Goal: Transaction & Acquisition: Download file/media

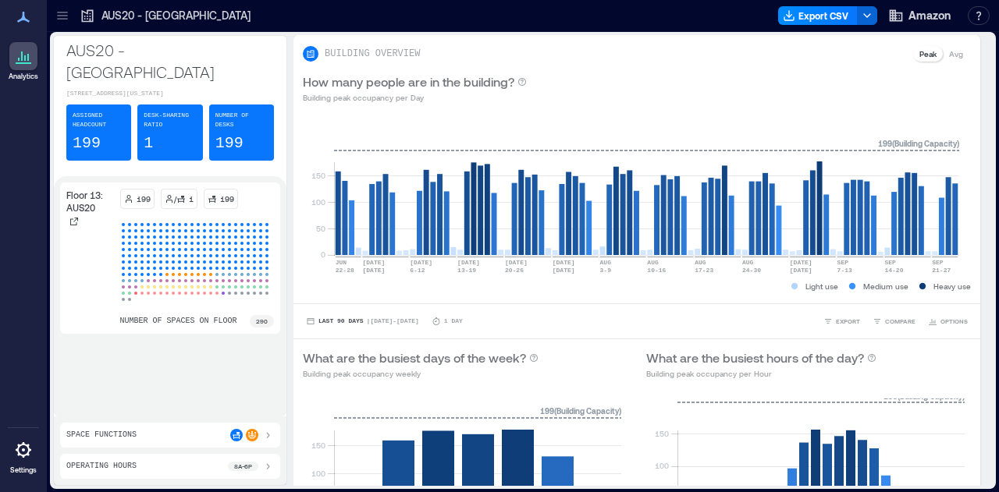
click at [64, 19] on icon at bounding box center [62, 19] width 10 height 2
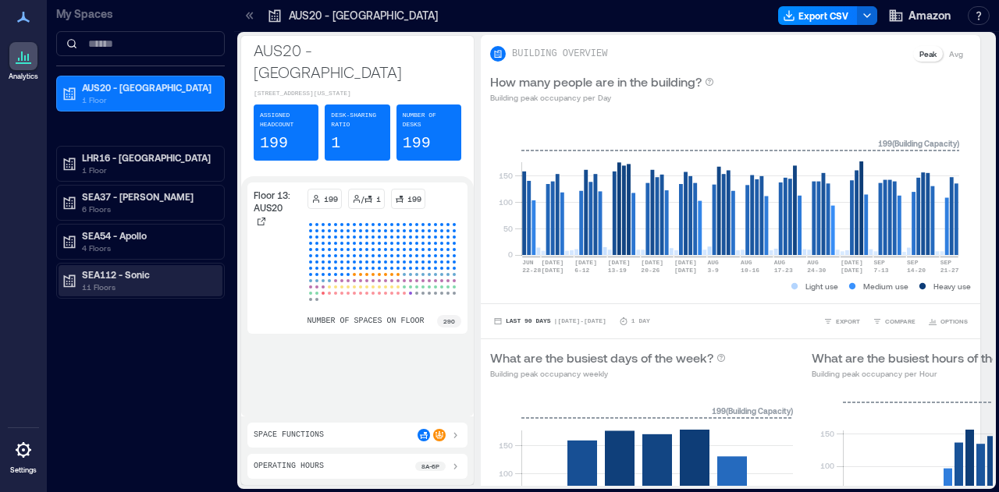
click at [125, 284] on p "11 Floors" at bounding box center [147, 287] width 131 height 12
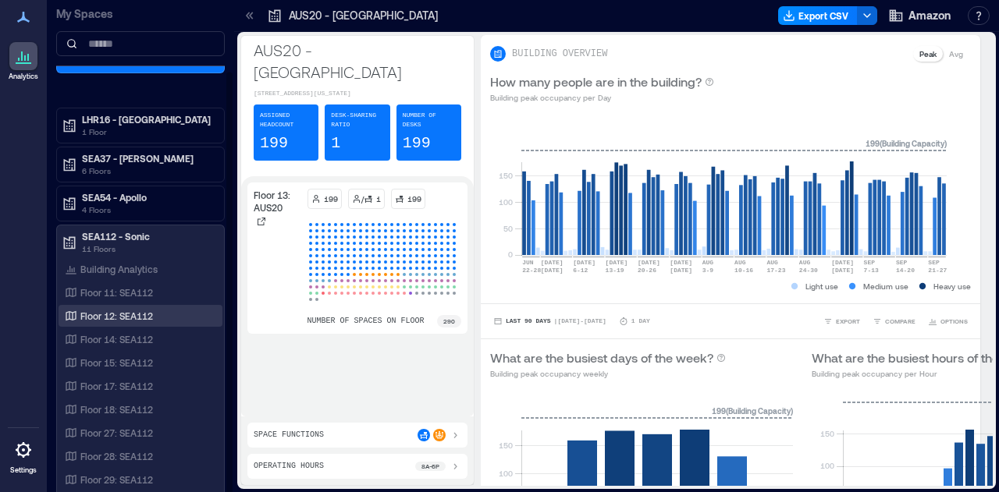
scroll to position [83, 0]
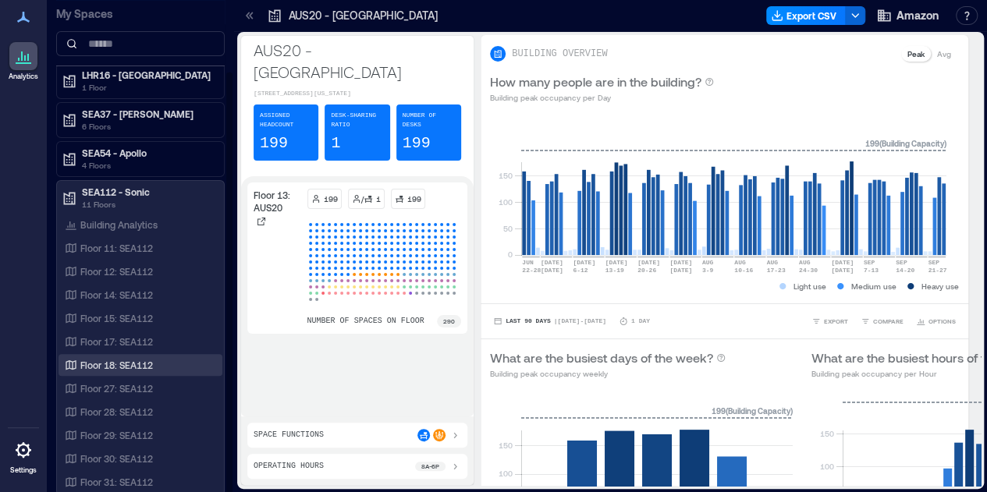
click at [144, 363] on p "Floor 18: SEA112" at bounding box center [116, 365] width 73 height 12
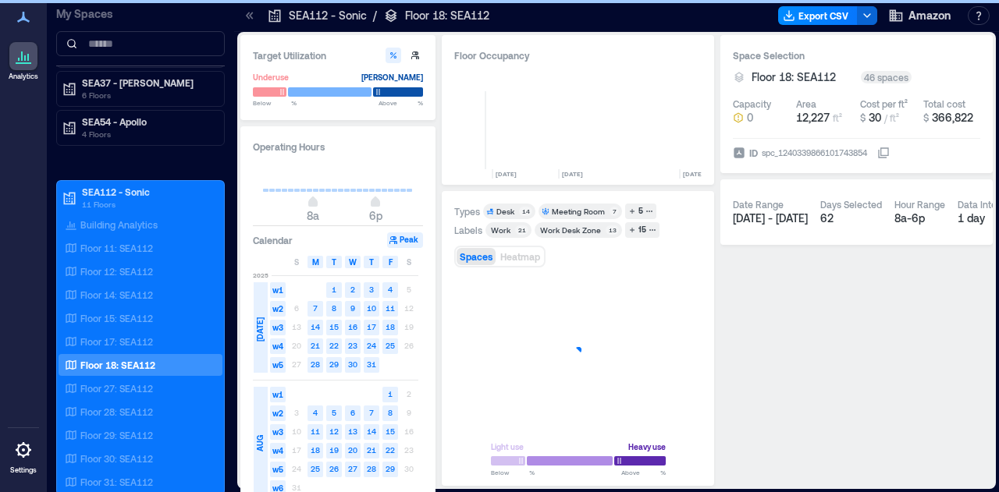
scroll to position [0, 2266]
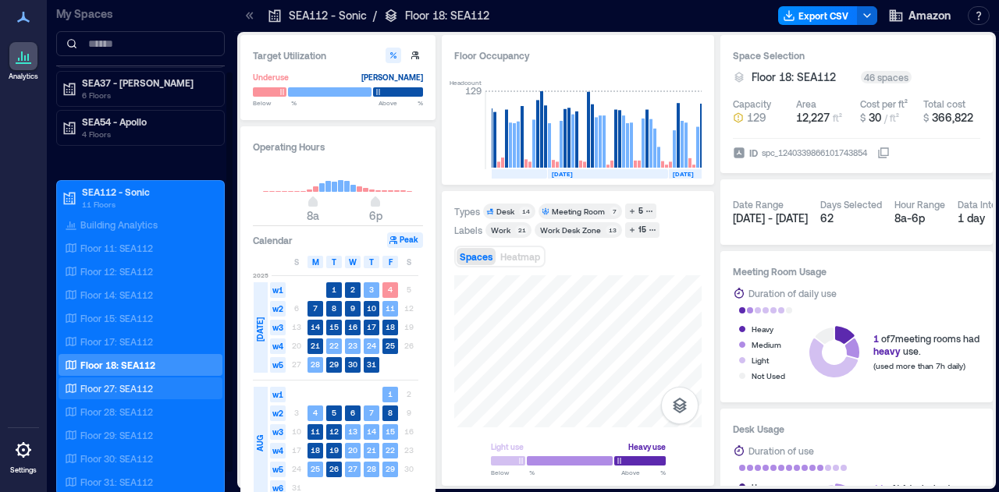
click at [161, 393] on div "Floor 27: SEA112" at bounding box center [137, 389] width 151 height 16
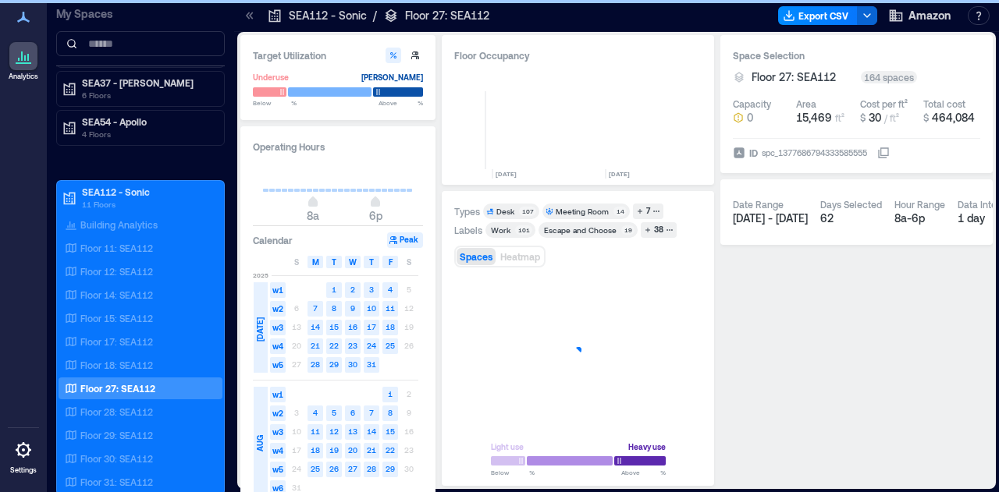
scroll to position [0, 763]
click at [835, 17] on button "Export CSV" at bounding box center [818, 15] width 80 height 19
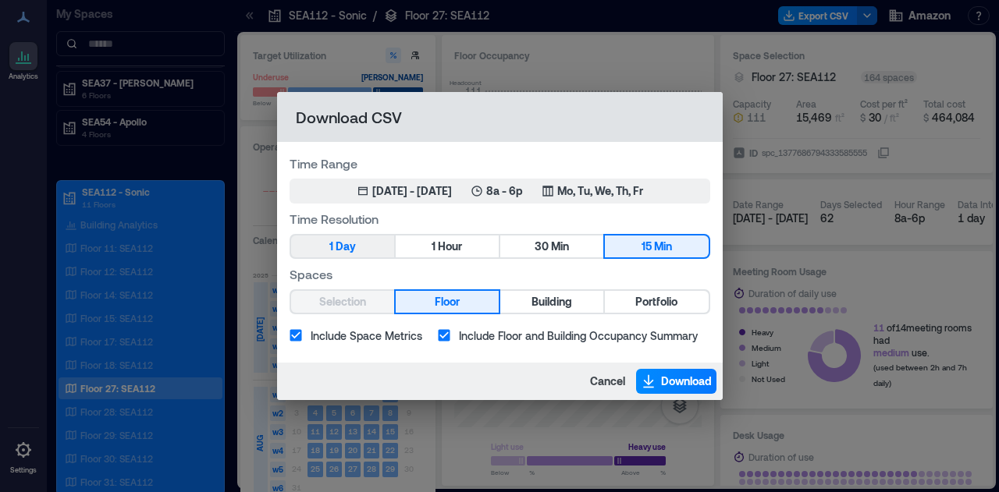
click at [345, 249] on span "Day" at bounding box center [346, 247] width 20 height 20
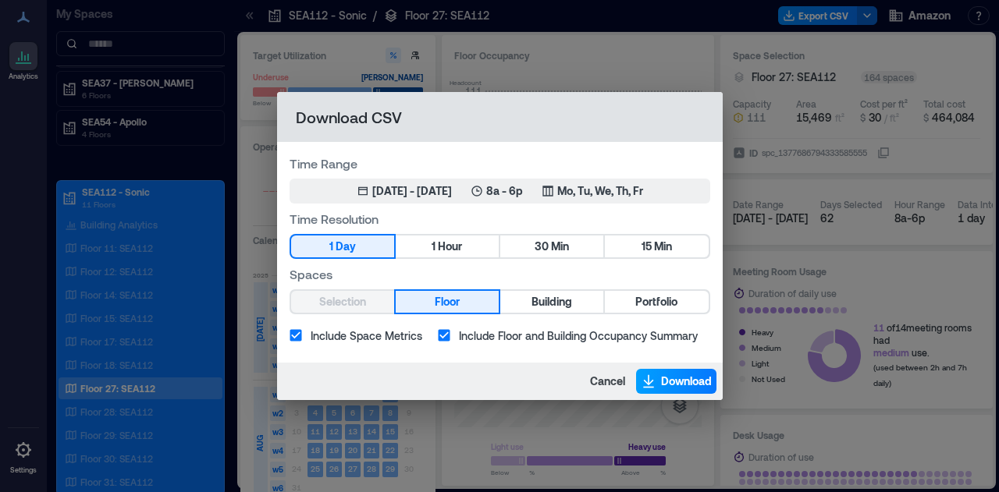
click at [674, 385] on span "Download" at bounding box center [686, 382] width 51 height 16
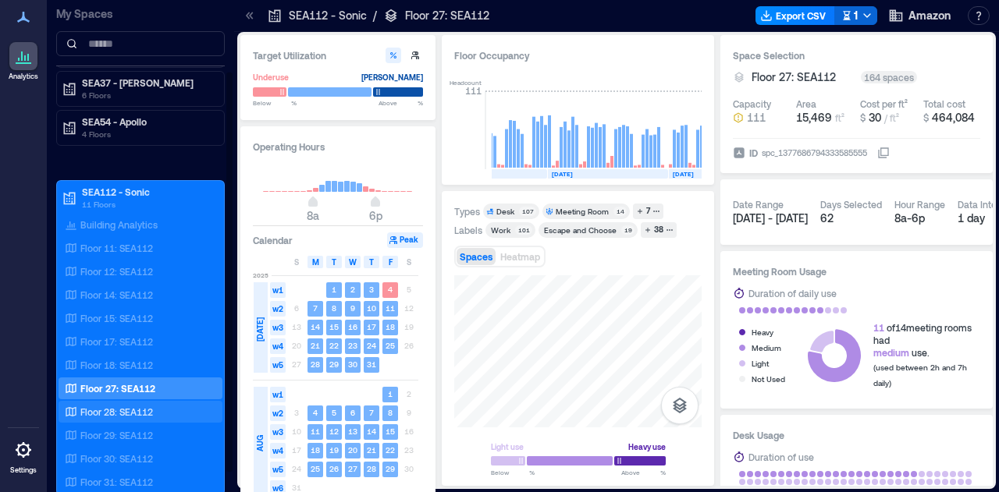
click at [125, 410] on p "Floor 28: SEA112" at bounding box center [116, 412] width 73 height 12
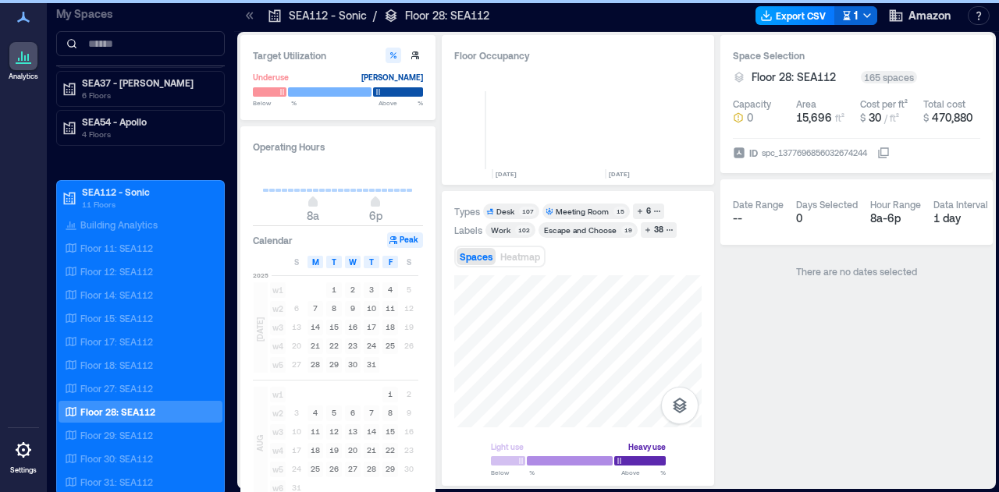
scroll to position [0, 827]
click at [815, 19] on button "Export CSV" at bounding box center [795, 15] width 80 height 19
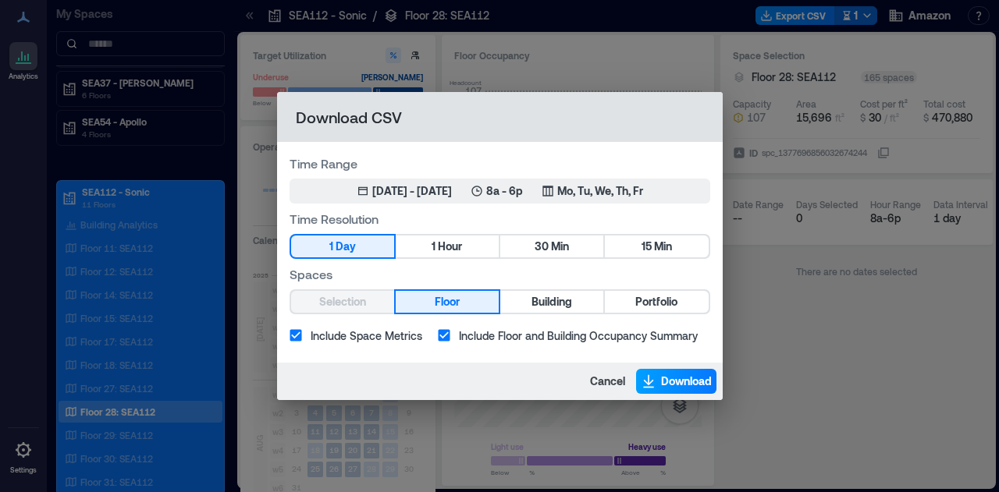
click at [675, 382] on span "Download" at bounding box center [686, 382] width 51 height 16
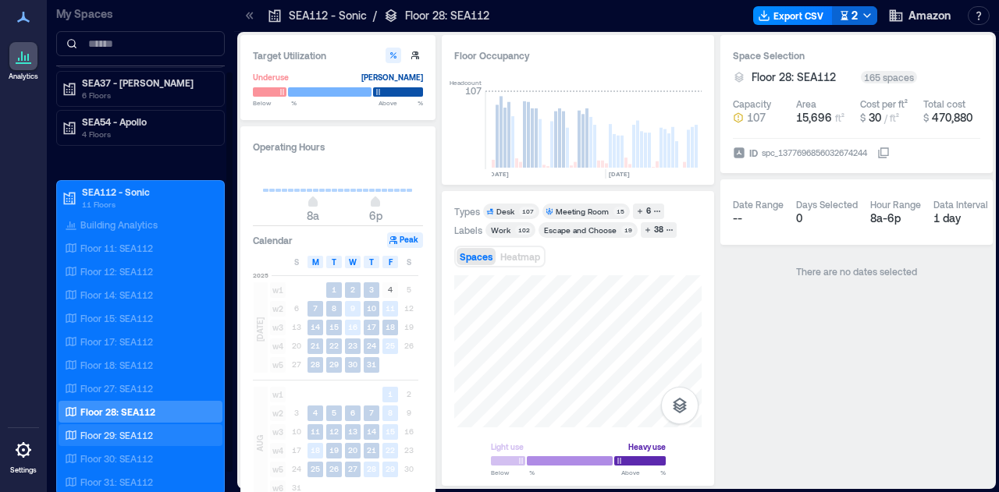
click at [96, 433] on p "Floor 29: SEA112" at bounding box center [116, 435] width 73 height 12
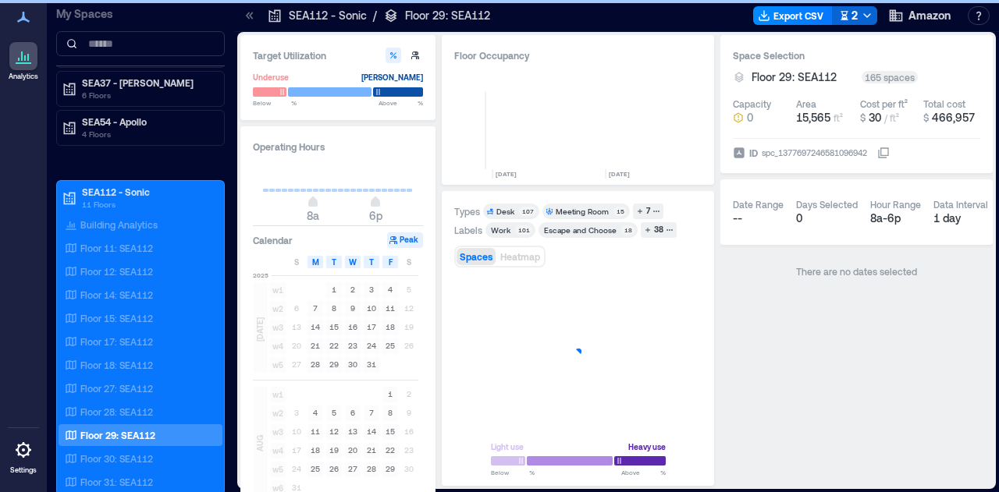
scroll to position [0, 827]
click at [798, 16] on button "Export CSV" at bounding box center [793, 15] width 80 height 19
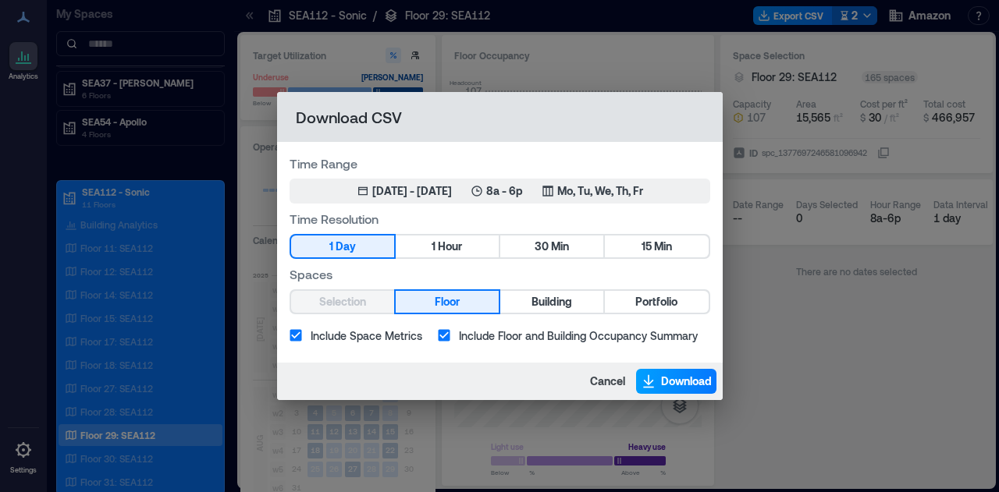
click at [671, 382] on span "Download" at bounding box center [686, 382] width 51 height 16
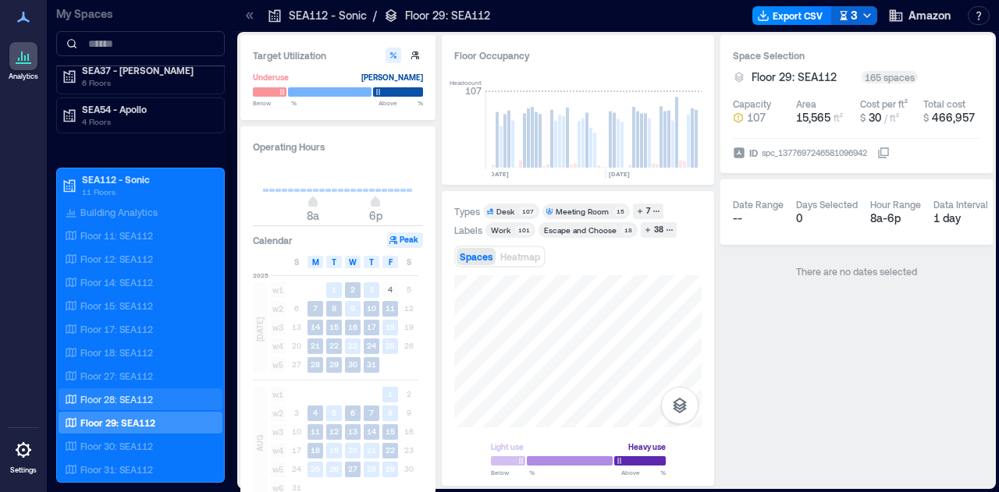
scroll to position [97, 0]
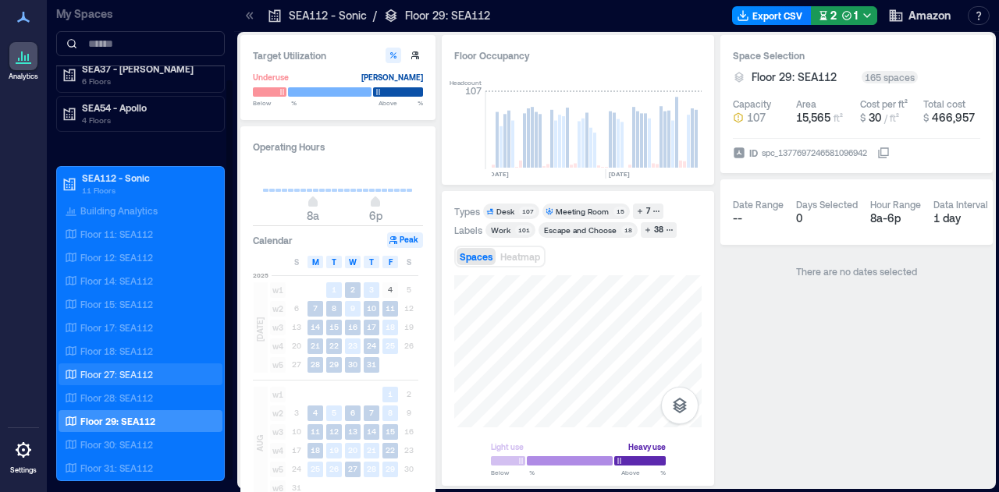
click at [173, 371] on div "Floor 27: SEA112" at bounding box center [137, 375] width 151 height 16
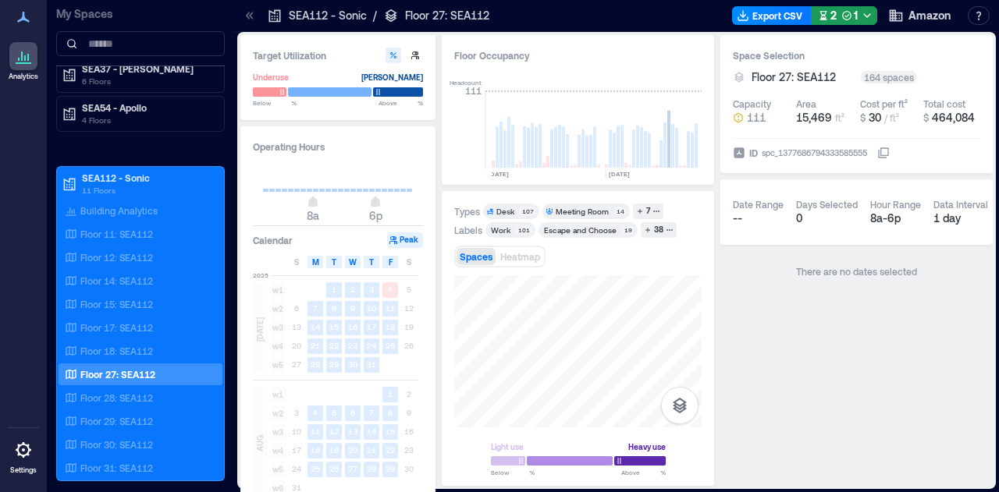
click at [610, 20] on div at bounding box center [613, 15] width 226 height 25
click at [753, 18] on button "Export CSV" at bounding box center [772, 15] width 80 height 19
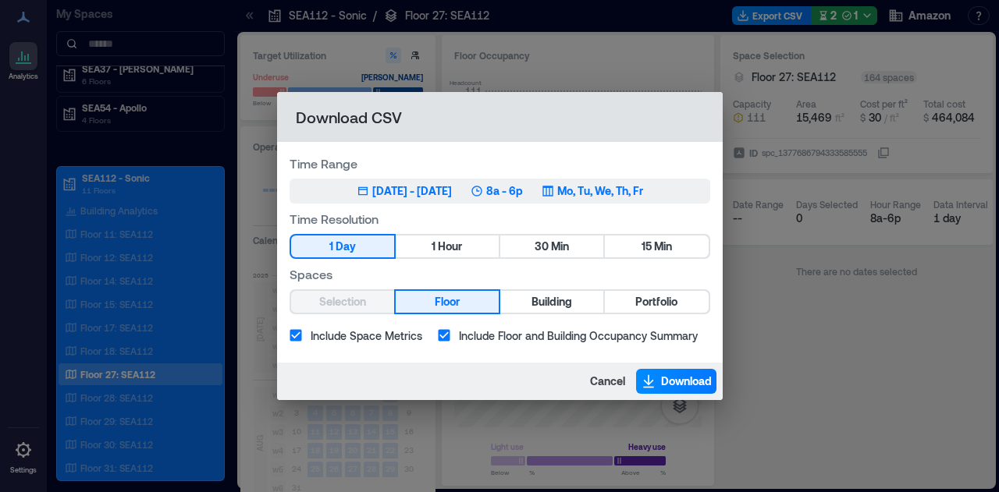
click at [439, 194] on div "[DATE] - [DATE]" at bounding box center [412, 191] width 80 height 16
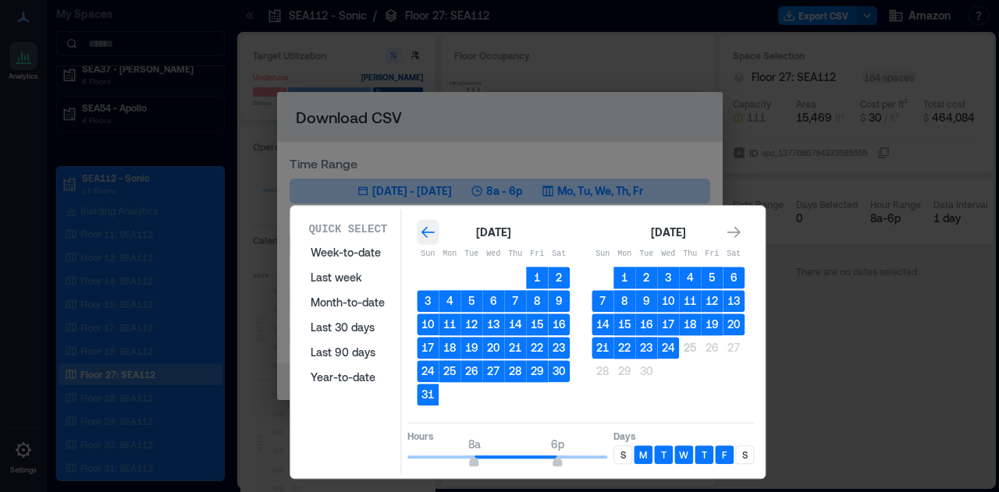
click at [431, 230] on icon "Go to previous month" at bounding box center [428, 233] width 16 height 16
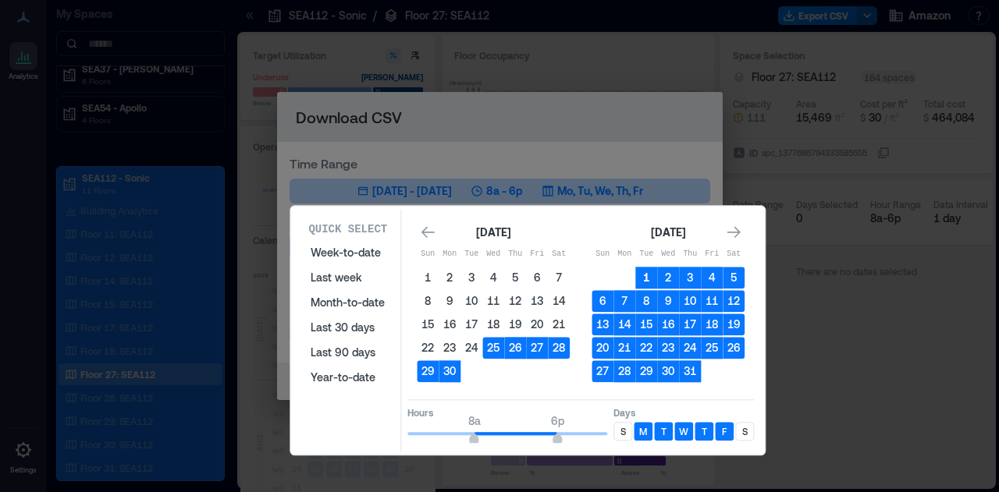
click at [643, 275] on button "1" at bounding box center [646, 278] width 22 height 22
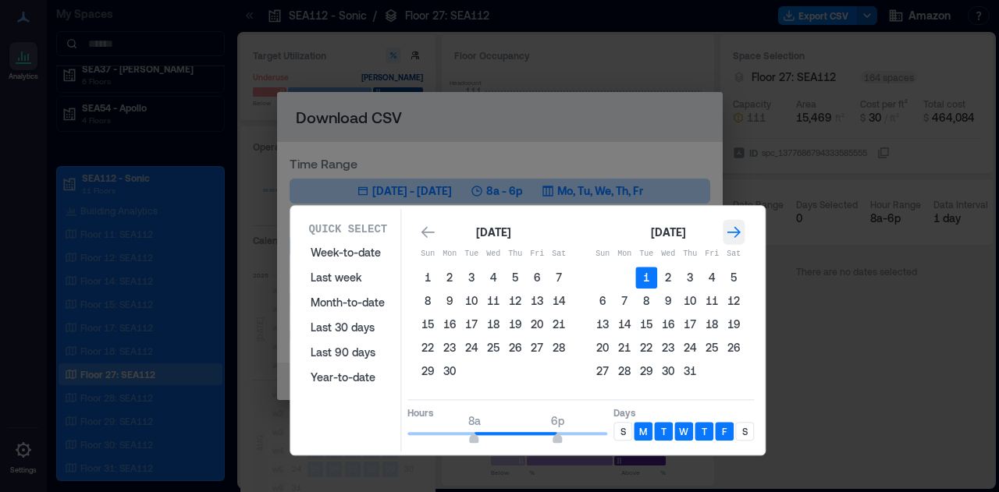
click at [735, 233] on icon "Go to next month" at bounding box center [733, 233] width 13 height 12
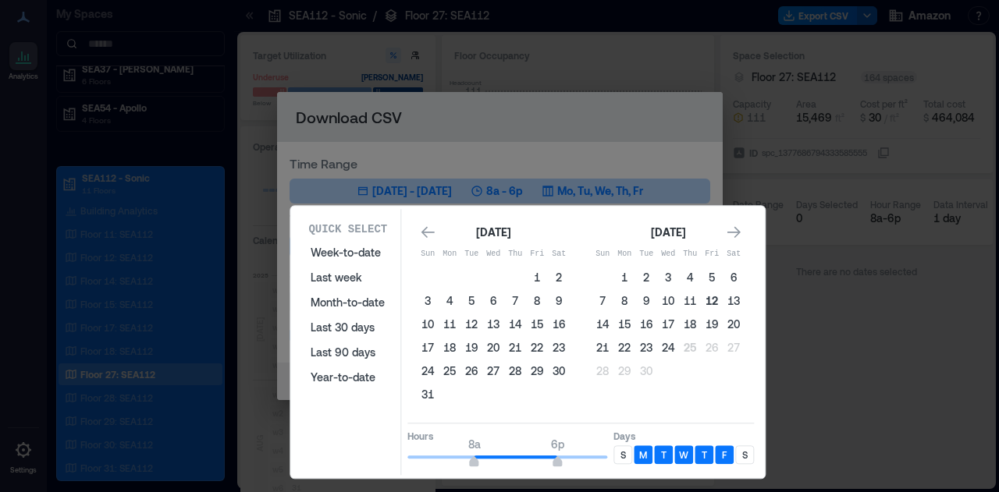
click at [711, 304] on button "12" at bounding box center [712, 301] width 22 height 22
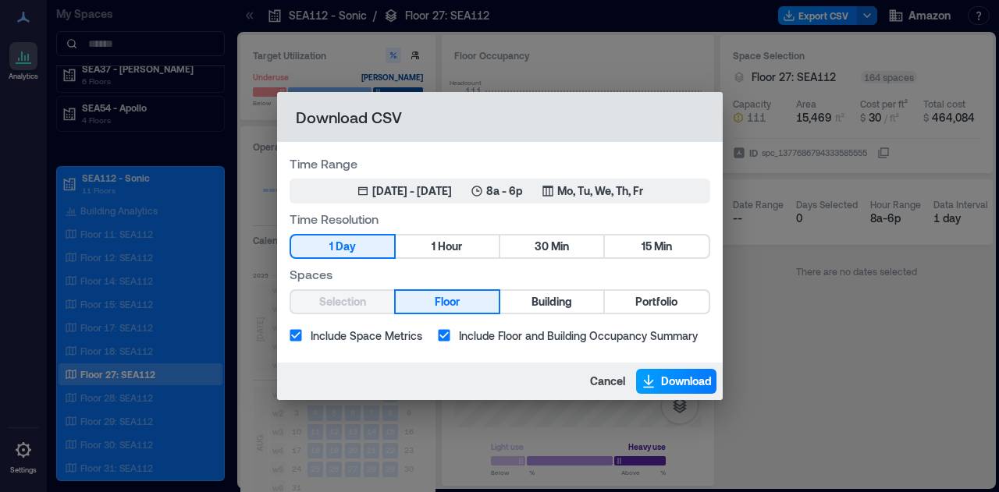
click at [667, 379] on span "Download" at bounding box center [686, 382] width 51 height 16
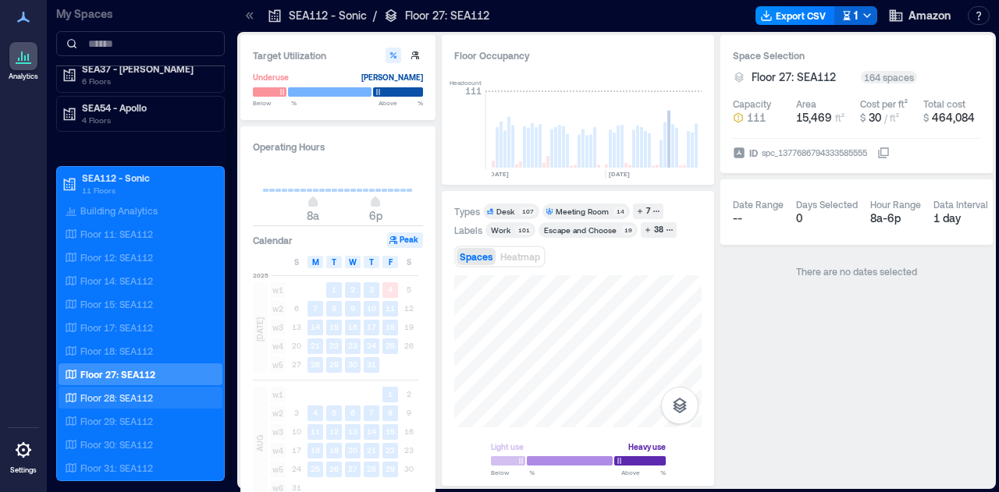
click at [133, 397] on p "Floor 28: SEA112" at bounding box center [116, 398] width 73 height 12
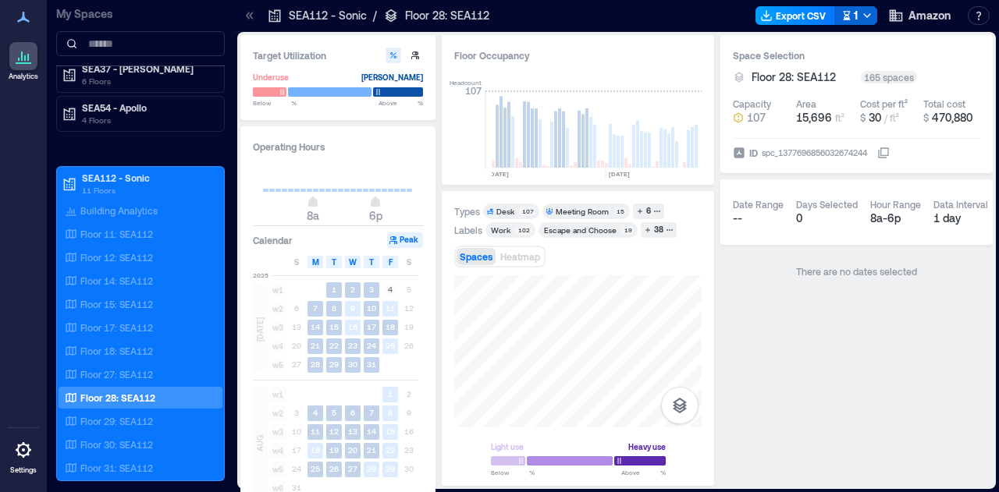
click at [815, 23] on button "Export CSV" at bounding box center [795, 15] width 80 height 19
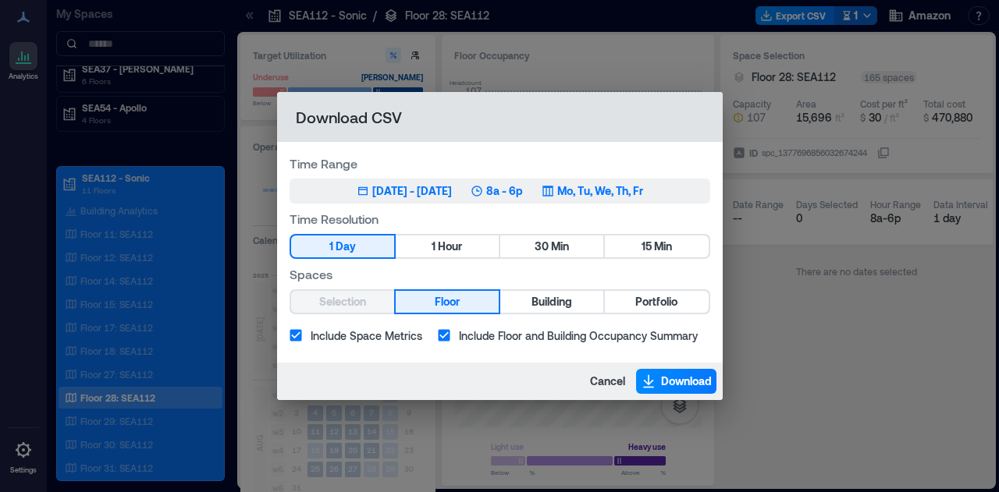
click at [448, 193] on div "[DATE] - [DATE]" at bounding box center [412, 191] width 80 height 16
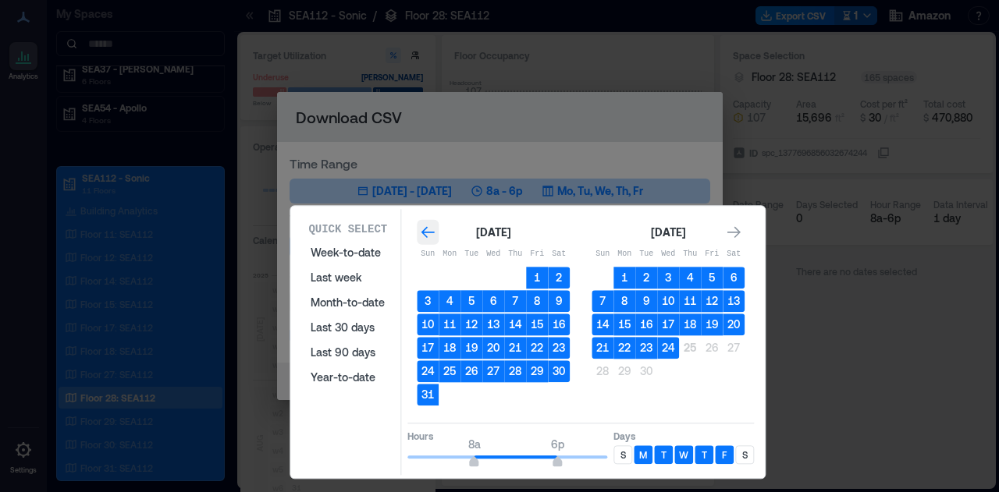
click at [426, 232] on icon "Go to previous month" at bounding box center [427, 233] width 13 height 12
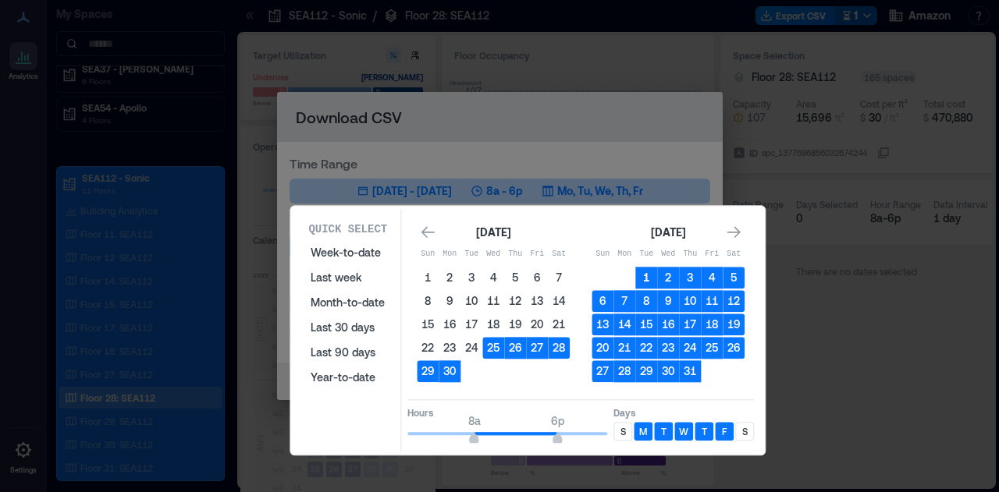
click at [649, 275] on button "1" at bounding box center [646, 278] width 22 height 22
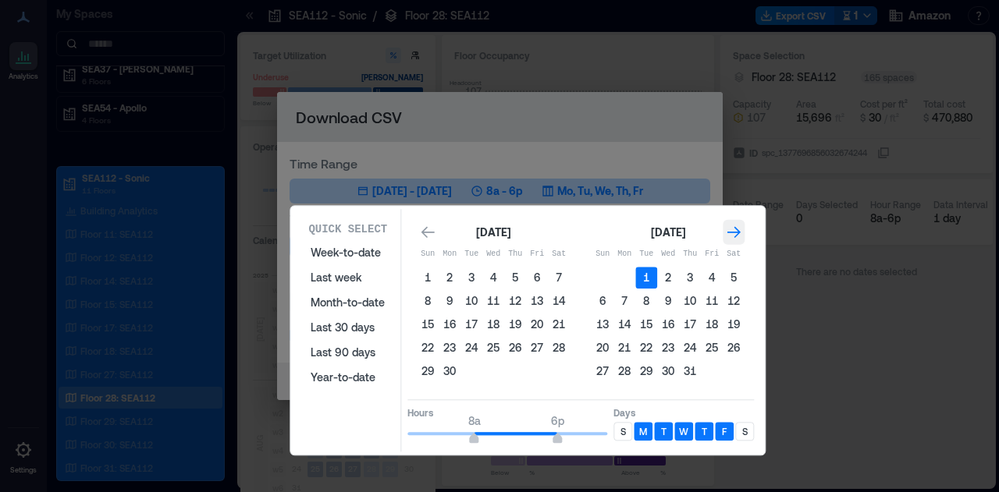
click at [738, 236] on icon "Go to next month" at bounding box center [734, 233] width 16 height 16
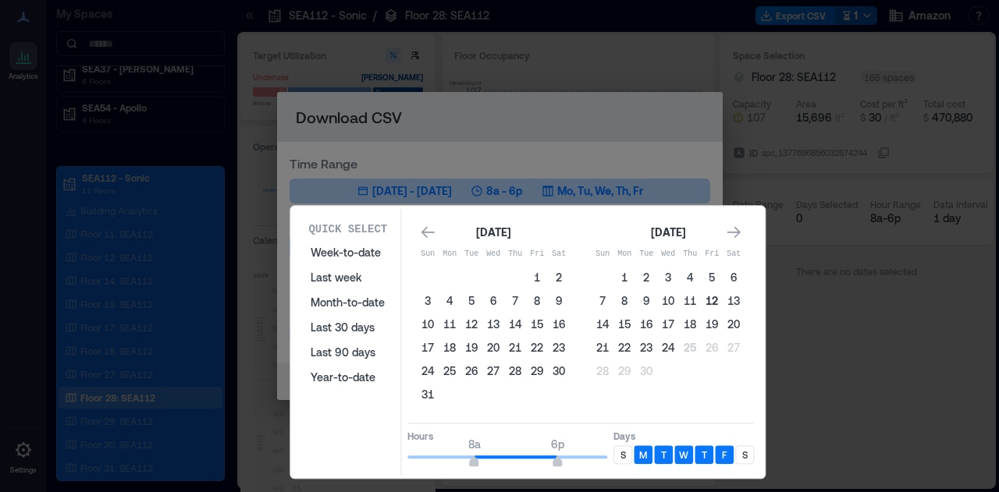
click at [712, 297] on button "12" at bounding box center [712, 301] width 22 height 22
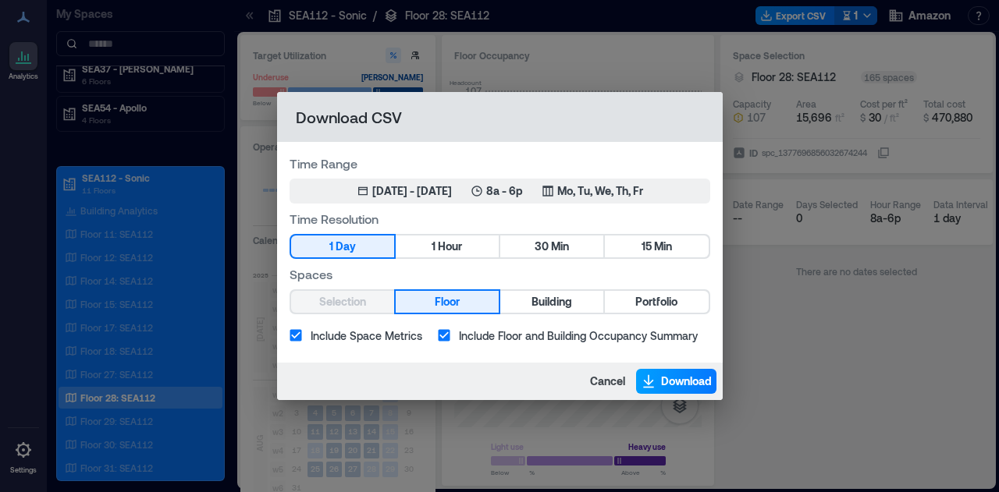
click at [681, 382] on span "Download" at bounding box center [686, 382] width 51 height 16
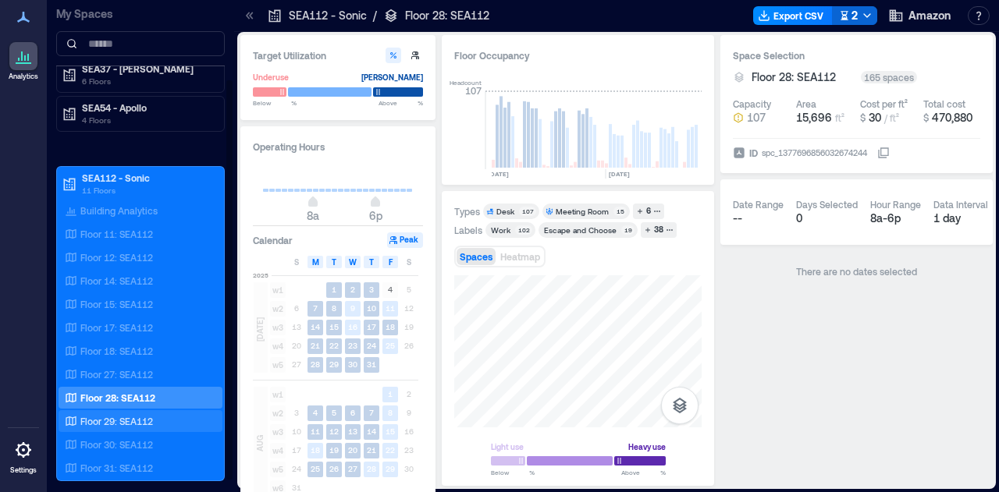
click at [133, 415] on p "Floor 29: SEA112" at bounding box center [116, 421] width 73 height 12
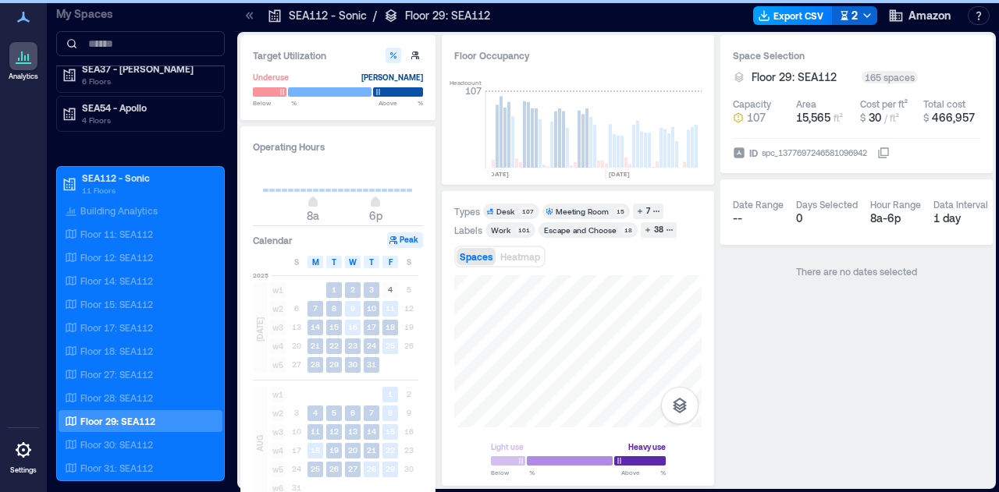
click at [789, 16] on button "Export CSV" at bounding box center [793, 15] width 80 height 19
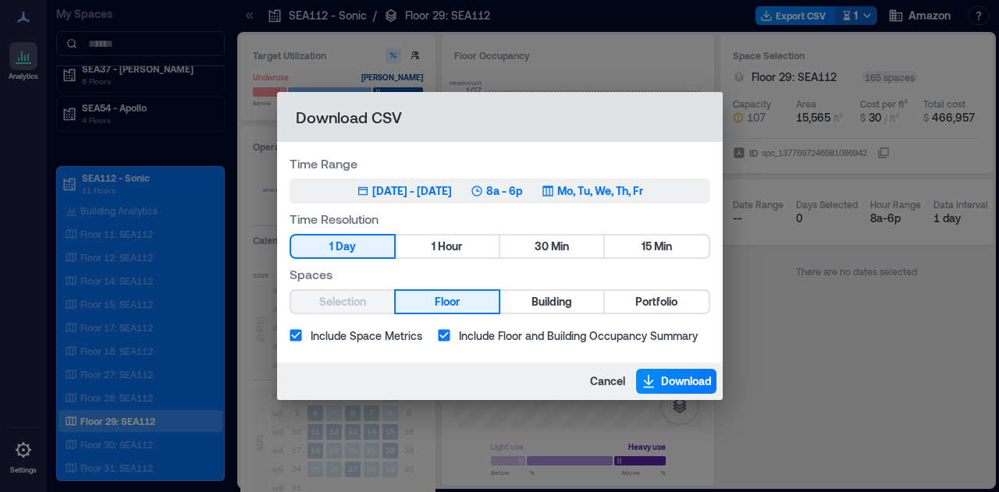
click at [437, 192] on div "[DATE] - [DATE]" at bounding box center [412, 191] width 80 height 16
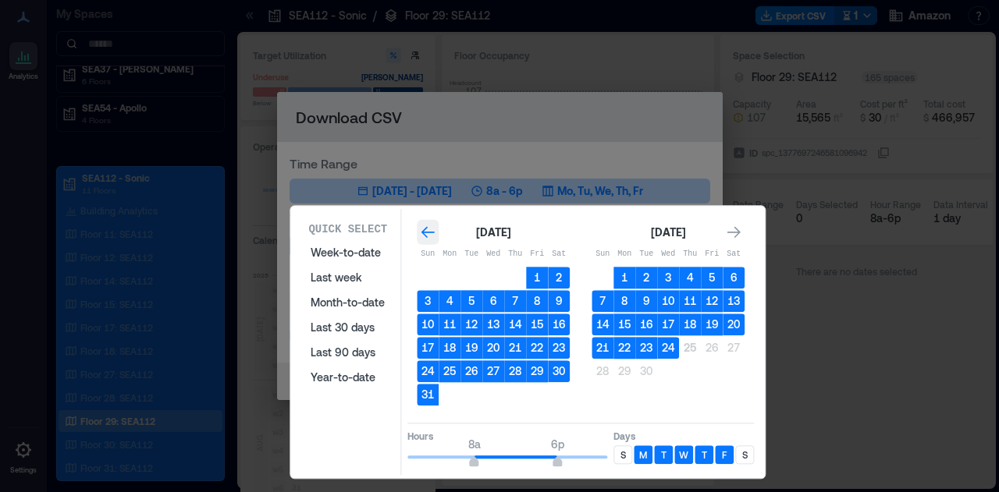
click at [431, 234] on icon "Go to previous month" at bounding box center [428, 233] width 16 height 16
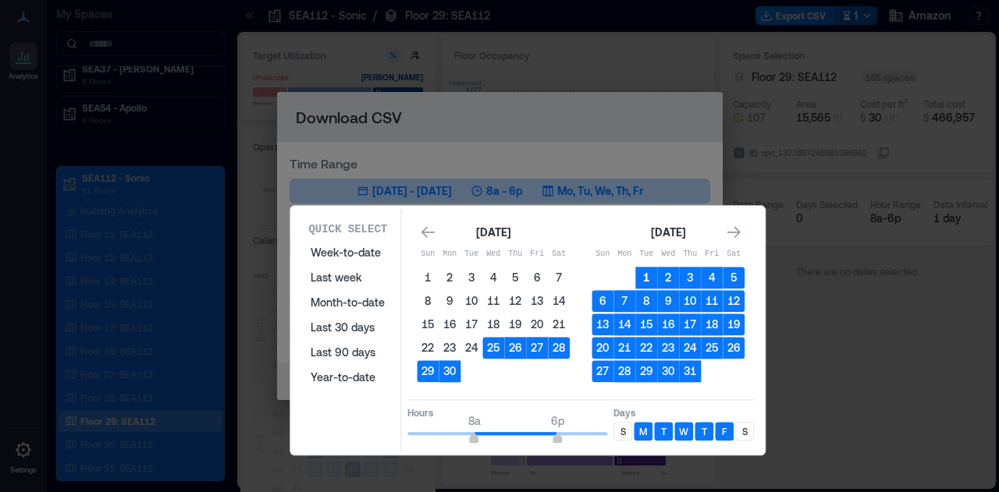
click at [648, 275] on button "1" at bounding box center [646, 278] width 22 height 22
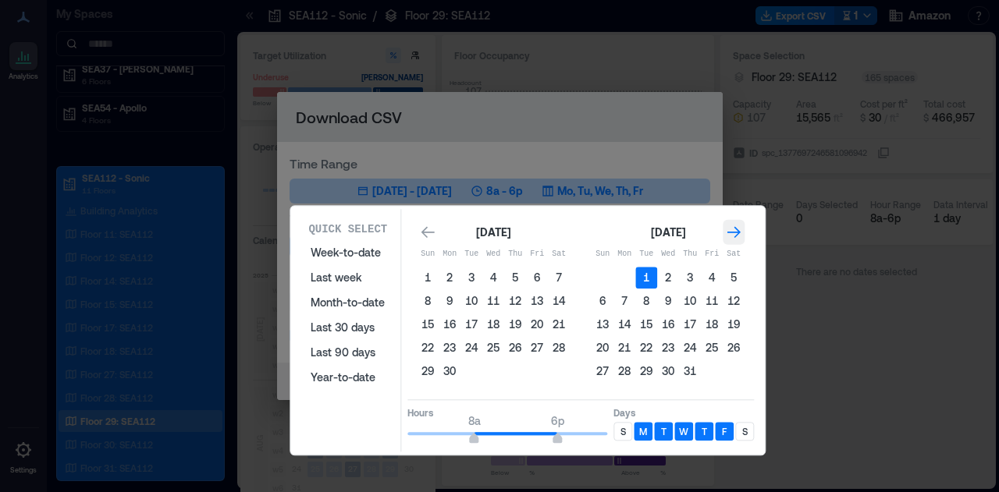
click at [734, 235] on icon "Go to next month" at bounding box center [734, 233] width 16 height 16
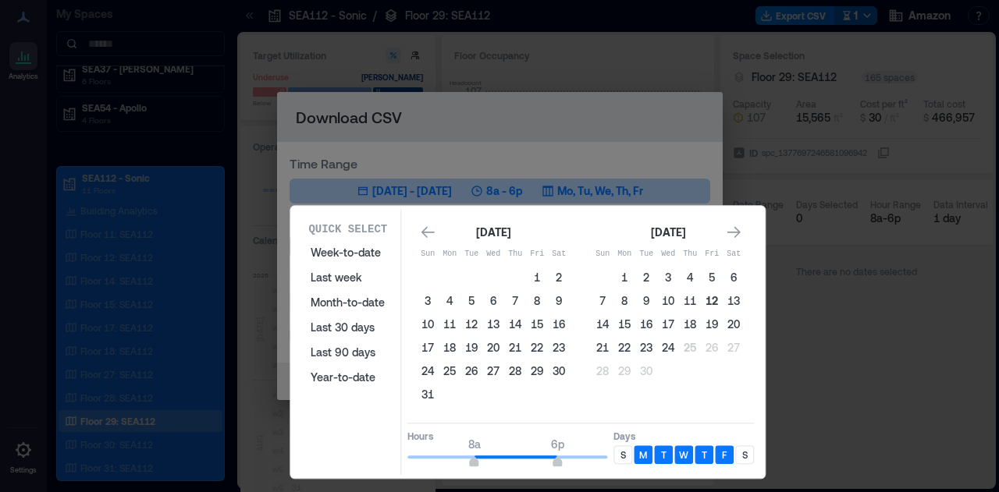
click at [712, 304] on button "12" at bounding box center [712, 301] width 22 height 22
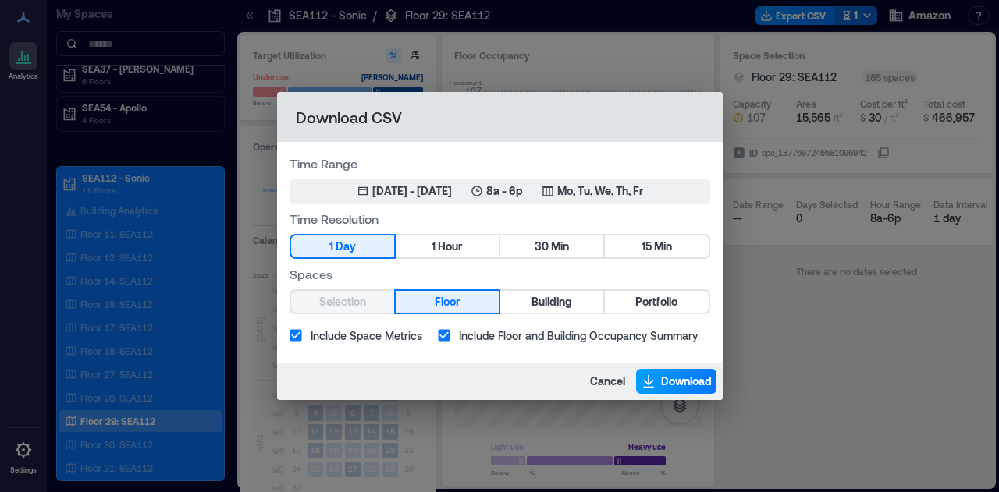
click at [674, 373] on button "Download" at bounding box center [676, 381] width 80 height 25
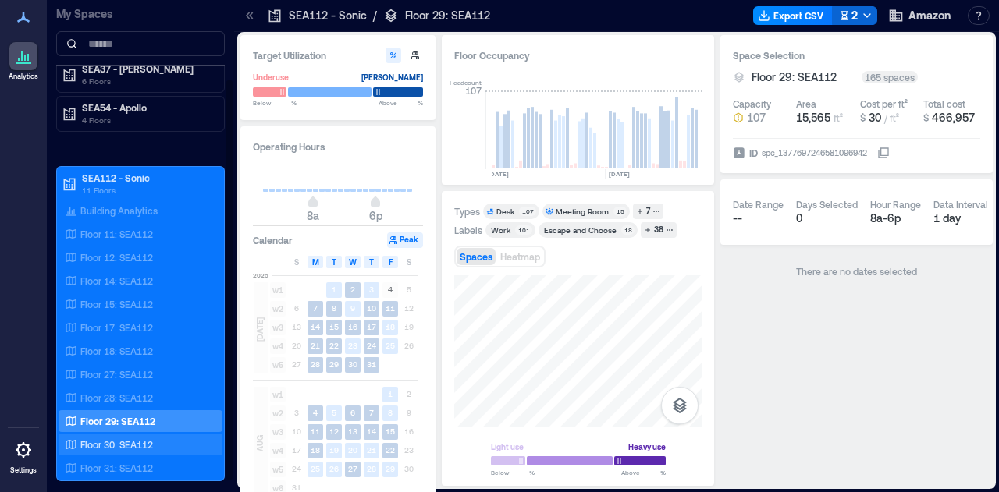
click at [117, 441] on p "Floor 30: SEA112" at bounding box center [116, 445] width 73 height 12
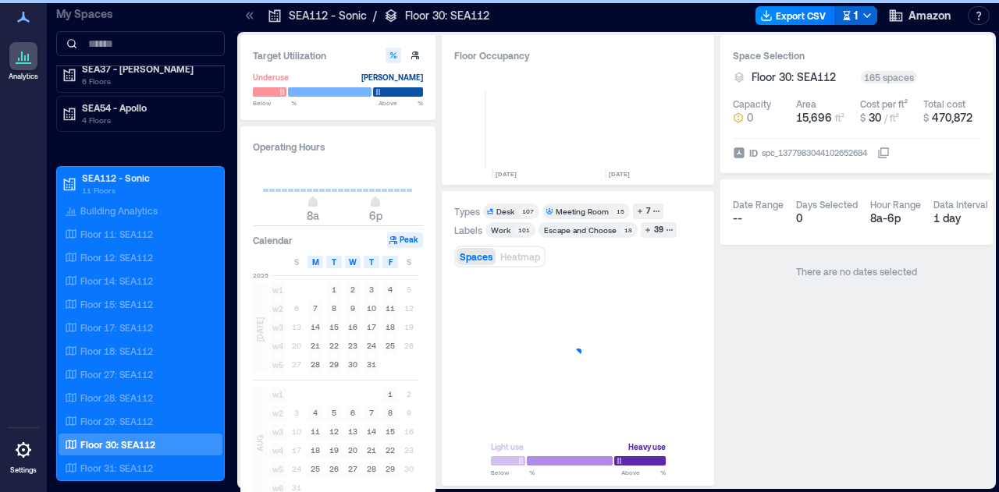
scroll to position [0, 827]
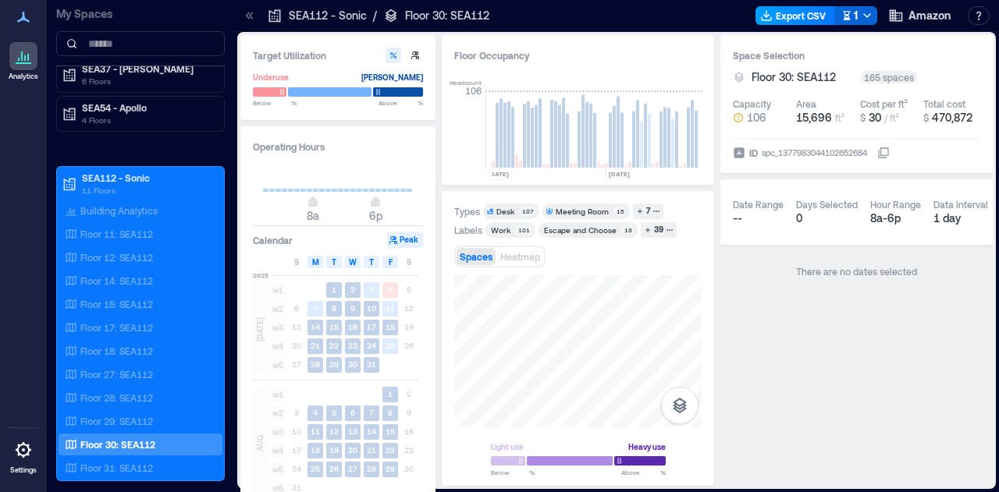
click at [794, 18] on button "Export CSV" at bounding box center [795, 15] width 80 height 19
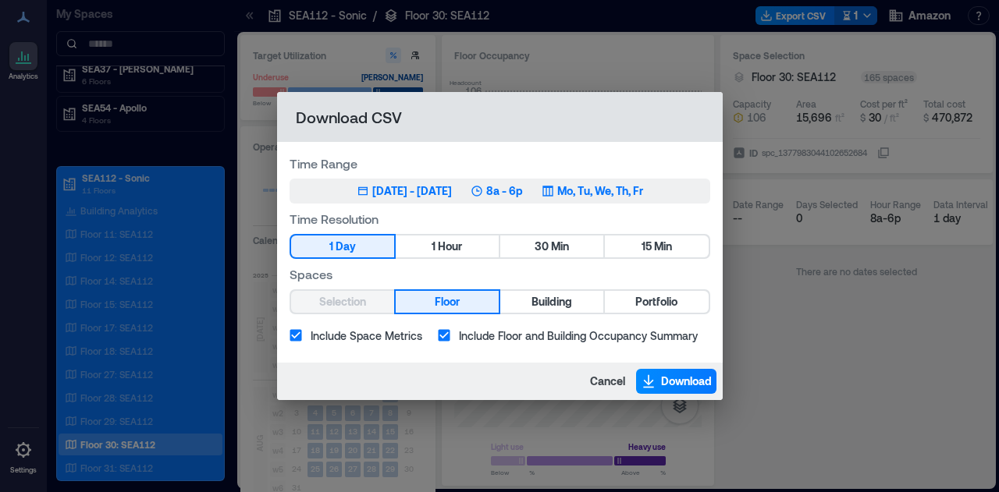
click at [452, 196] on div "[DATE] - [DATE]" at bounding box center [412, 191] width 80 height 16
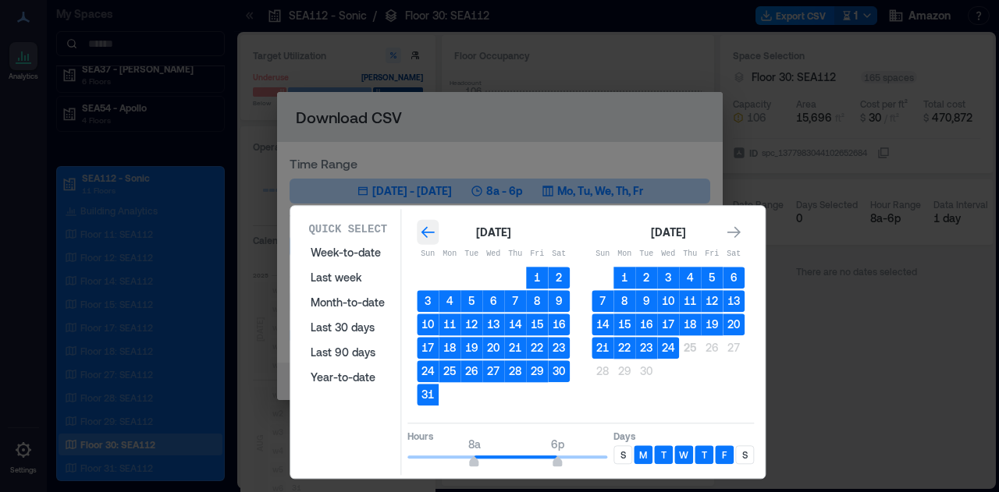
click at [420, 231] on icon "Go to previous month" at bounding box center [428, 233] width 16 height 16
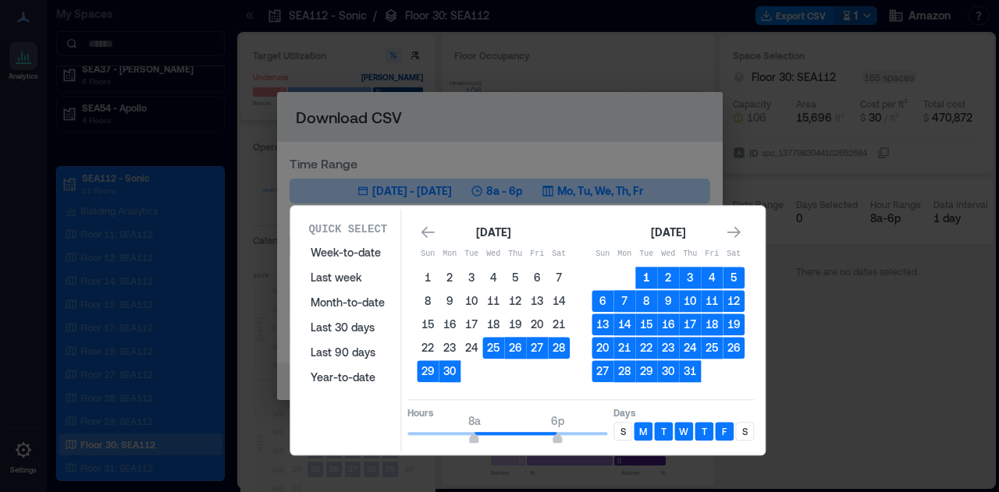
click at [643, 283] on button "1" at bounding box center [646, 278] width 22 height 22
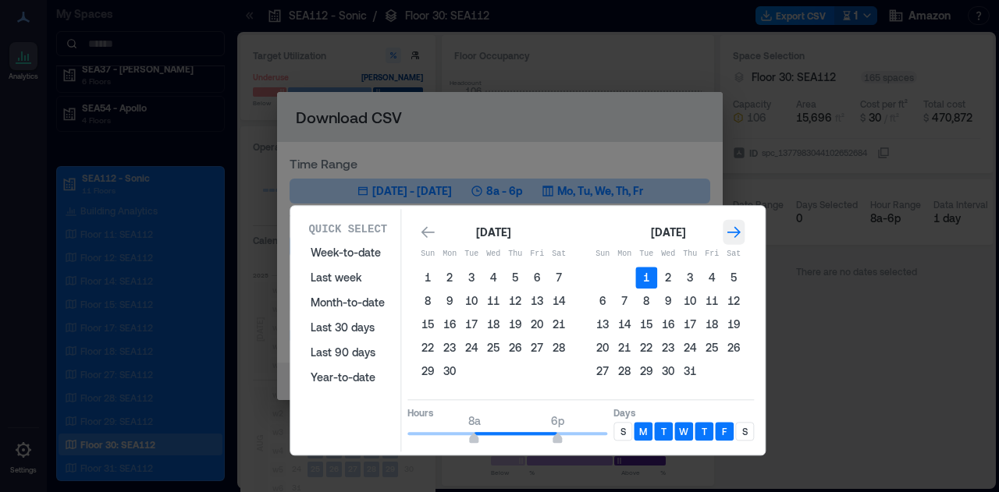
click at [741, 236] on icon "Go to next month" at bounding box center [734, 233] width 16 height 16
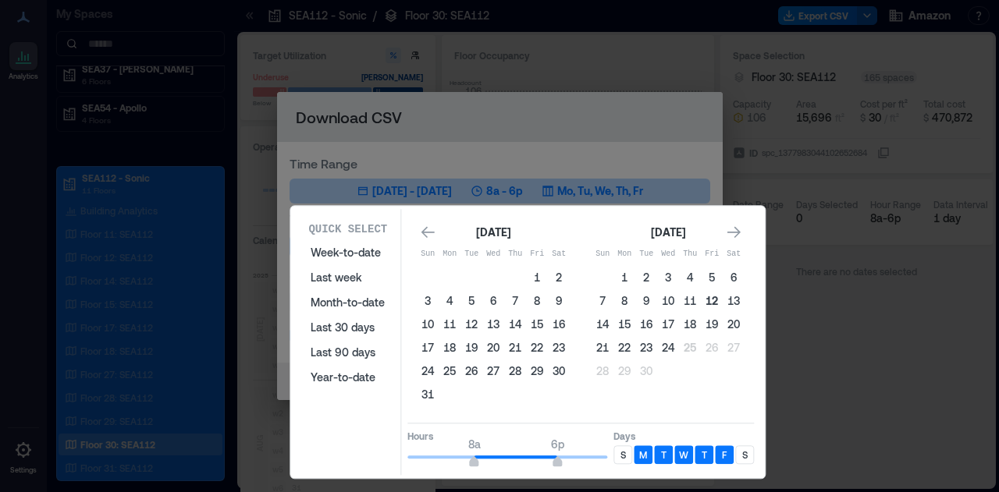
click at [715, 301] on button "12" at bounding box center [712, 301] width 22 height 22
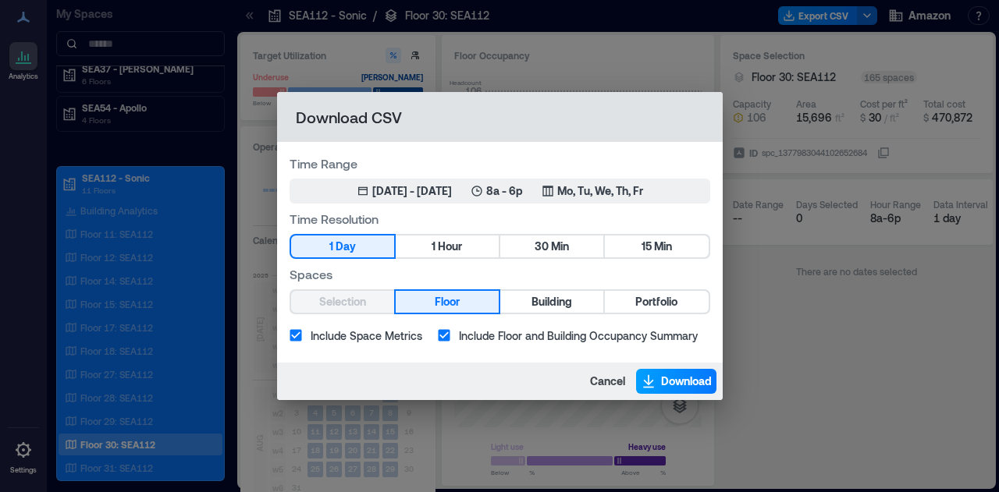
click at [668, 376] on span "Download" at bounding box center [686, 382] width 51 height 16
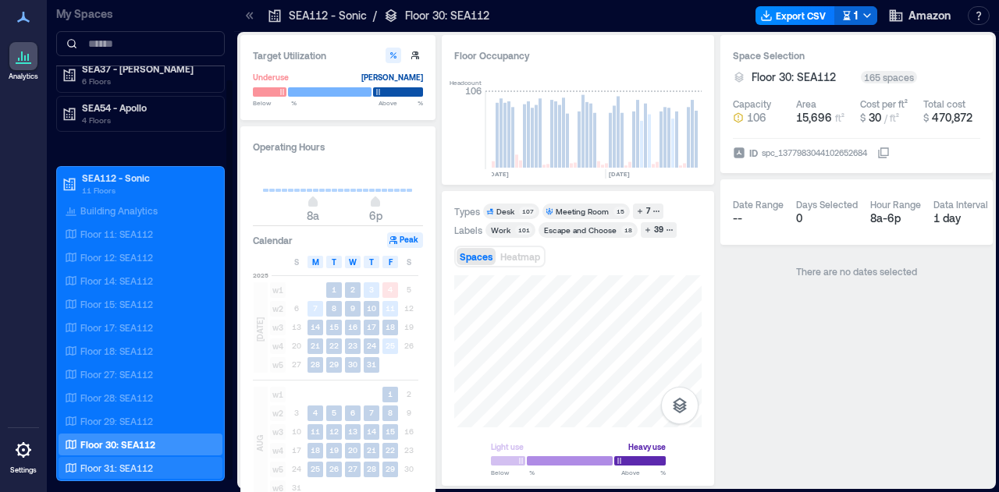
click at [133, 462] on p "Floor 31: SEA112" at bounding box center [116, 468] width 73 height 12
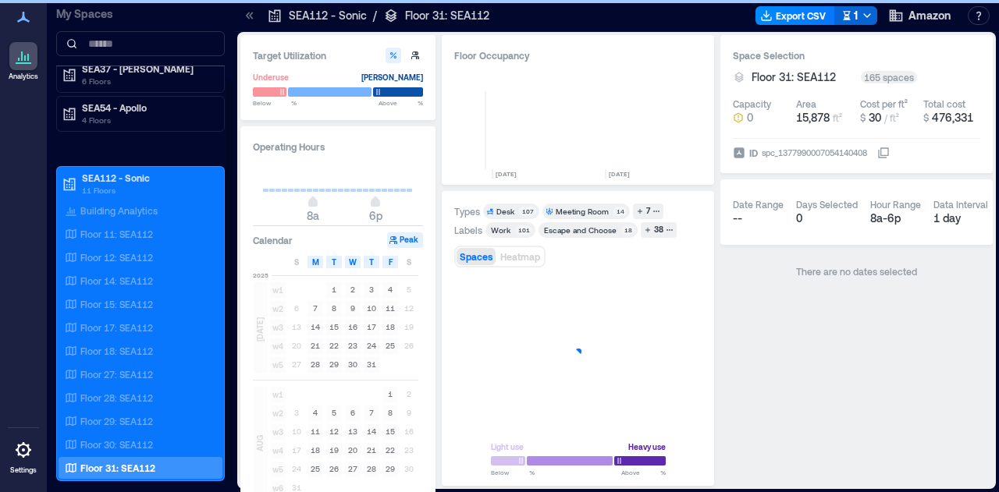
scroll to position [0, 827]
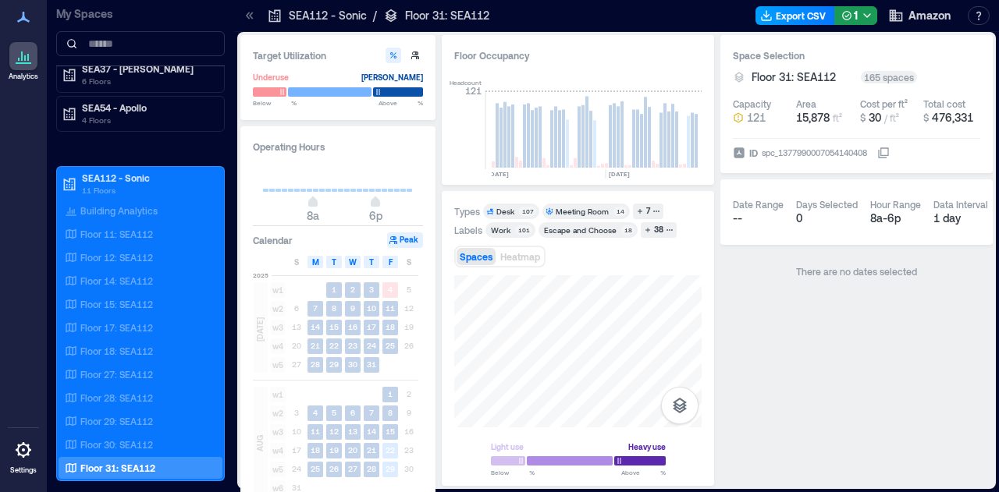
click at [802, 12] on button "Export CSV" at bounding box center [795, 15] width 80 height 19
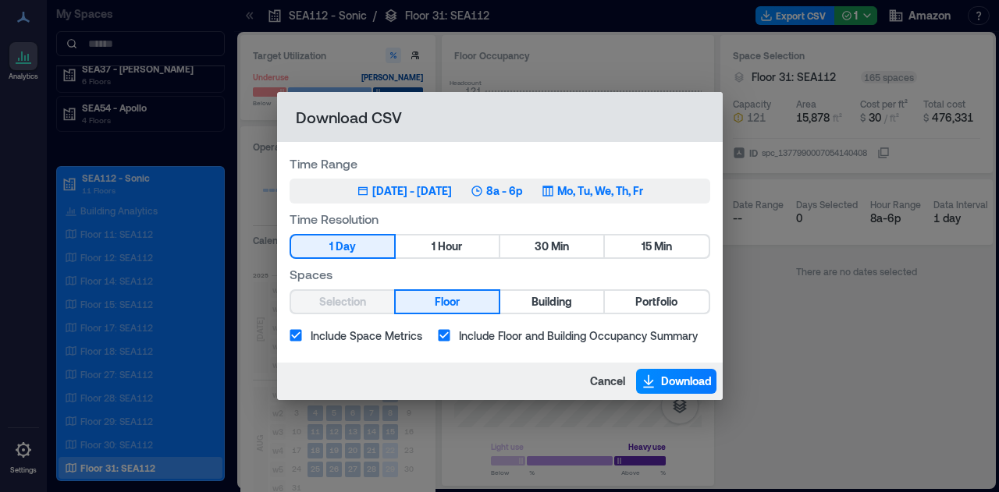
click at [429, 190] on div "[DATE] - [DATE]" at bounding box center [412, 191] width 80 height 16
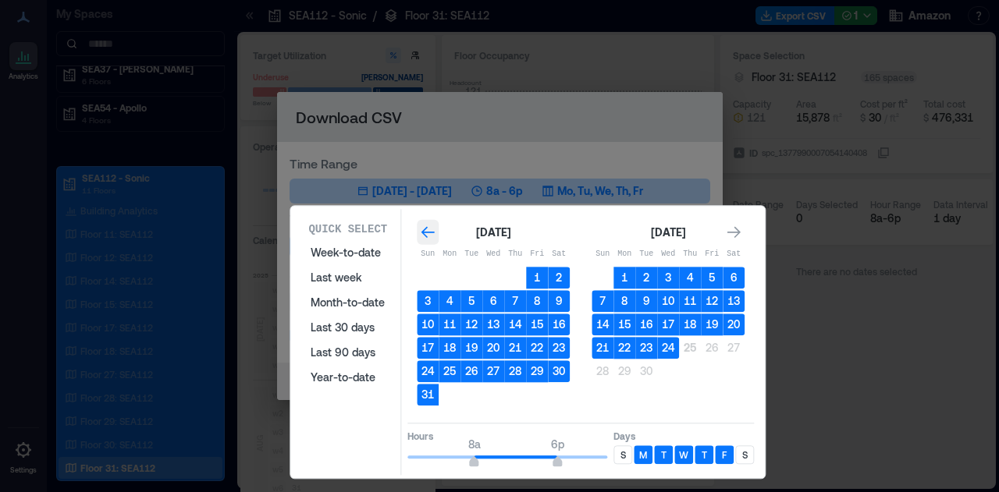
click at [425, 239] on icon "Go to previous month" at bounding box center [428, 233] width 16 height 16
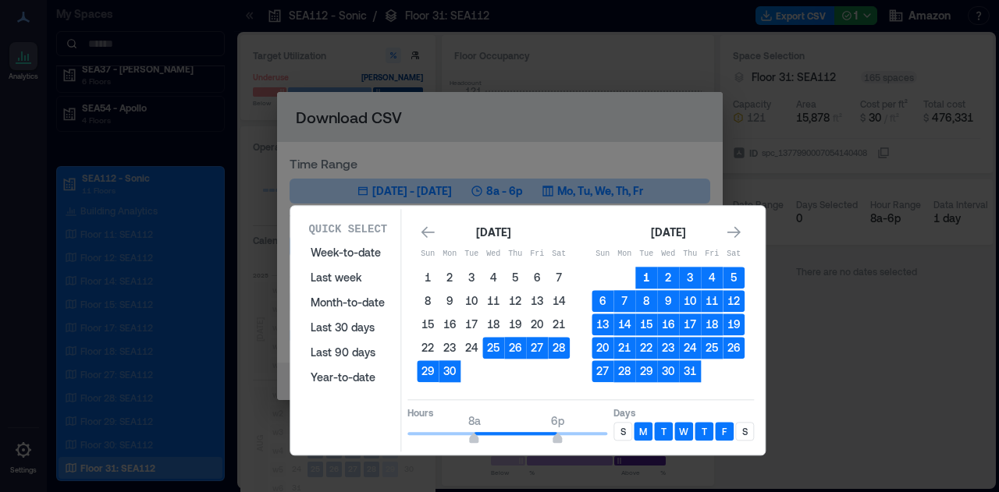
click at [648, 276] on button "1" at bounding box center [646, 278] width 22 height 22
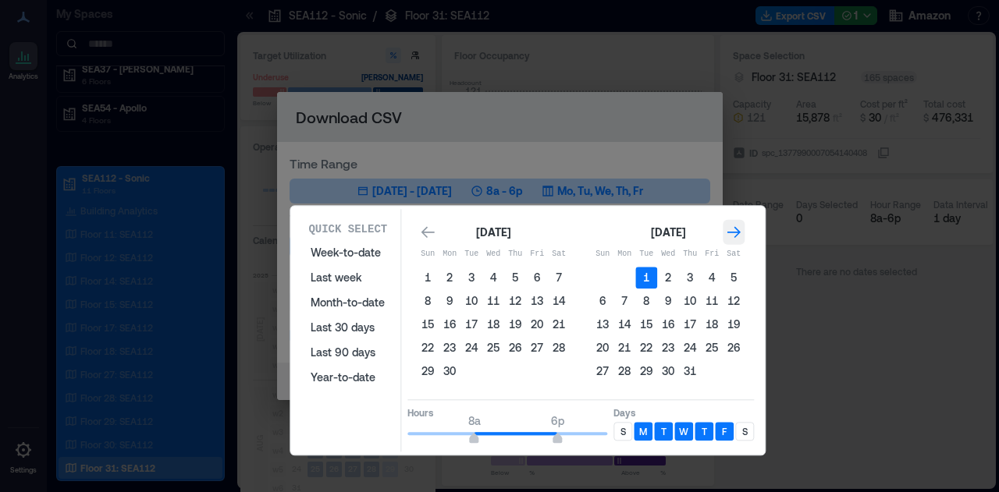
click at [727, 238] on icon "Go to next month" at bounding box center [734, 233] width 16 height 16
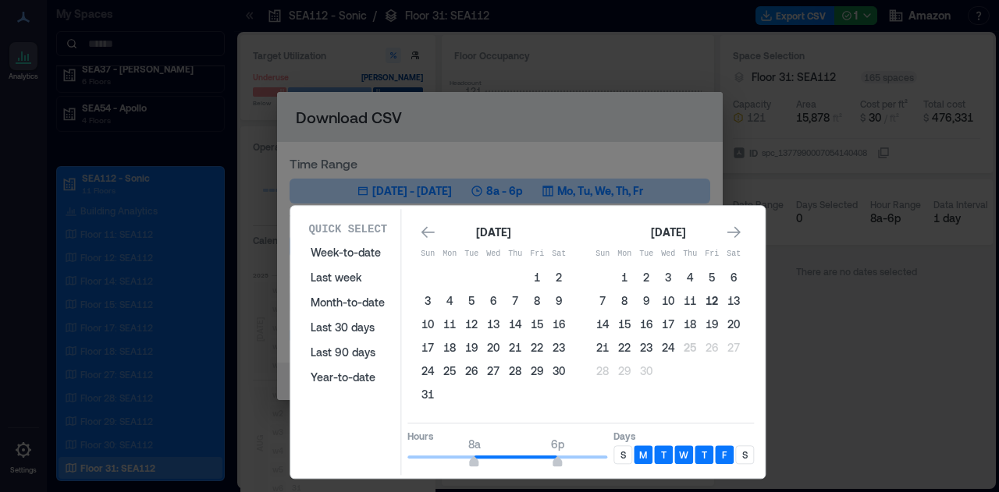
click at [714, 302] on button "12" at bounding box center [712, 301] width 22 height 22
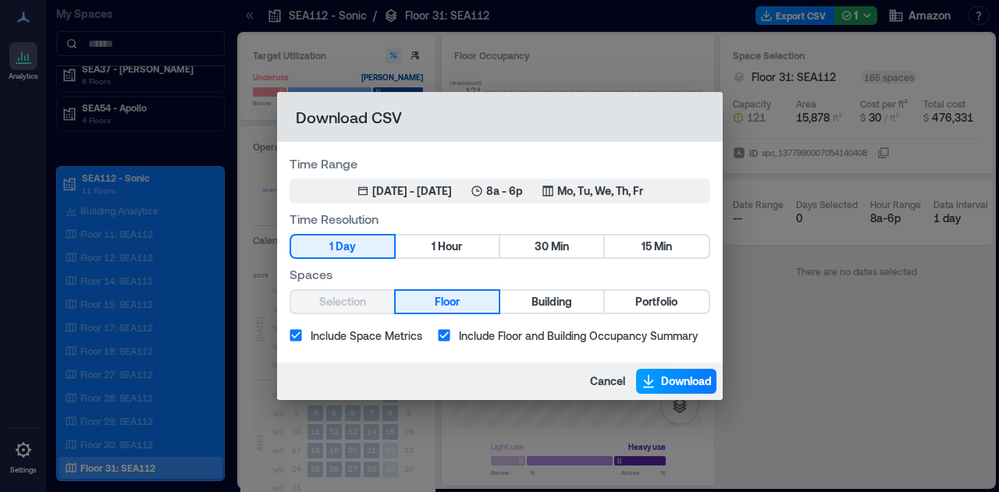
click at [691, 371] on button "Download" at bounding box center [676, 381] width 80 height 25
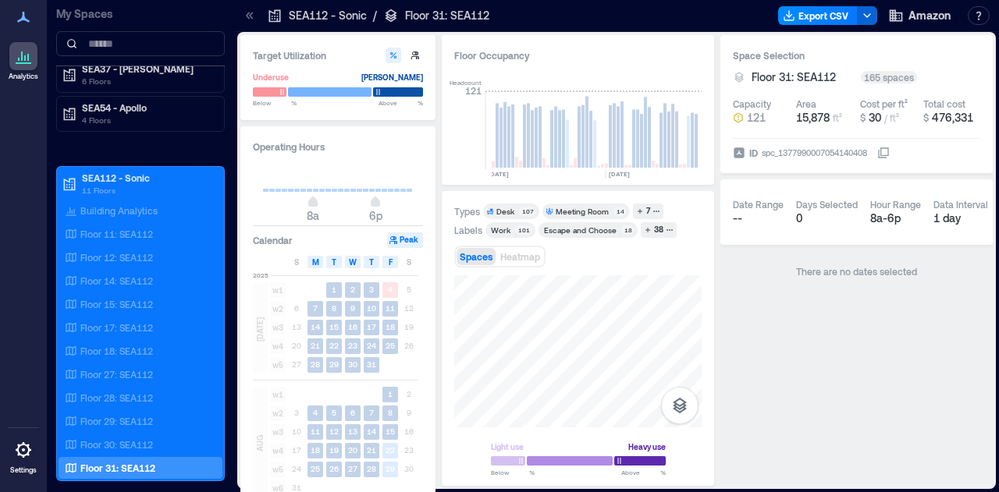
click at [434, 251] on div "Target Utilization Underuse Critical mass Below ** % Above ** % Operating Hours…" at bounding box center [616, 260] width 752 height 451
click at [479, 450] on div "Light use Heavy use Below ** % Above ** %" at bounding box center [577, 374] width 247 height 199
click at [524, 475] on div "Light use Heavy use Below ** % Above ** %" at bounding box center [577, 374] width 247 height 199
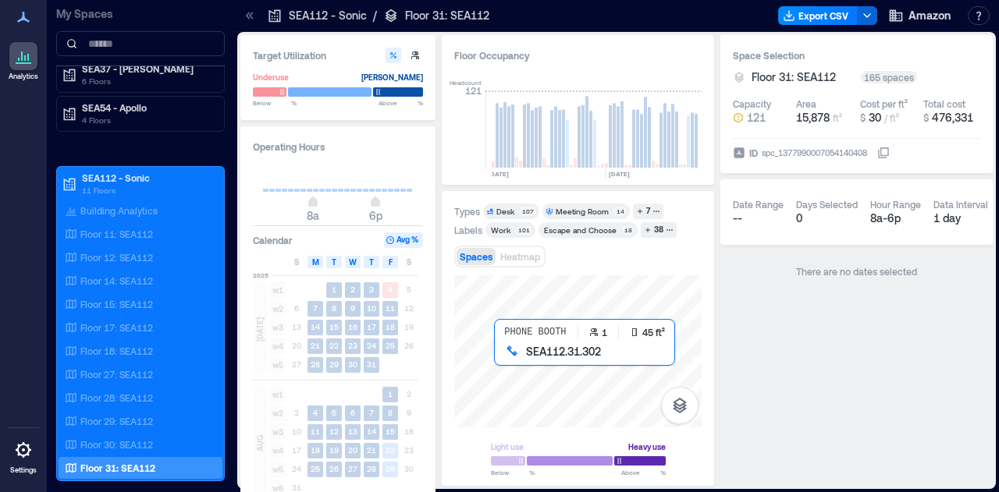
click at [522, 375] on div at bounding box center [577, 351] width 247 height 152
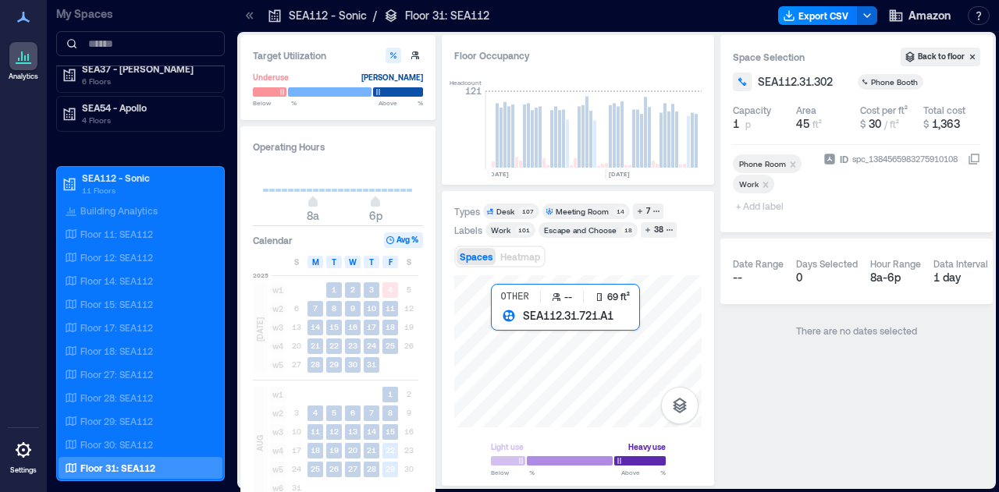
click at [512, 337] on div at bounding box center [577, 351] width 247 height 152
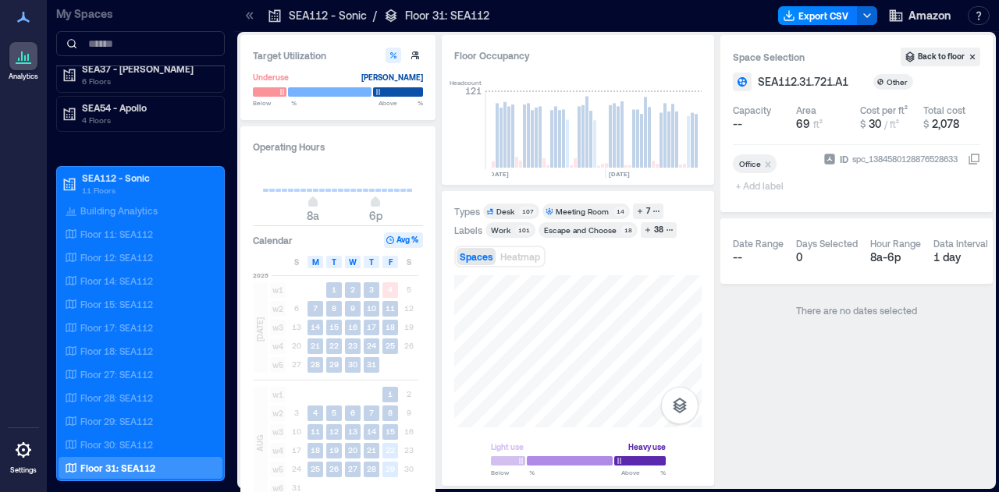
click at [538, 471] on div "Light use Heavy use Below ** % Above ** %" at bounding box center [577, 374] width 247 height 199
click at [615, 492] on html "Analytics Settings My Spaces AUS20 - Austin 1 Floor LHR16 - London 1 Floor SEA3…" at bounding box center [499, 246] width 999 height 492
click at [629, 474] on div "Light use Heavy use Below ** % Above ** %" at bounding box center [577, 374] width 247 height 199
click at [517, 362] on div at bounding box center [577, 351] width 247 height 152
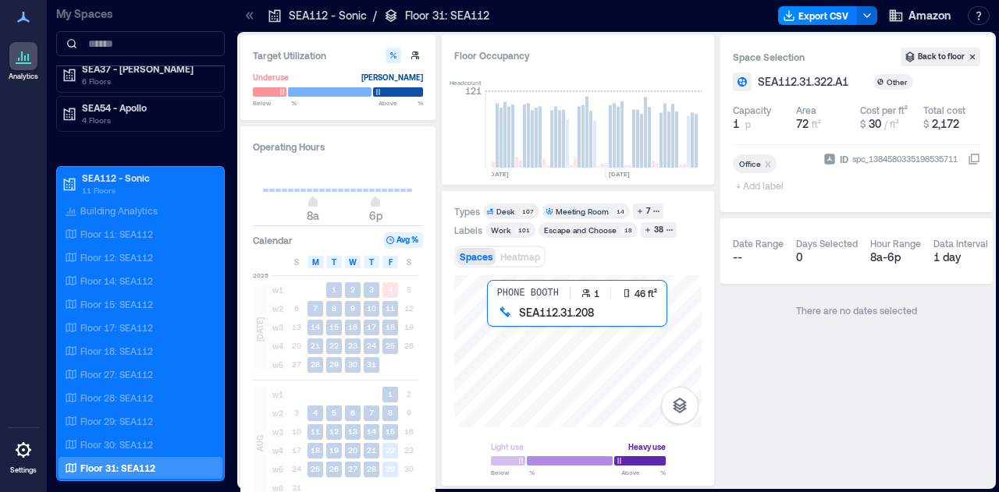
click at [508, 339] on div at bounding box center [577, 351] width 247 height 152
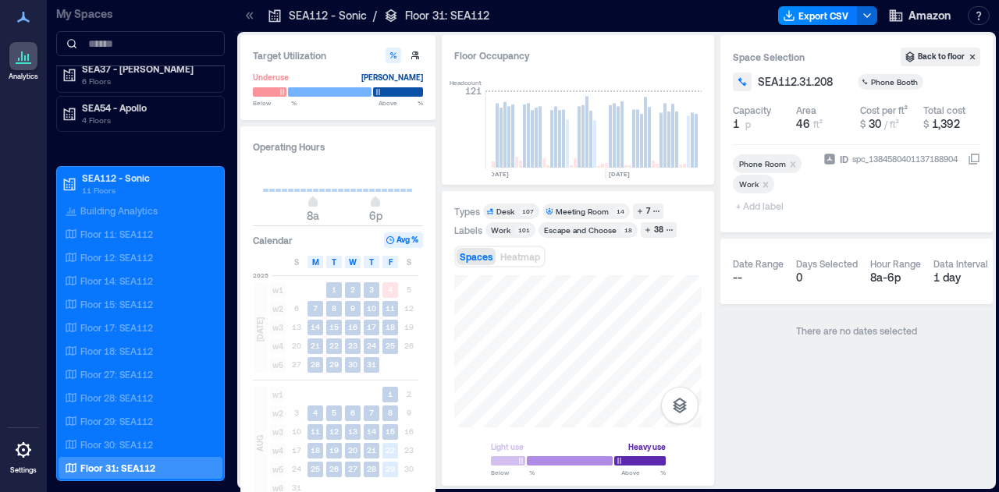
click at [729, 341] on div "Target Utilization Underuse Critical mass Below ** % Above ** % Operating Hours…" at bounding box center [616, 260] width 752 height 451
click at [887, 215] on div "Target Utilization Underuse Critical mass Below ** % Above ** % Operating Hours…" at bounding box center [616, 260] width 752 height 451
click at [613, 262] on div "Types Desk 107 Meeting Room 14 7 Labels Work 101 Escape and Choose 18 38 Spaces…" at bounding box center [577, 339] width 247 height 271
click at [604, 234] on div "Types Desk 107 Meeting Room 14 7 Labels Work 101 Escape and Choose 18 38 Spaces…" at bounding box center [577, 339] width 247 height 271
click at [508, 335] on div at bounding box center [577, 351] width 247 height 152
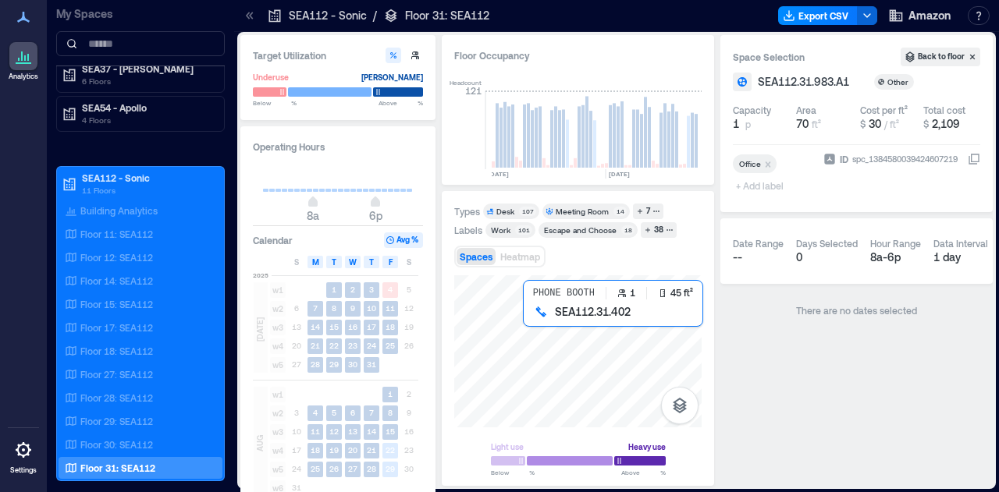
click at [541, 325] on div at bounding box center [577, 351] width 247 height 152
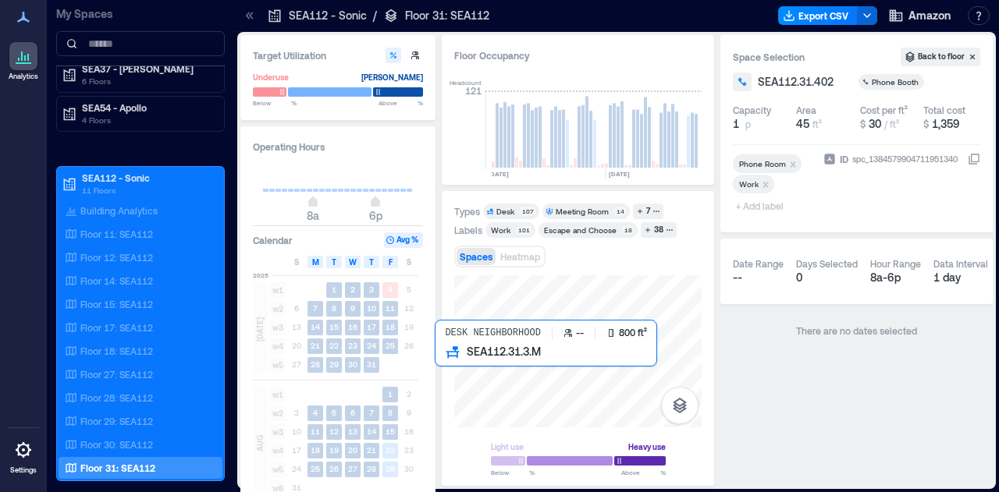
click at [610, 352] on div at bounding box center [577, 351] width 247 height 152
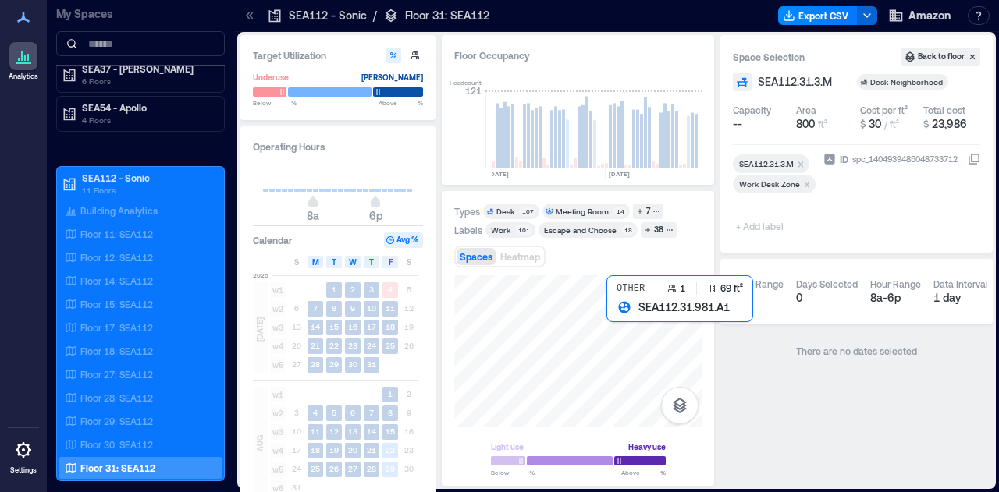
click at [629, 324] on div at bounding box center [577, 351] width 247 height 152
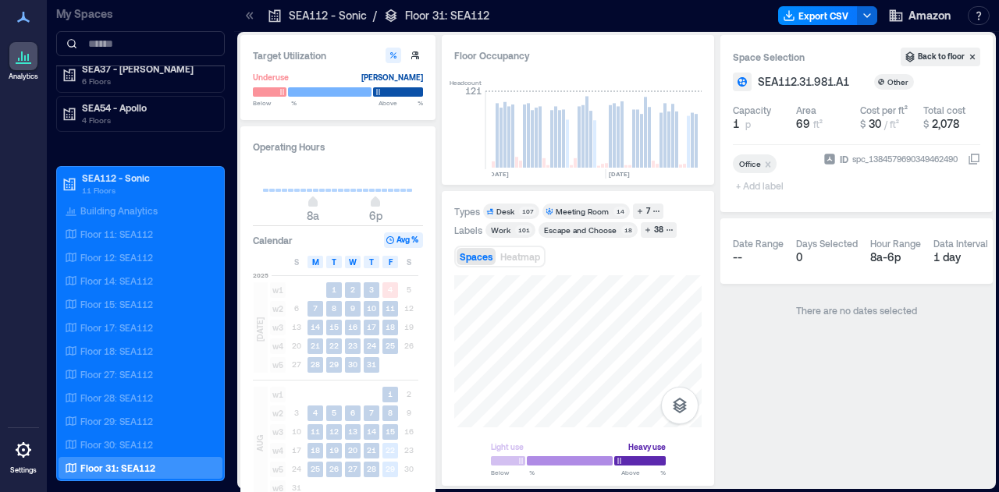
click at [446, 310] on div "Types Desk 107 Meeting Room 14 7 Labels Work 101 Escape and Choose 18 38 Spaces…" at bounding box center [578, 338] width 272 height 295
click at [757, 467] on div "Target Utilization Underuse Critical mass Below ** % Above ** % Operating Hours…" at bounding box center [616, 260] width 752 height 451
click at [134, 411] on div "Floor 29: SEA112" at bounding box center [141, 422] width 164 height 22
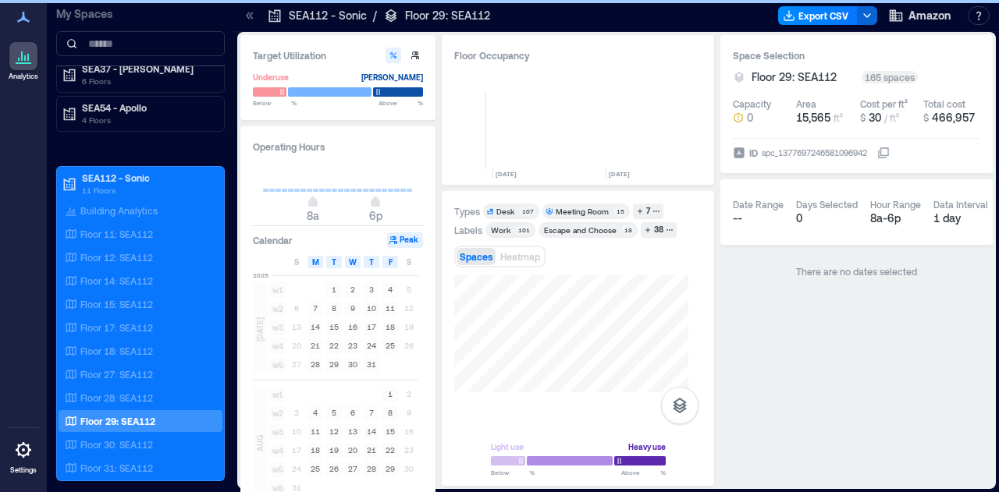
scroll to position [0, 827]
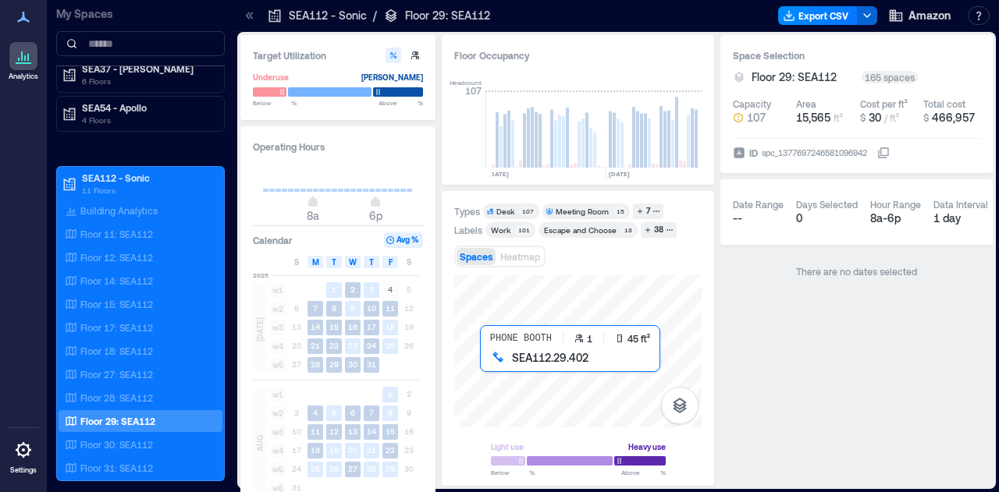
click at [485, 367] on div at bounding box center [577, 351] width 247 height 152
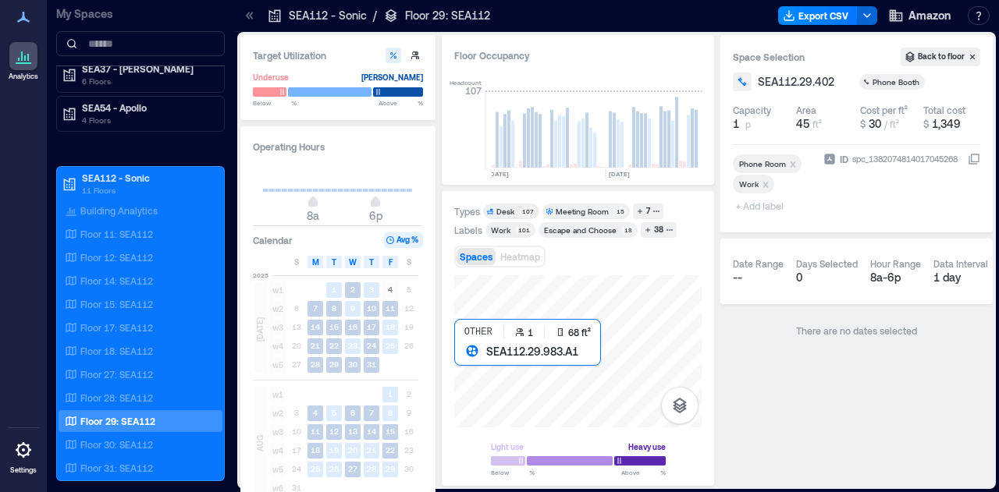
click at [462, 367] on div at bounding box center [577, 351] width 247 height 152
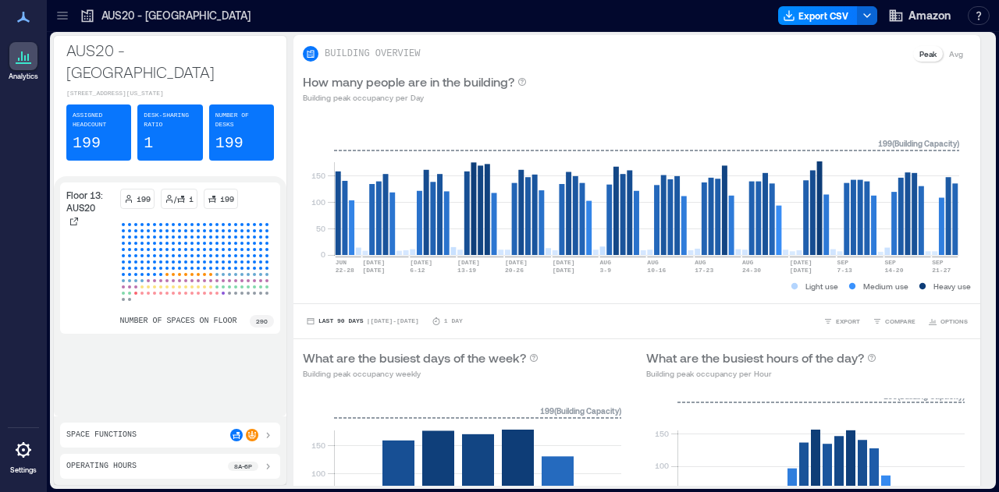
click at [66, 20] on icon at bounding box center [62, 19] width 10 height 2
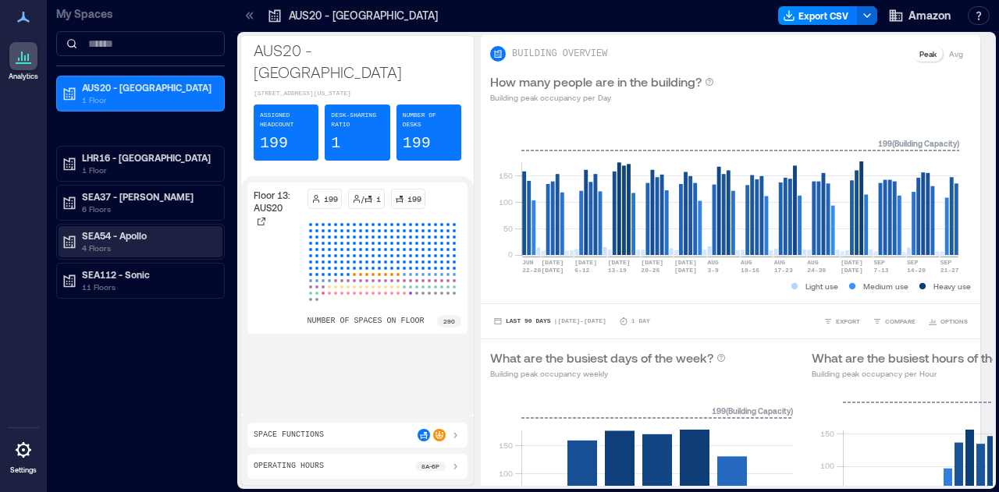
click at [136, 247] on p "4 Floors" at bounding box center [147, 248] width 131 height 12
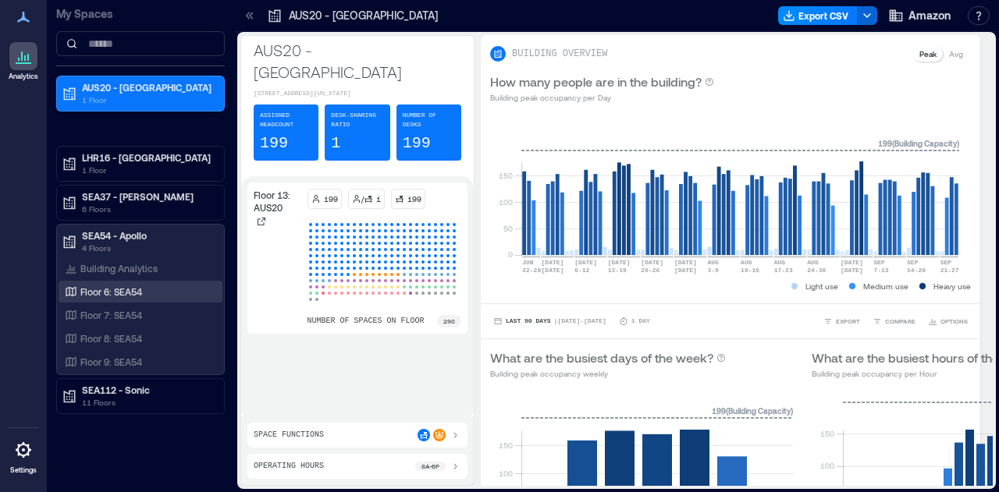
click at [131, 297] on div "Floor 6: SEA54" at bounding box center [137, 292] width 151 height 16
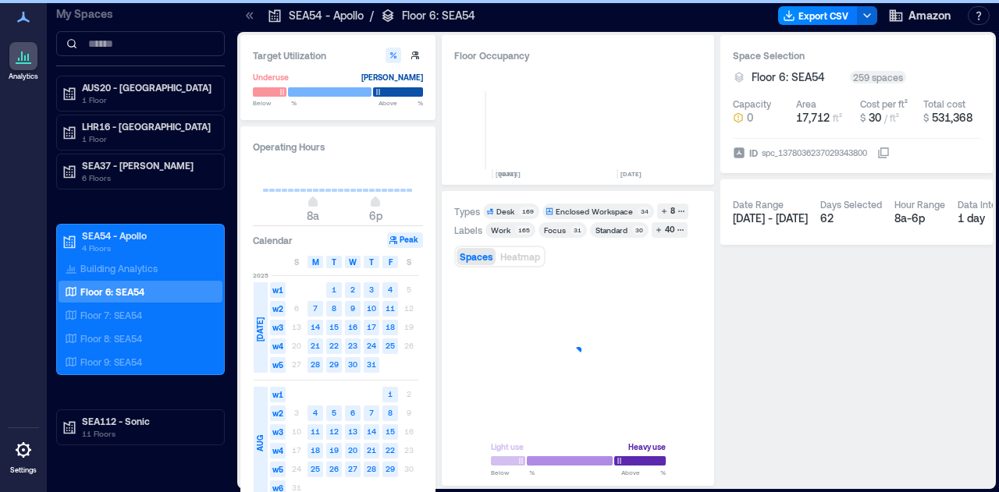
scroll to position [0, 775]
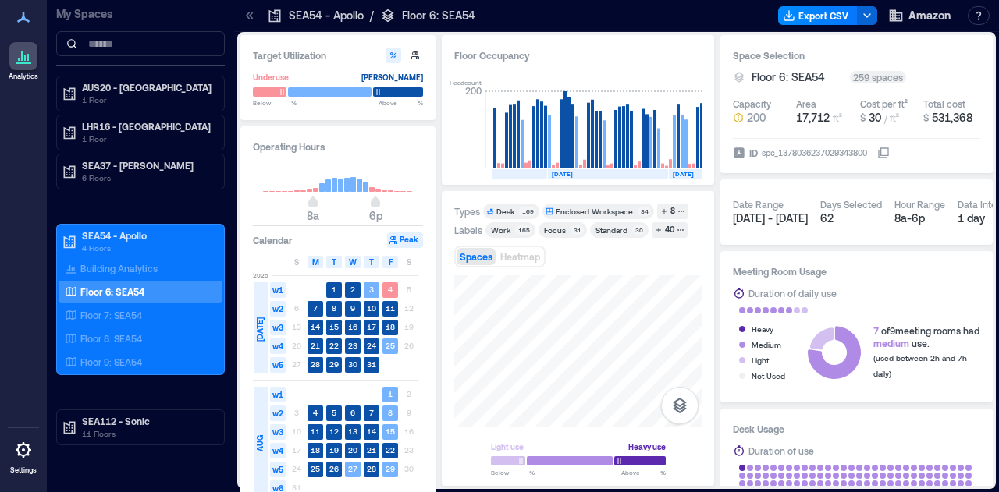
click at [707, 362] on div "Types Desk 169 Enclosed Workspace 34 8 Labels Work 165 Focus 31 Standard 30 40 …" at bounding box center [578, 338] width 272 height 295
click at [146, 428] on p "11 Floors" at bounding box center [147, 434] width 131 height 12
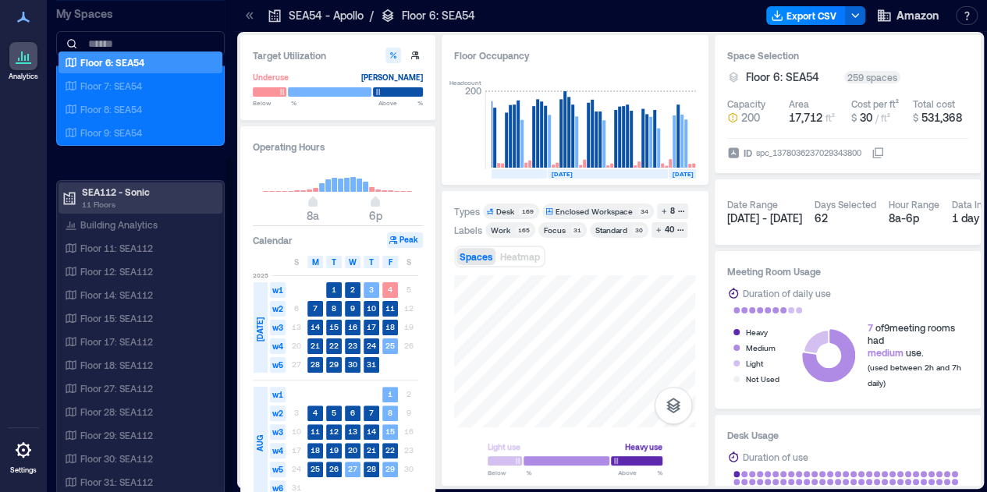
scroll to position [2, 0]
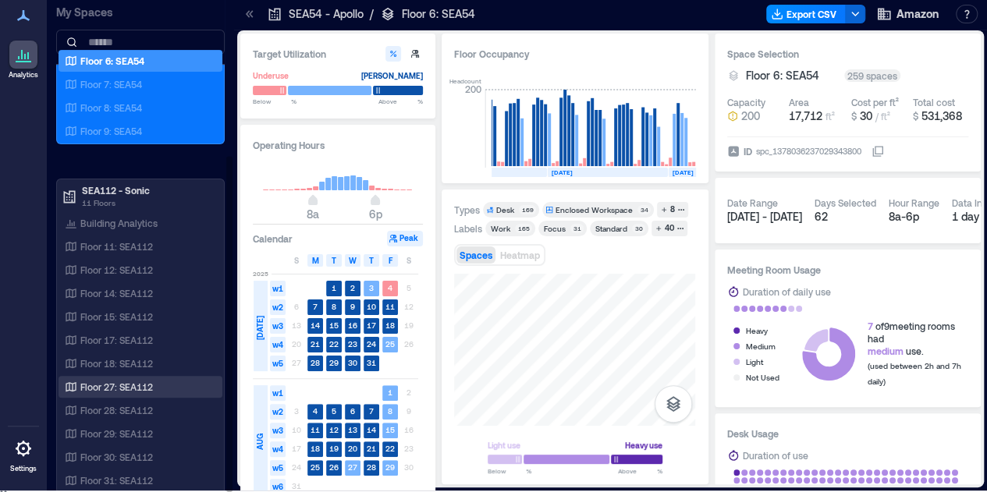
click at [140, 384] on p "Floor 27: SEA112" at bounding box center [116, 387] width 73 height 12
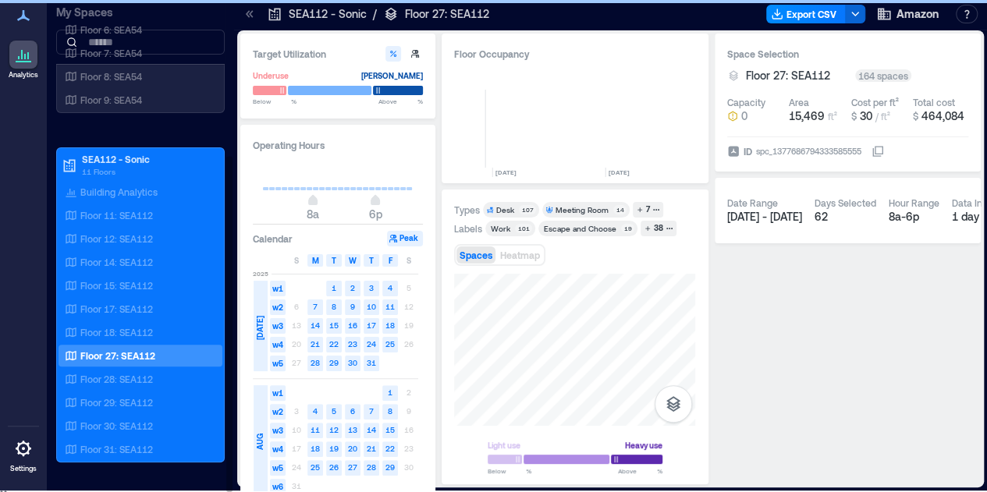
scroll to position [0, 766]
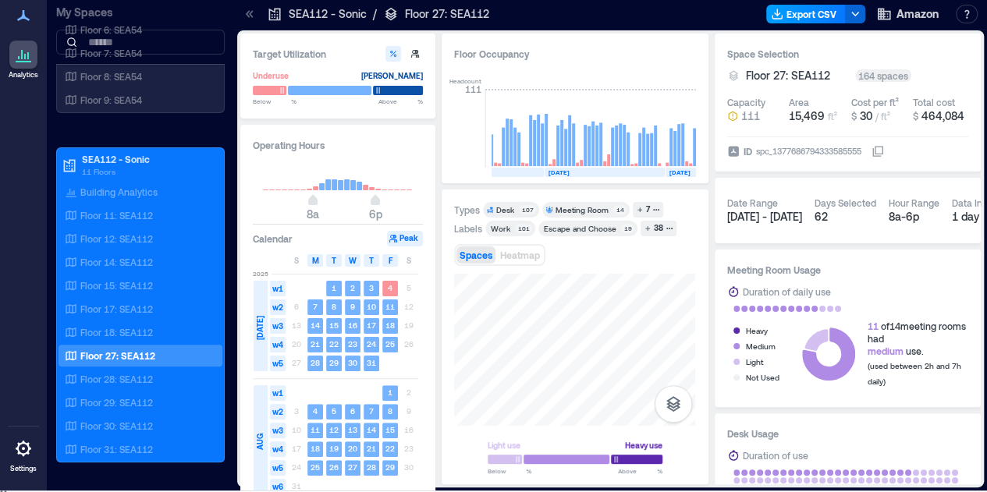
click at [802, 13] on button "Export CSV" at bounding box center [806, 14] width 80 height 19
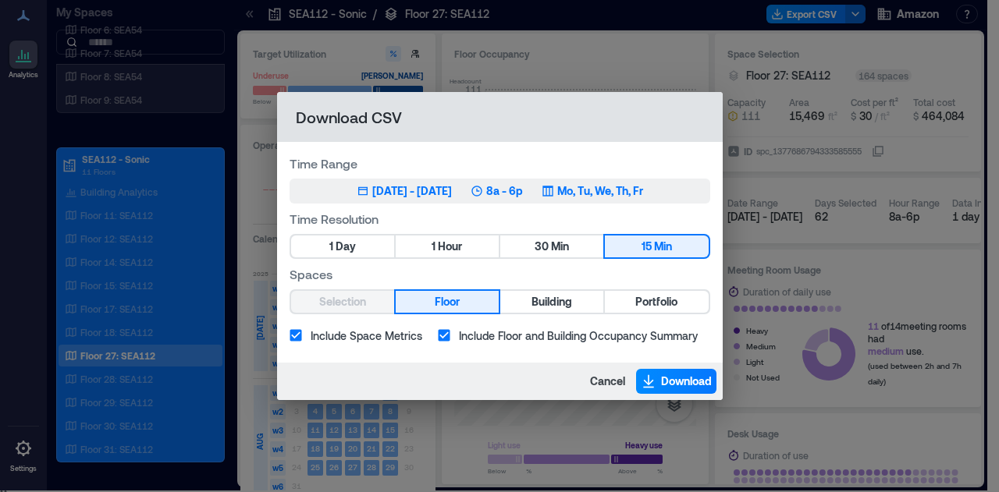
click at [421, 193] on div "Jul 1, 2025 - Sep 24, 2025" at bounding box center [412, 191] width 80 height 16
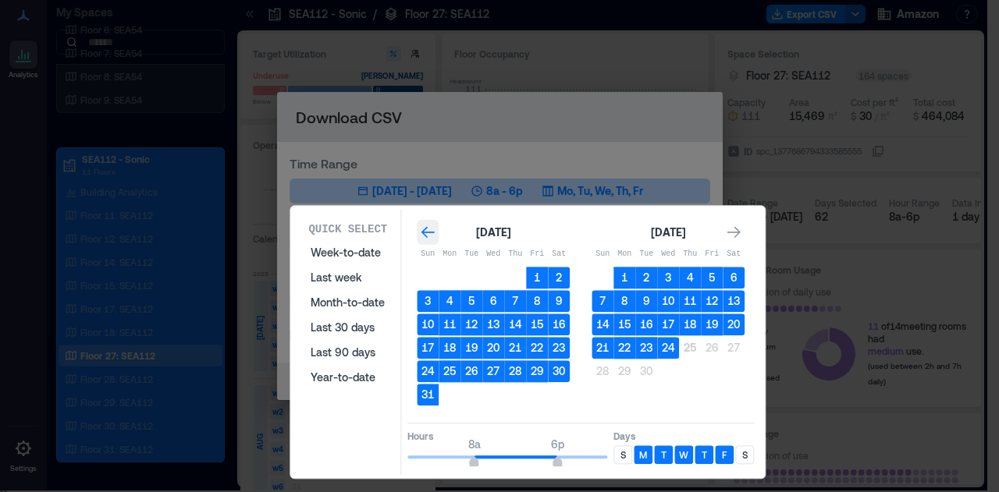
click at [429, 233] on icon "Go to previous month" at bounding box center [427, 233] width 13 height 12
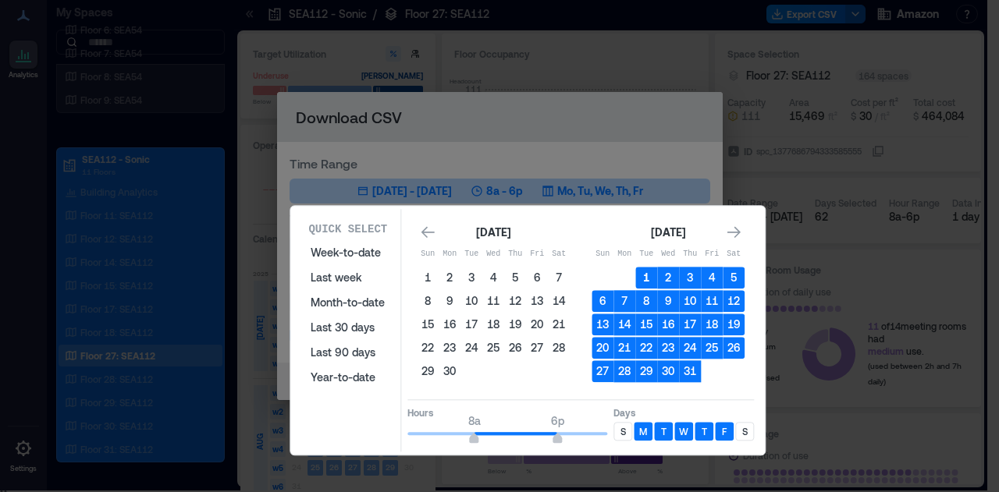
click at [645, 277] on button "1" at bounding box center [646, 278] width 22 height 22
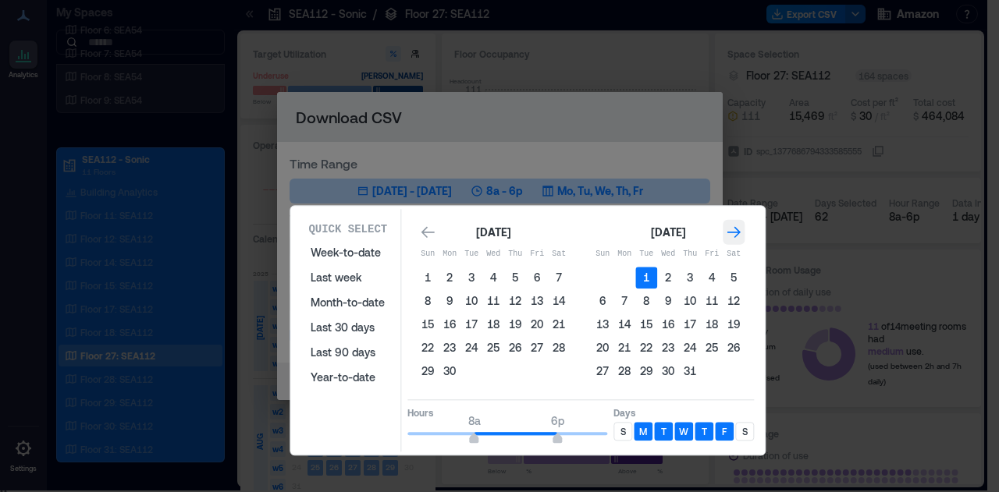
click at [727, 231] on icon "Go to next month" at bounding box center [734, 233] width 16 height 16
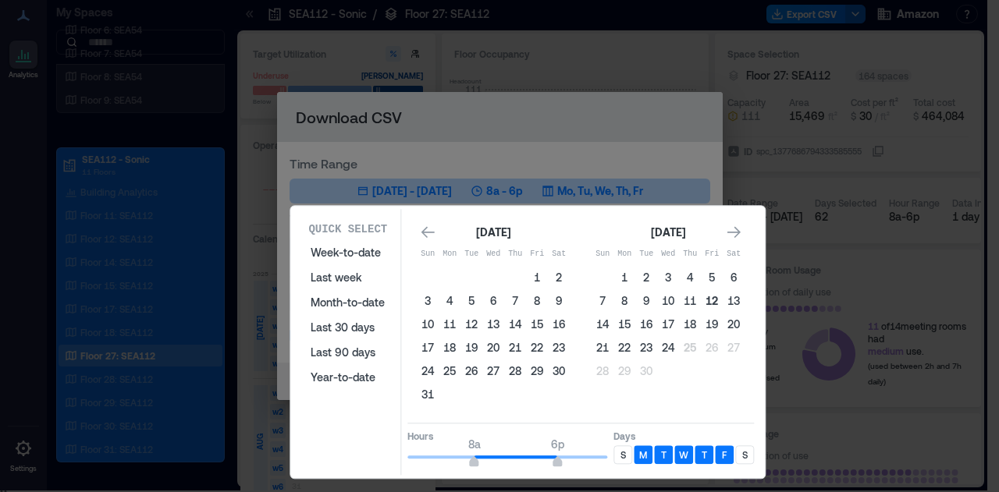
click at [709, 303] on button "12" at bounding box center [712, 301] width 22 height 22
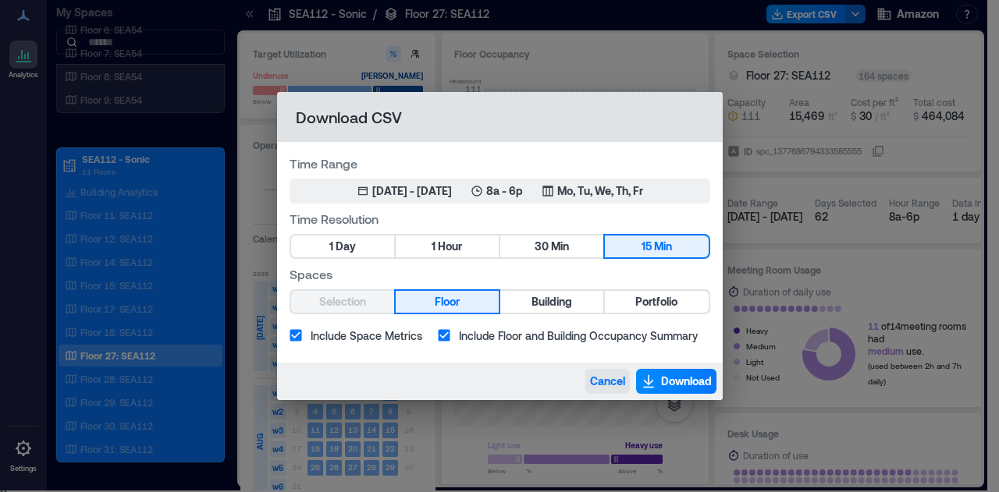
click at [601, 378] on span "Cancel" at bounding box center [607, 382] width 35 height 16
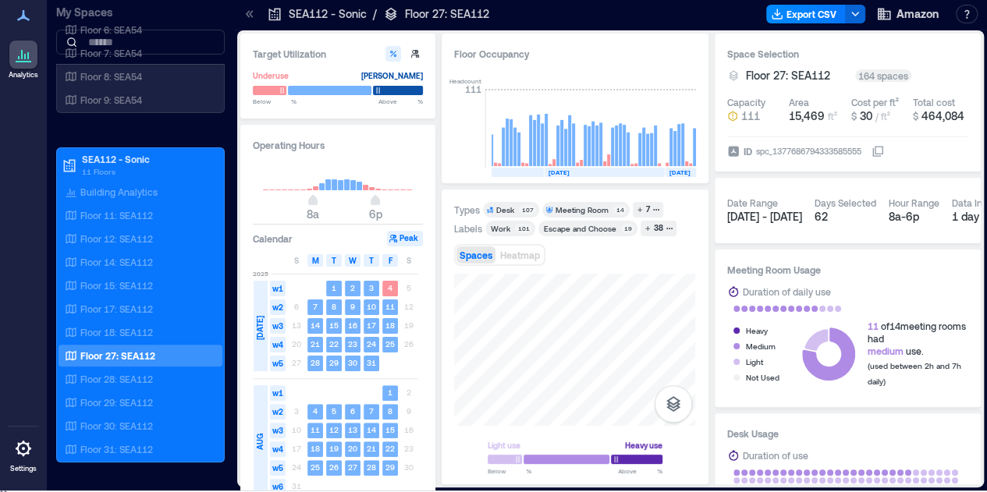
click at [596, 237] on div "Types Desk 107 Meeting Room 14 7 Labels Work 101 Escape and Choose 19 38 Spaces…" at bounding box center [574, 337] width 241 height 271
click at [128, 423] on p "Floor 30: SEA112" at bounding box center [116, 426] width 73 height 12
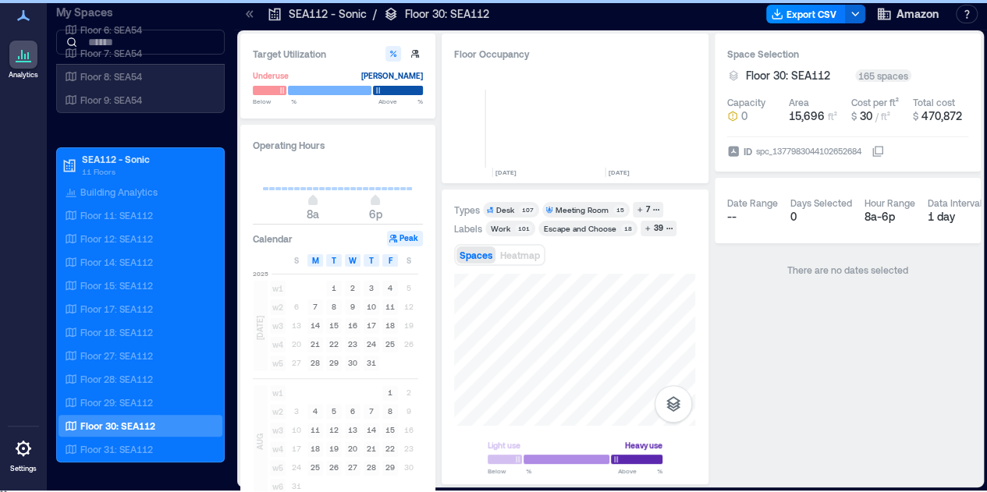
scroll to position [0, 834]
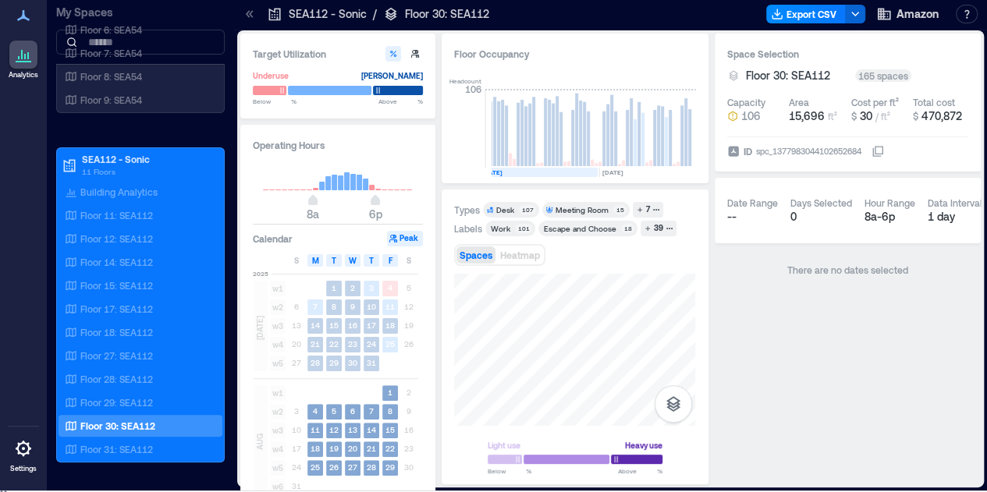
click at [559, 173] on div "Floor Occupancy Headcount 106 JAN, 2025 FEB, 2025 MAR, 2025 APR, 2025 MAY, 2025…" at bounding box center [575, 259] width 267 height 451
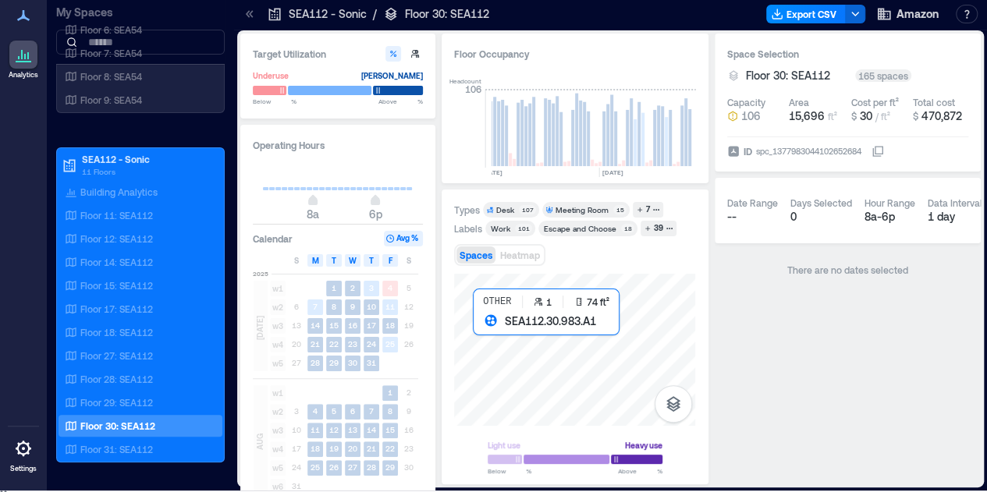
click at [509, 346] on div at bounding box center [574, 350] width 241 height 152
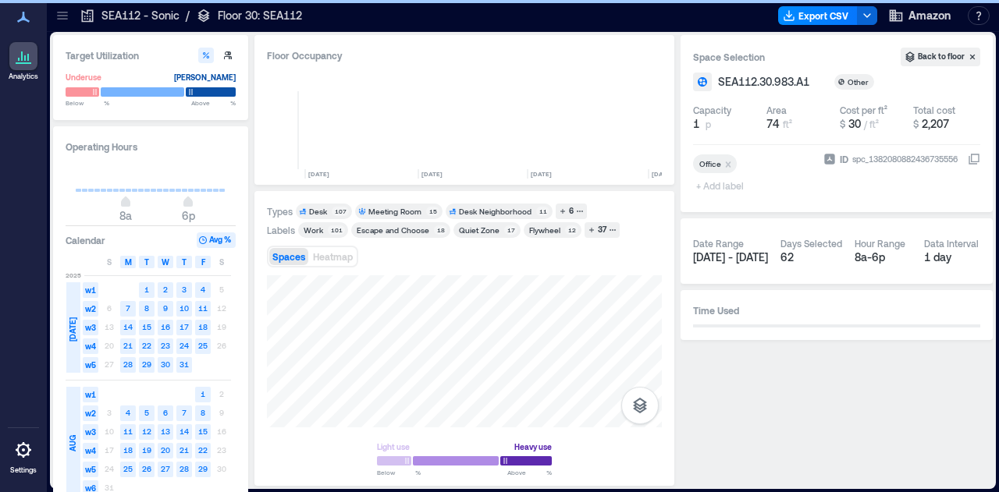
scroll to position [0, 681]
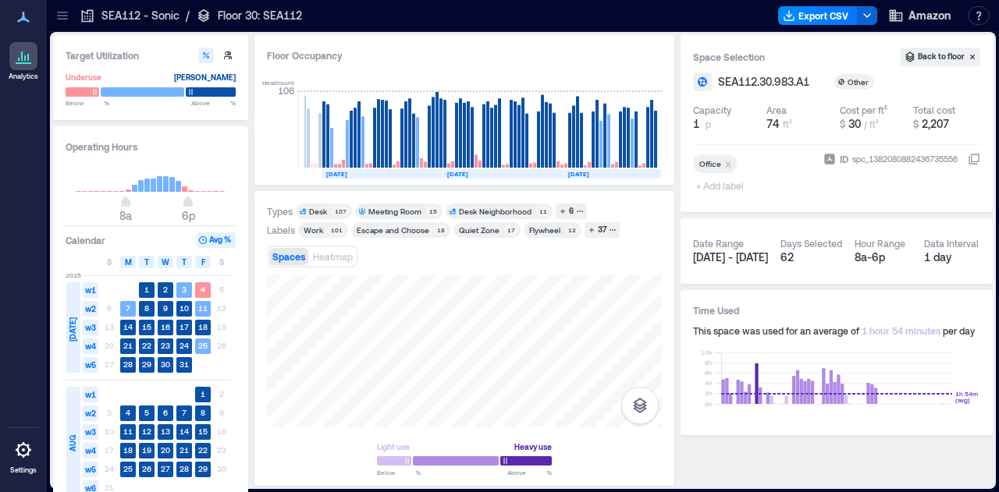
click at [75, 13] on div "SEA112 - Sonic / Floor 30: SEA112" at bounding box center [191, 15] width 232 height 25
click at [62, 16] on icon at bounding box center [62, 16] width 10 height 2
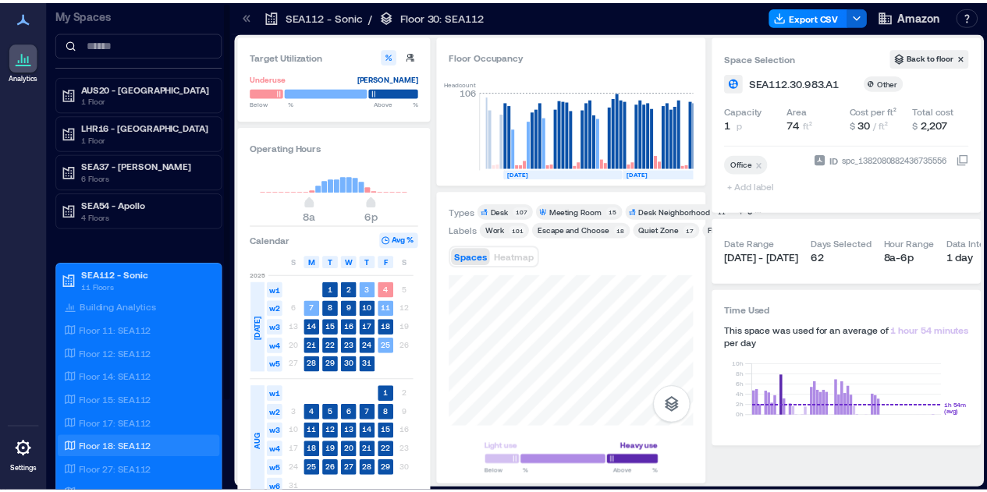
scroll to position [114, 0]
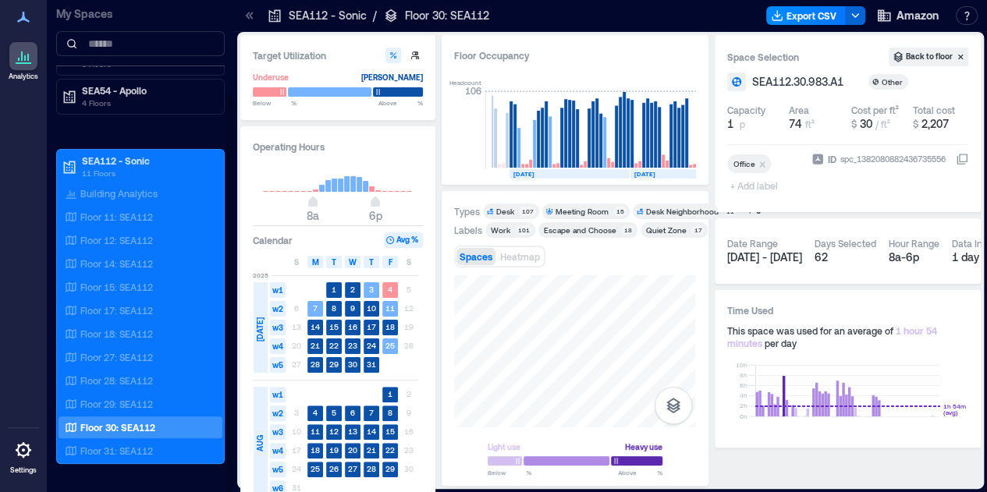
click at [126, 421] on p "Floor 30: SEA112" at bounding box center [117, 427] width 75 height 12
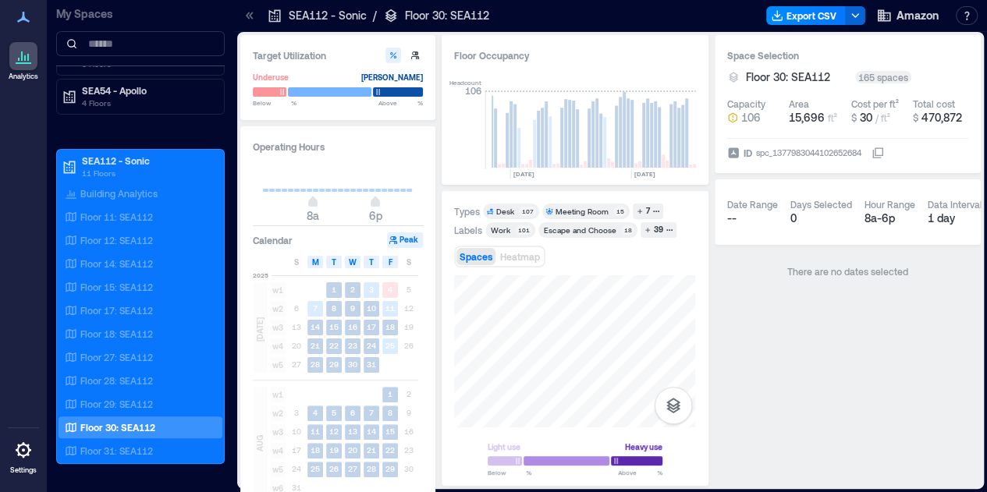
click at [582, 268] on div "Types Desk 107 Meeting Room 15 7 Labels Work 101 Escape and Choose 18 39 Spaces…" at bounding box center [574, 339] width 241 height 271
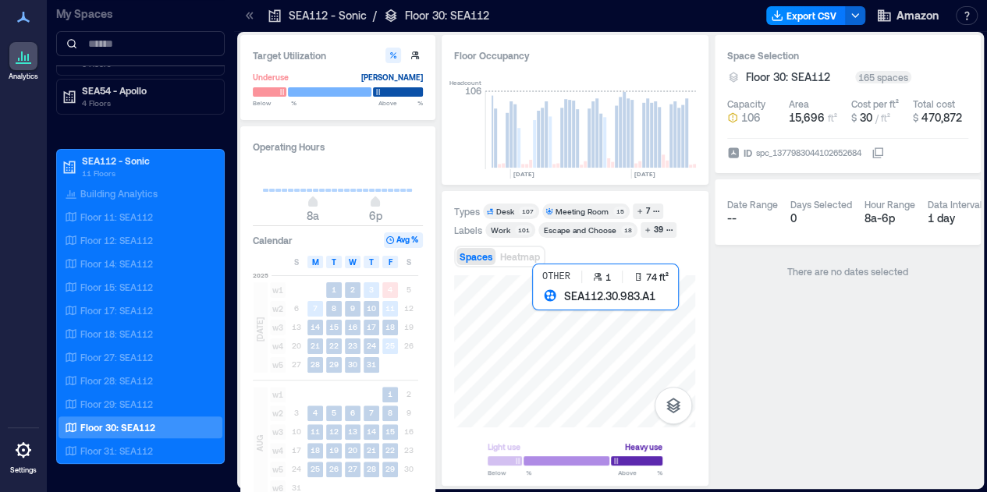
click at [554, 308] on div at bounding box center [574, 351] width 241 height 152
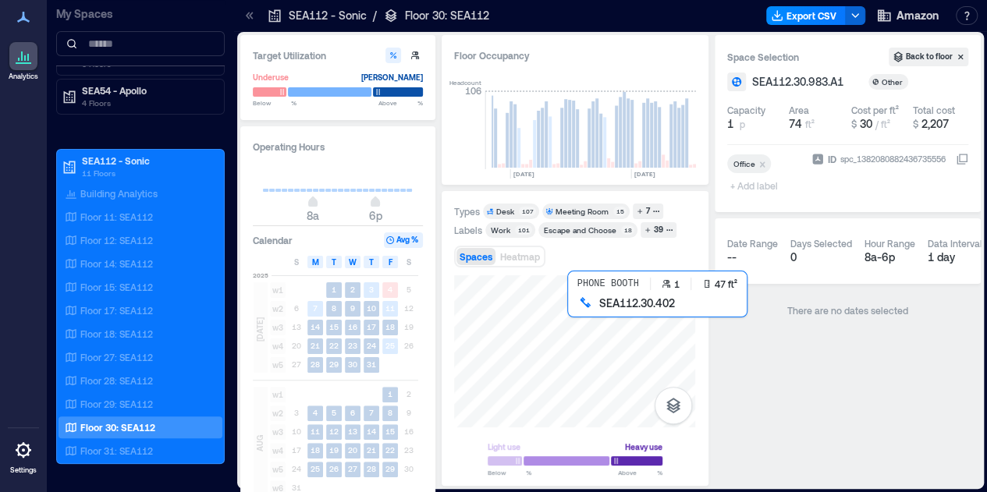
click at [588, 318] on div at bounding box center [574, 351] width 241 height 152
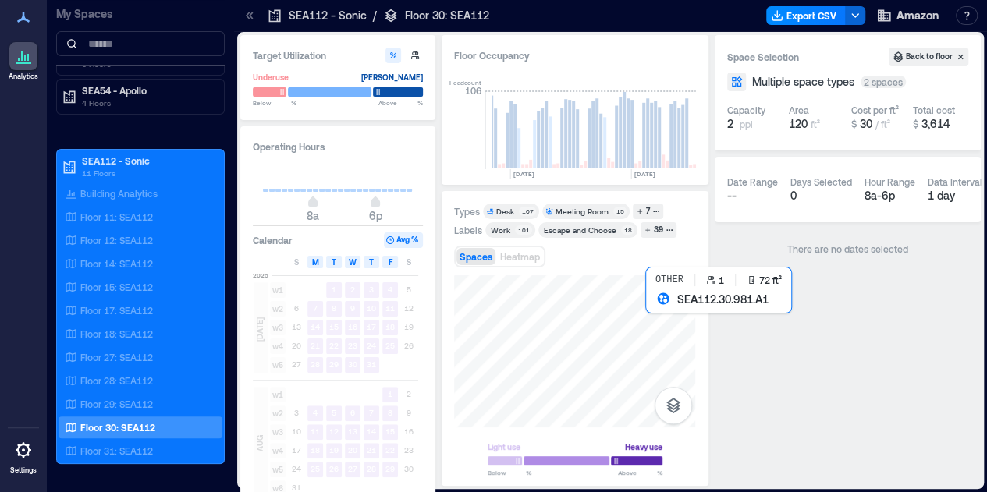
click at [662, 325] on div at bounding box center [574, 351] width 241 height 152
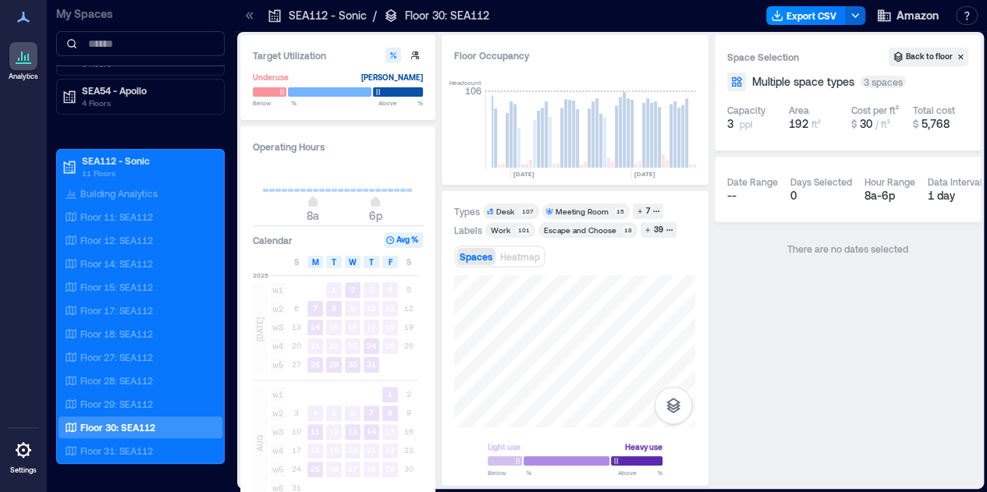
drag, startPoint x: 581, startPoint y: 270, endPoint x: 563, endPoint y: 260, distance: 20.6
click at [563, 260] on div "Spaces Heatmap" at bounding box center [574, 256] width 241 height 31
drag, startPoint x: 563, startPoint y: 260, endPoint x: 560, endPoint y: 273, distance: 13.6
click at [560, 273] on div "Types Desk 107 Meeting Room 15 7 Labels Work 101 Escape and Choose 18 39 Spaces…" at bounding box center [574, 339] width 241 height 271
click at [485, 275] on div "Types Desk 107 Meeting Room 15 7 Labels Work 101 Escape and Choose 18 39 Spaces…" at bounding box center [574, 339] width 241 height 271
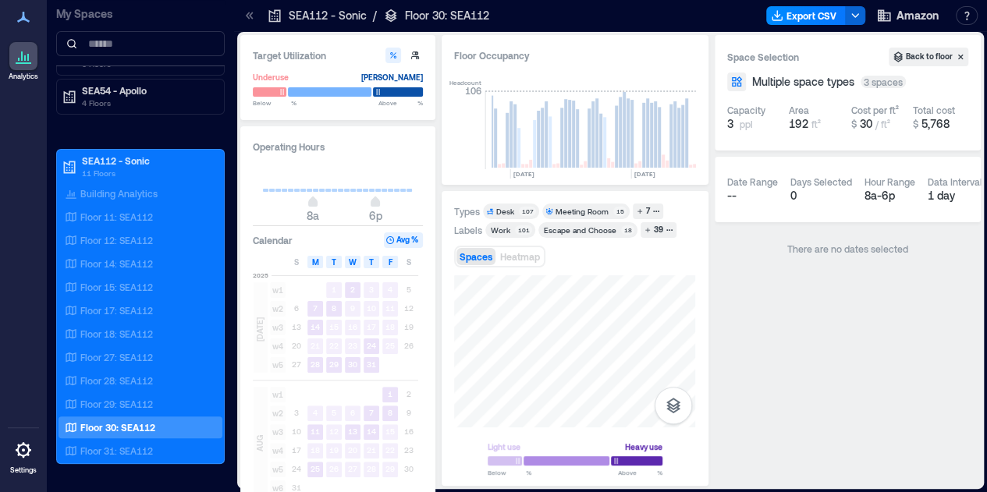
drag, startPoint x: 605, startPoint y: 349, endPoint x: 410, endPoint y: 366, distance: 195.9
click at [709, 392] on div "Target Utilization Underuse [PERSON_NAME] Below ** % Above ** % Operating Hours…" at bounding box center [610, 260] width 741 height 451
click at [450, 391] on div "Types Desk 107 Meeting Room 15 7 Labels Work 101 Escape and Choose 18 39 Spaces…" at bounding box center [575, 338] width 267 height 295
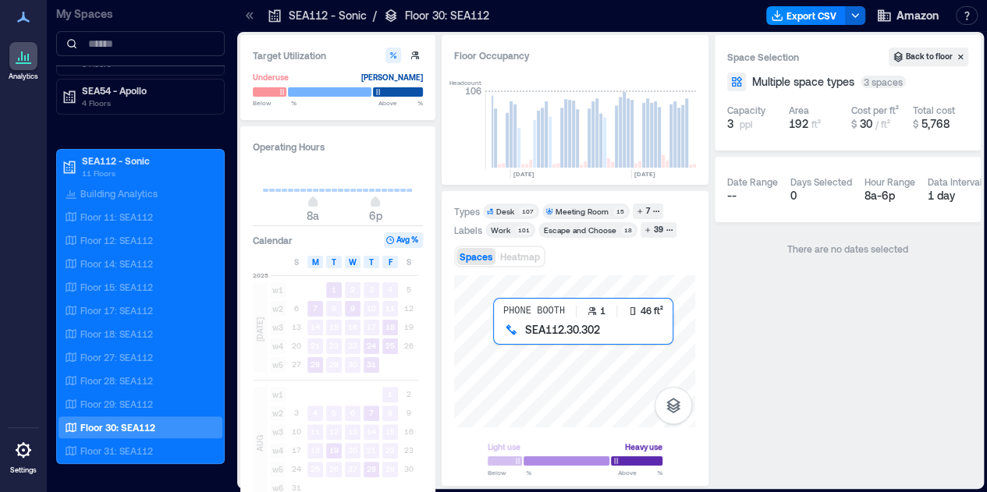
click at [510, 347] on div at bounding box center [574, 351] width 241 height 152
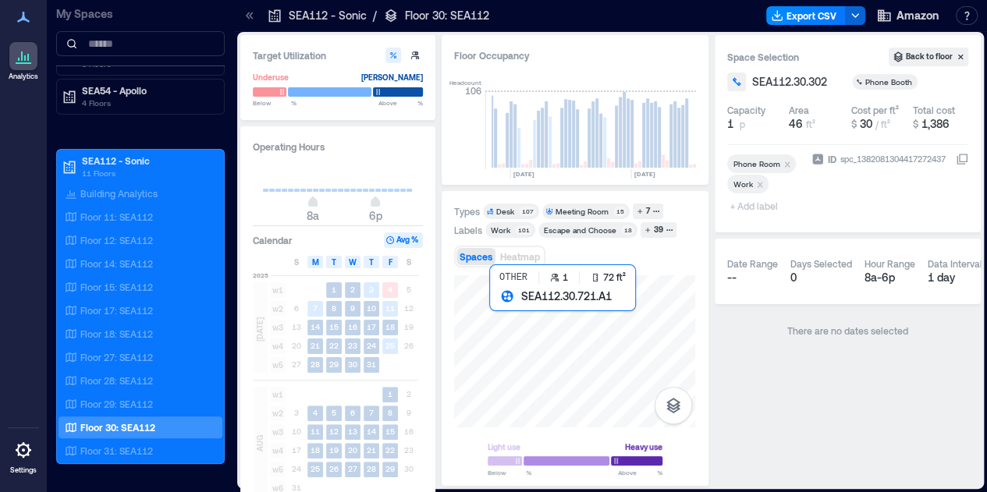
click at [496, 313] on div at bounding box center [574, 351] width 241 height 152
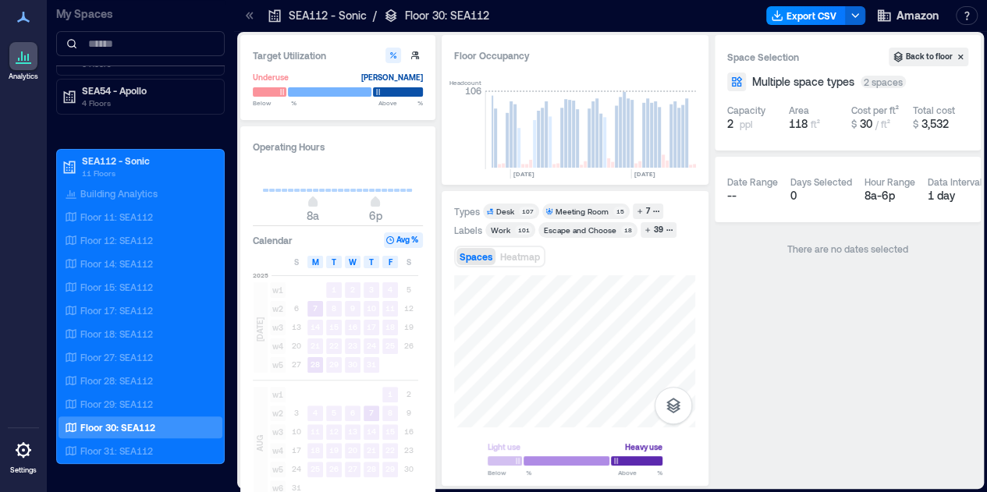
click at [540, 492] on html "Analytics Settings My Spaces AUS20 - Austin 1 Floor LHR16 - London 1 Floor SEA3…" at bounding box center [493, 246] width 987 height 492
click at [568, 467] on div "Light use Heavy use Below ** % Above ** %" at bounding box center [574, 374] width 241 height 199
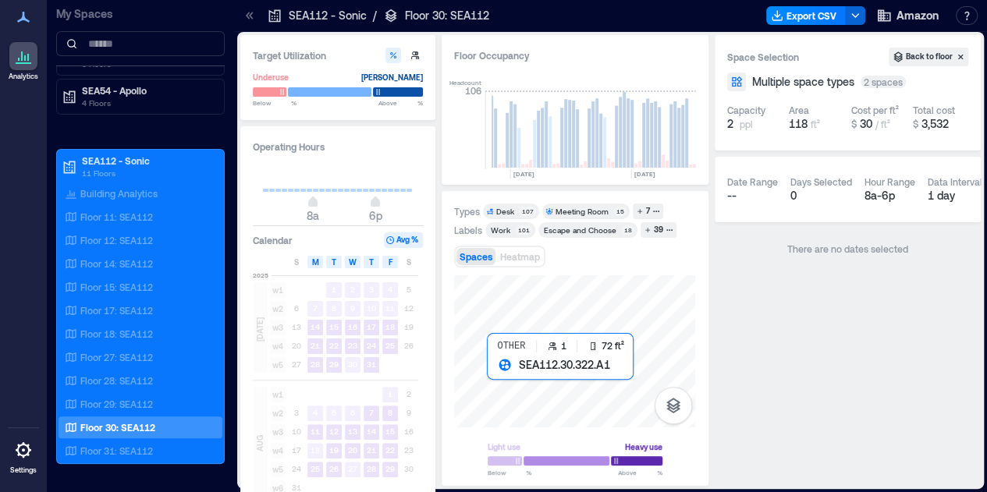
click at [490, 386] on div at bounding box center [574, 351] width 241 height 152
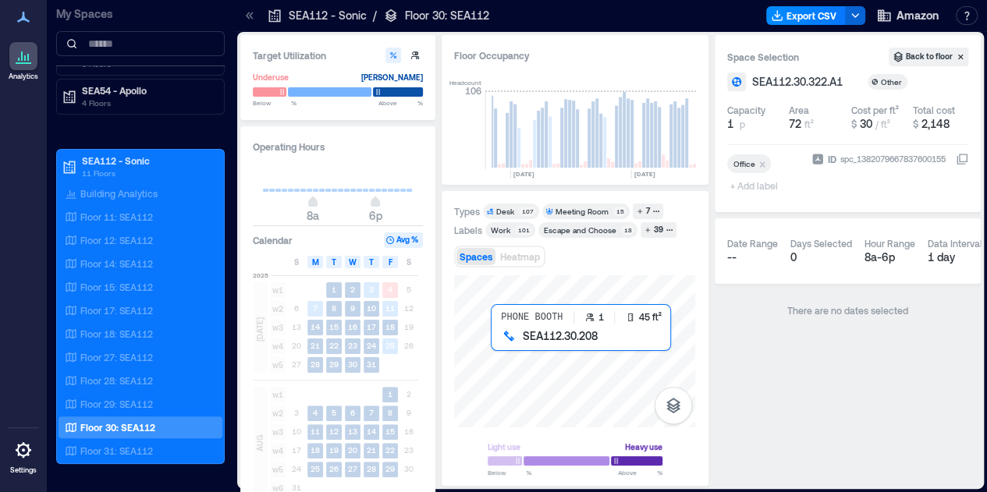
click at [507, 352] on div at bounding box center [574, 351] width 241 height 152
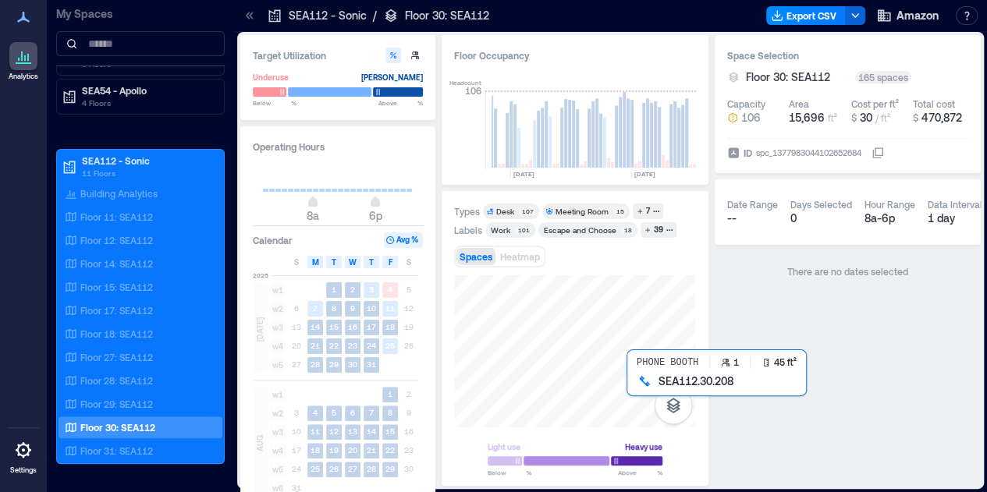
click at [642, 404] on div at bounding box center [574, 351] width 241 height 152
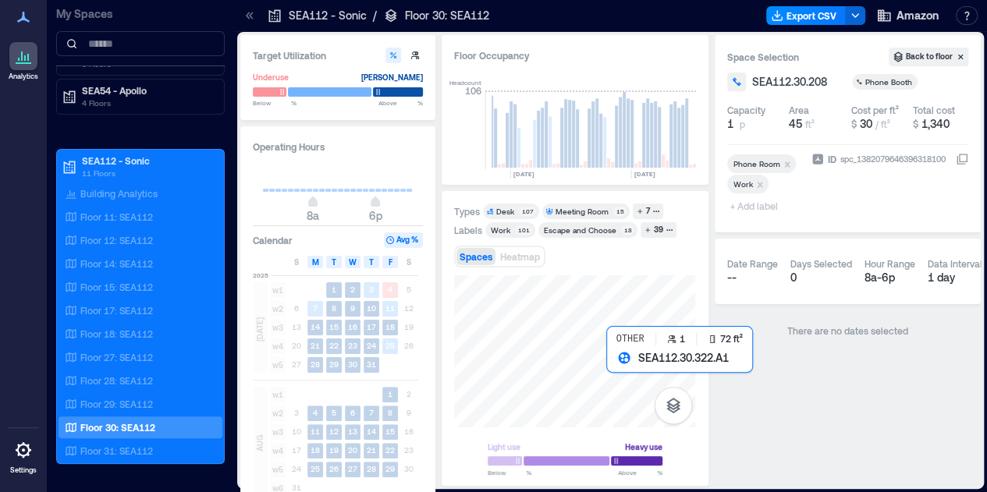
click at [627, 387] on div at bounding box center [574, 351] width 241 height 152
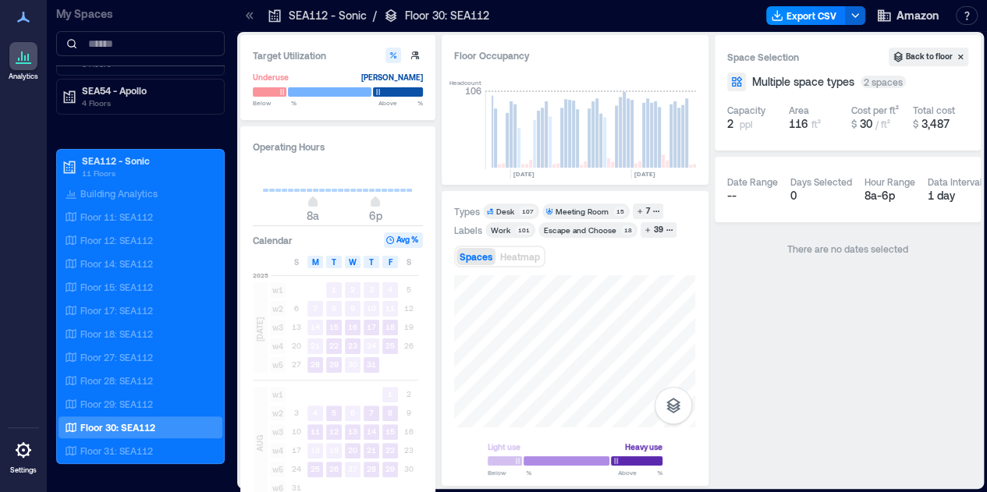
click at [942, 0] on html "Analytics Settings My Spaces AUS20 - Austin 1 Floor LHR16 - London 1 Floor SEA3…" at bounding box center [493, 246] width 987 height 492
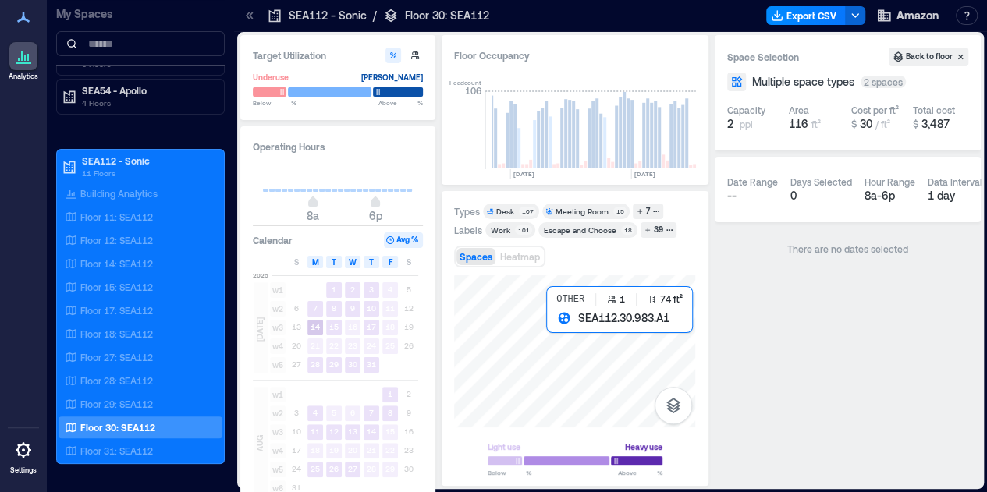
click at [568, 344] on div at bounding box center [574, 351] width 241 height 152
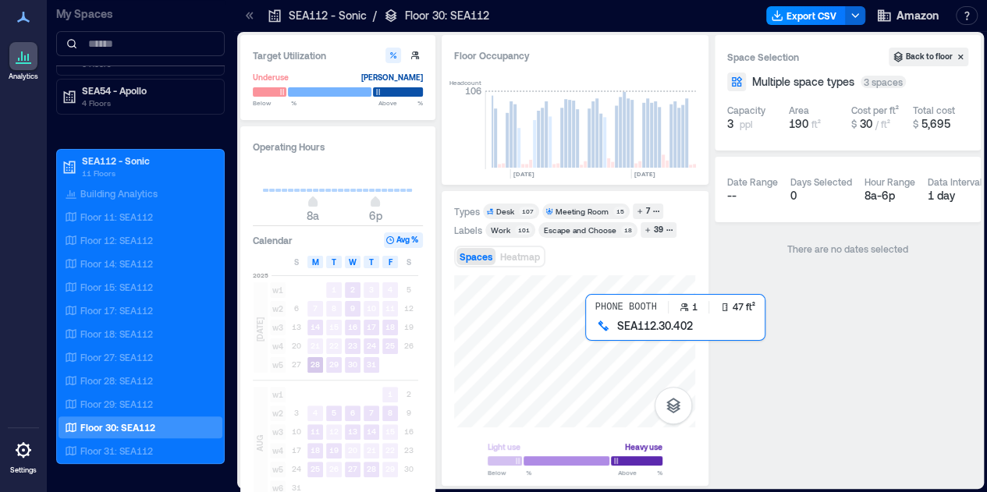
click at [599, 347] on div at bounding box center [574, 351] width 241 height 152
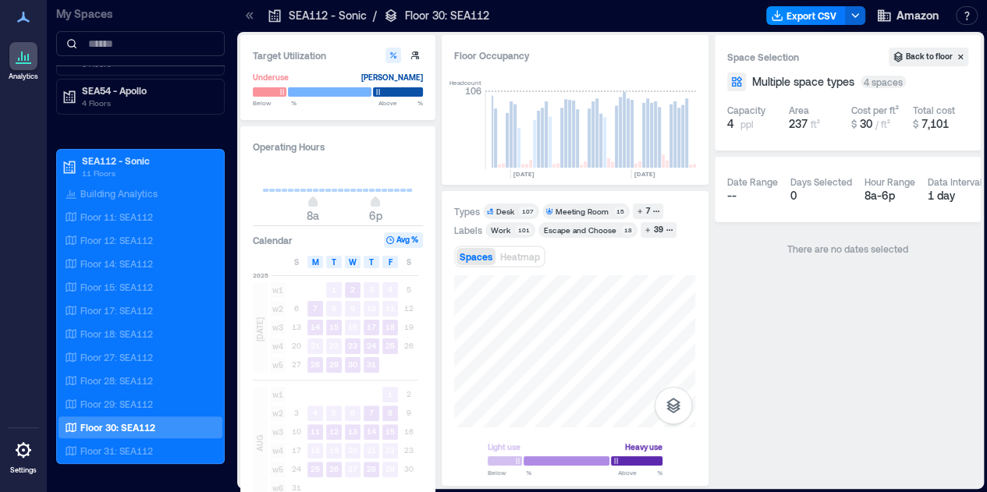
click at [453, 304] on div "Types Desk 107 Meeting Room 15 7 Labels Work 101 Escape and Choose 18 39 Spaces…" at bounding box center [575, 338] width 267 height 295
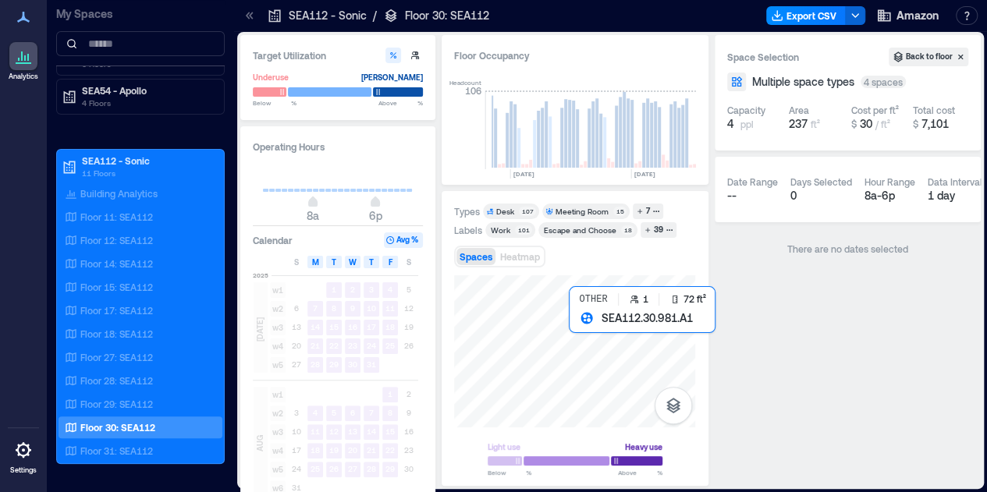
click at [590, 339] on div at bounding box center [574, 351] width 241 height 152
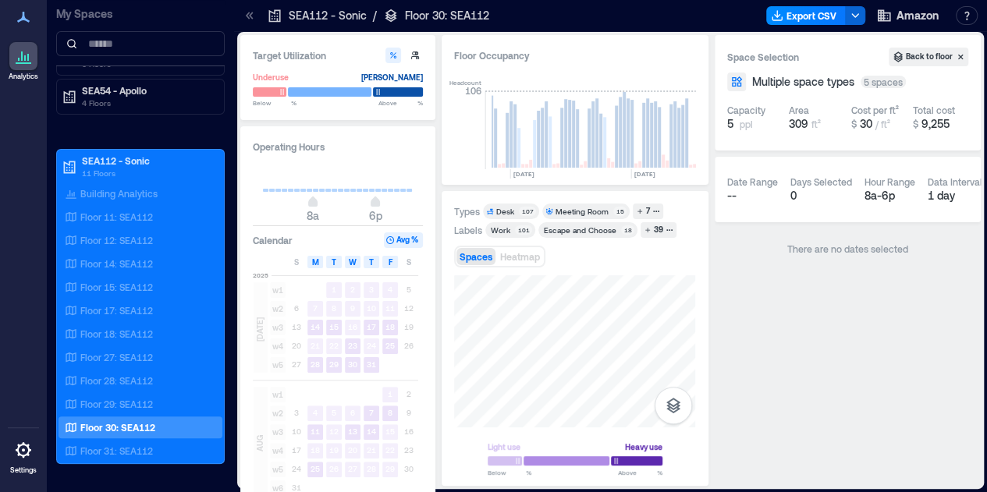
click at [404, 303] on div "Target Utilization Underuse [PERSON_NAME] Below ** % Above ** % Operating Hours…" at bounding box center [610, 260] width 741 height 451
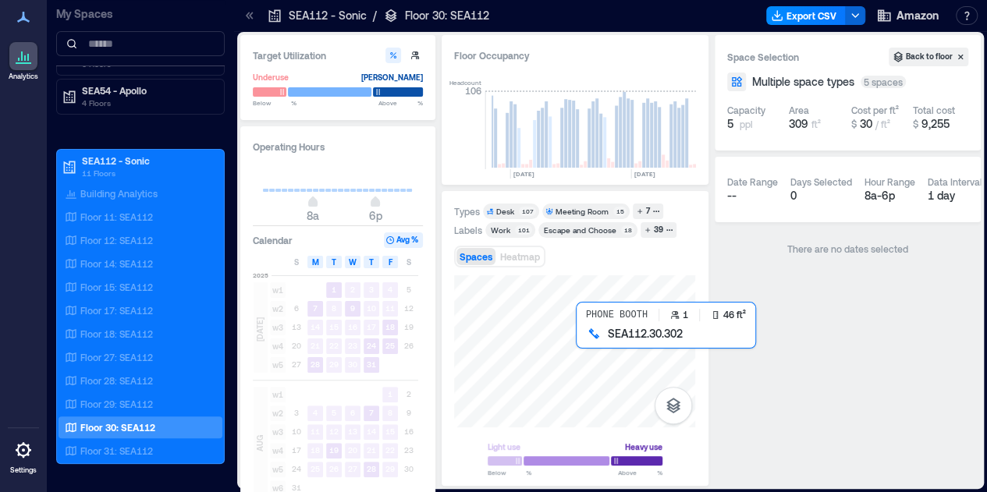
click at [595, 344] on div at bounding box center [574, 351] width 241 height 152
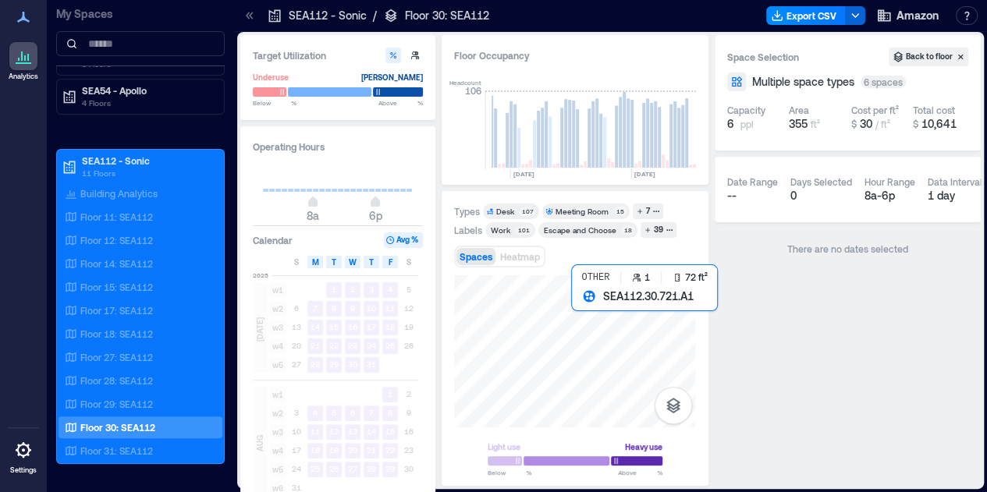
click at [585, 319] on div at bounding box center [574, 351] width 241 height 152
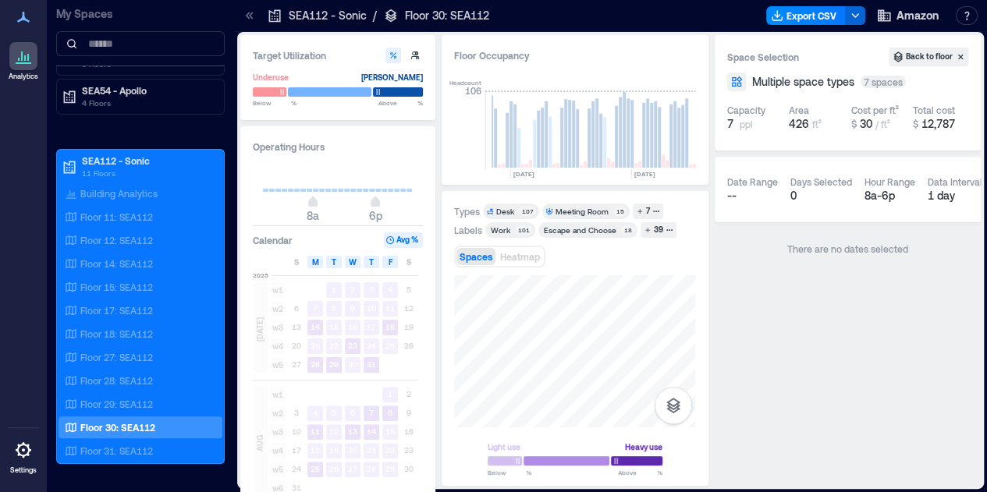
click at [516, 492] on html "Analytics Settings My Spaces AUS20 - Austin 1 Floor LHR16 - London 1 Floor SEA3…" at bounding box center [493, 246] width 987 height 492
click at [720, 383] on div "Target Utilization Underuse [PERSON_NAME] Below ** % Above ** % Operating Hours…" at bounding box center [610, 260] width 741 height 451
click at [817, 18] on button "Export CSV" at bounding box center [806, 15] width 80 height 19
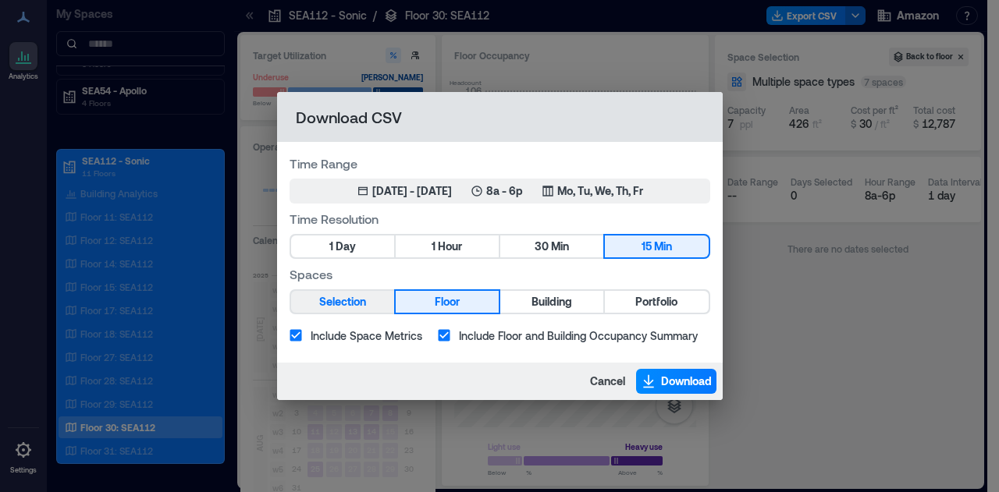
click at [364, 305] on span "Selection" at bounding box center [342, 303] width 47 height 20
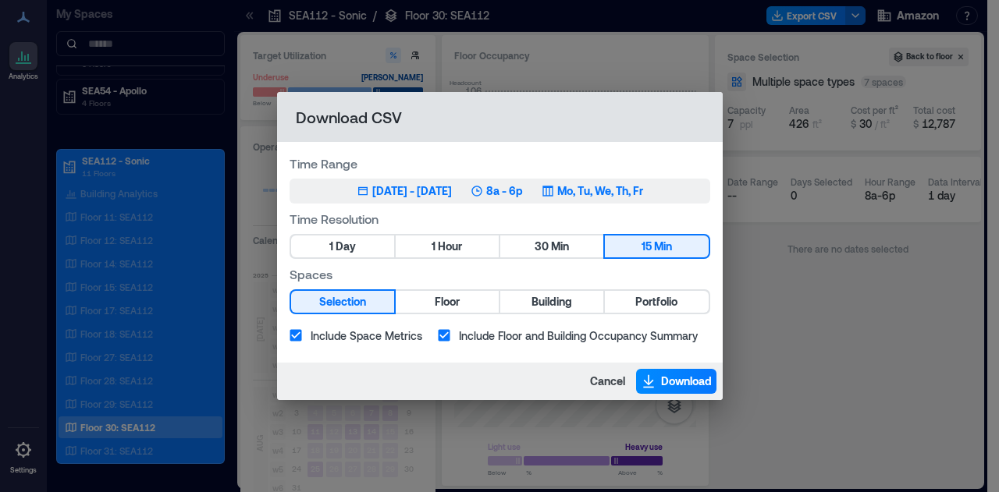
click at [418, 193] on div "[DATE] - [DATE]" at bounding box center [412, 191] width 80 height 16
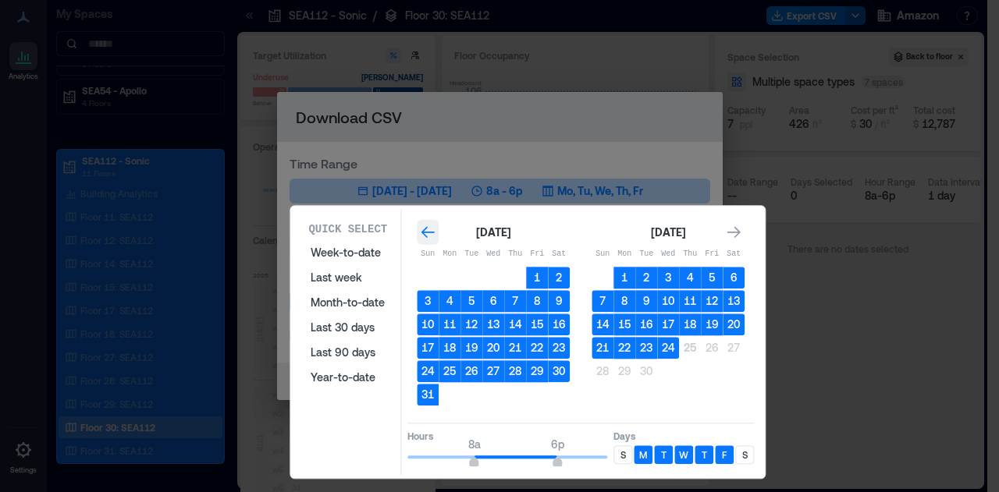
click at [420, 235] on icon "Go to previous month" at bounding box center [428, 233] width 16 height 16
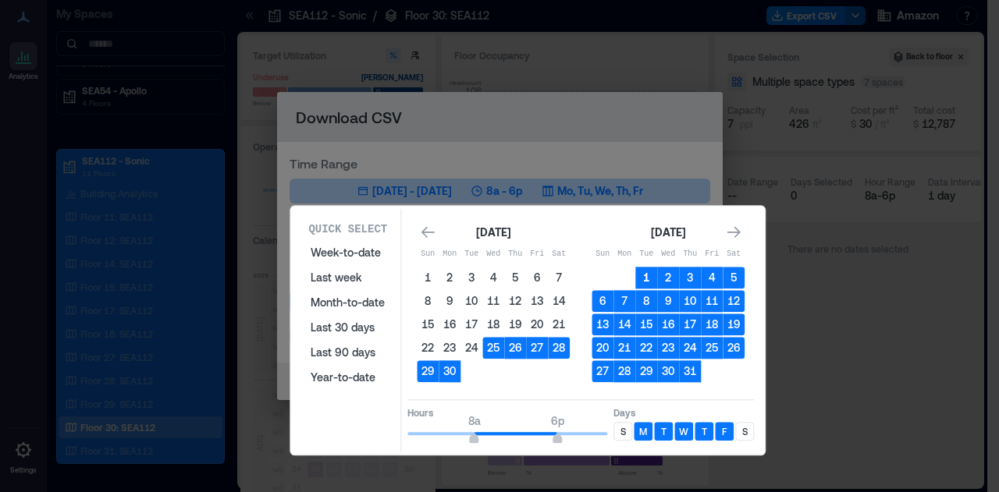
click at [648, 274] on button "1" at bounding box center [646, 278] width 22 height 22
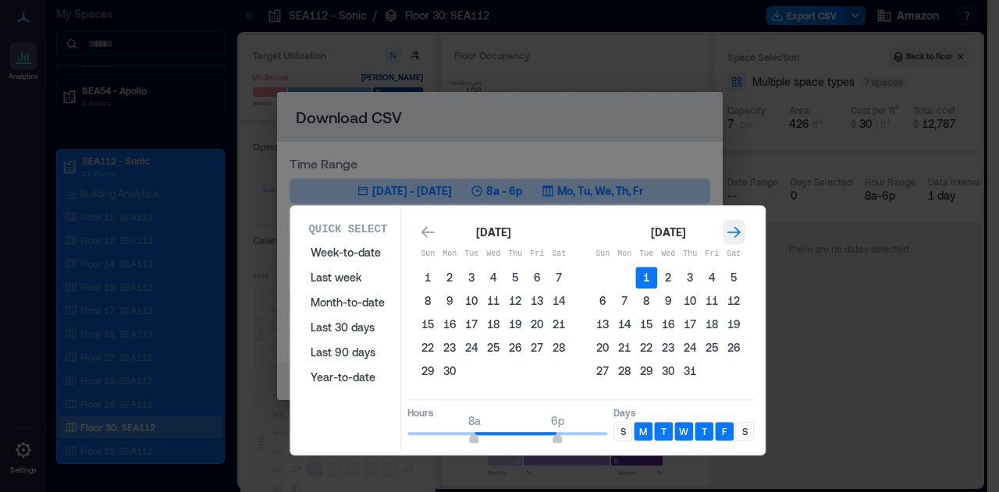
click at [738, 229] on icon "Go to next month" at bounding box center [734, 233] width 16 height 16
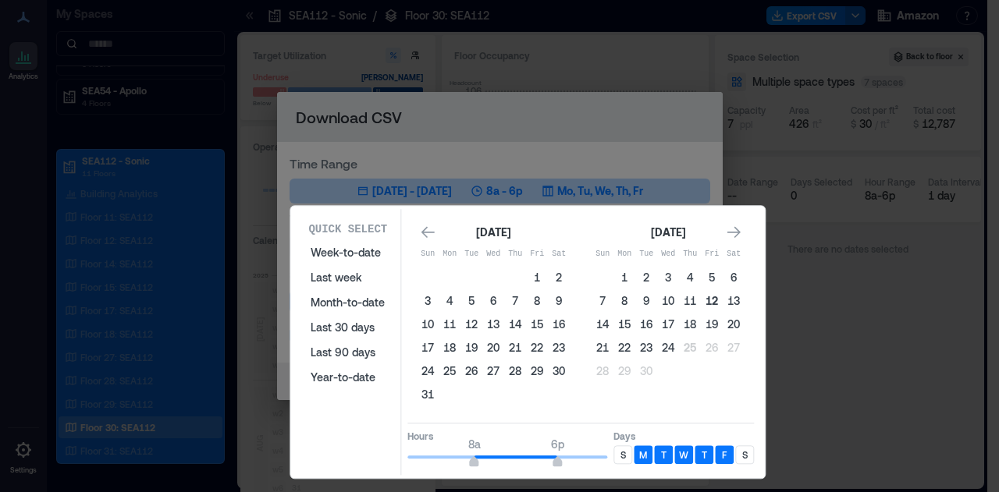
click at [709, 306] on button "12" at bounding box center [712, 301] width 22 height 22
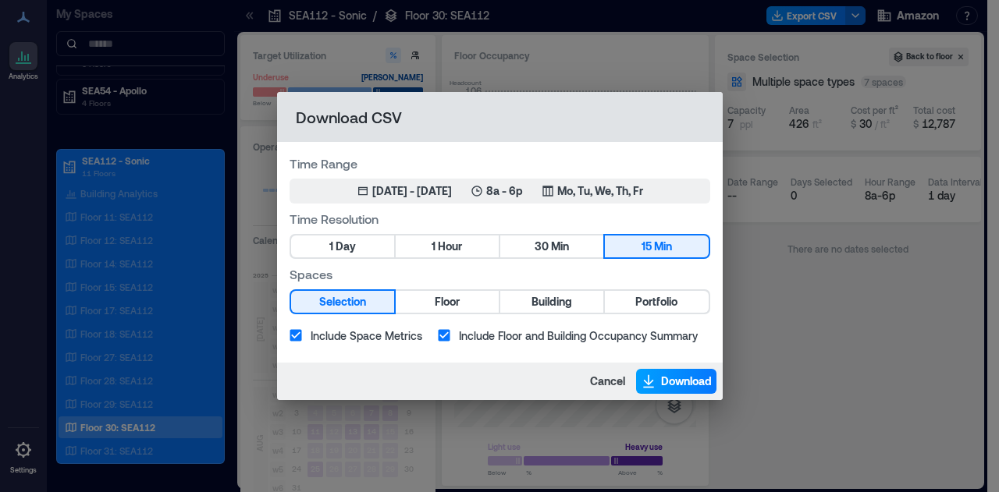
click at [670, 380] on span "Download" at bounding box center [686, 382] width 51 height 16
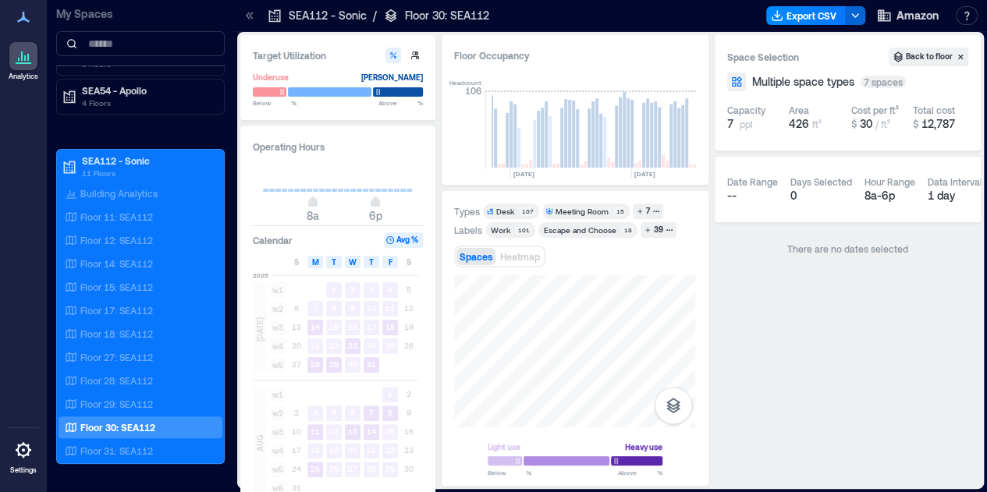
click at [574, 6] on div "SEA112 - Sonic / Floor 30: SEA112 Export CSV Amazon Resources API Documentation…" at bounding box center [610, 246] width 753 height 492
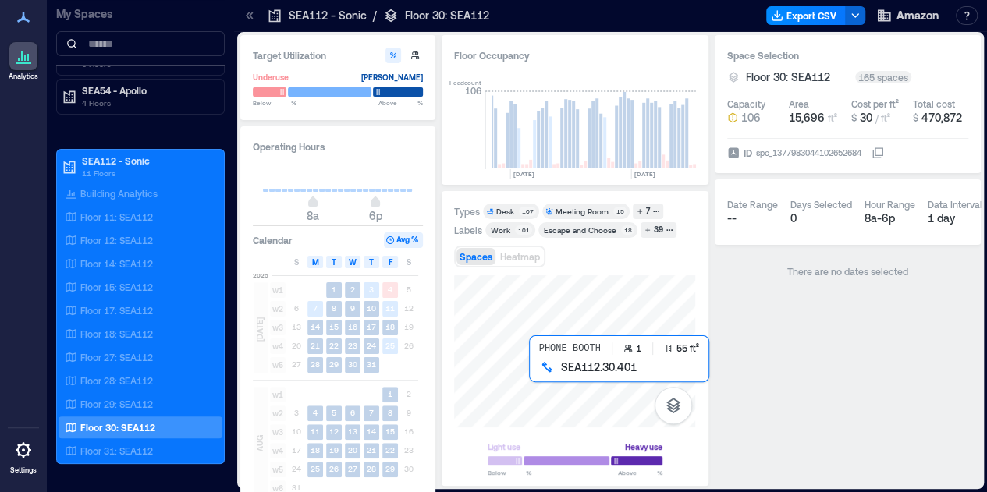
click at [553, 384] on div at bounding box center [574, 351] width 241 height 152
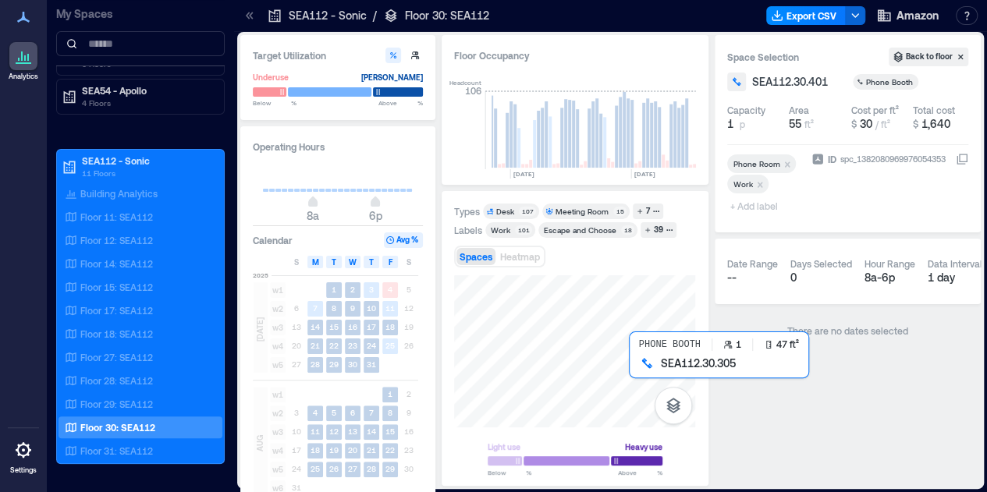
click at [646, 383] on div at bounding box center [574, 351] width 241 height 152
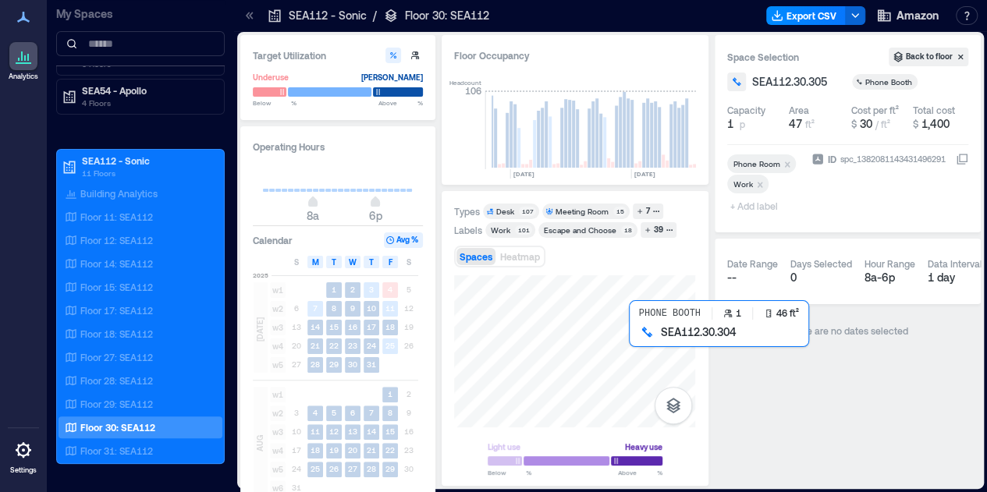
click at [642, 350] on div at bounding box center [574, 351] width 241 height 152
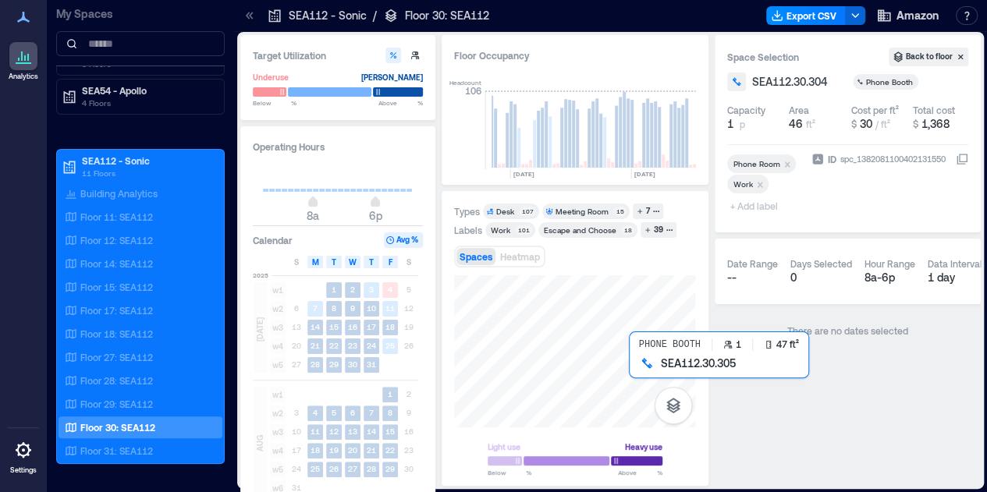
click at [640, 371] on div at bounding box center [574, 351] width 241 height 152
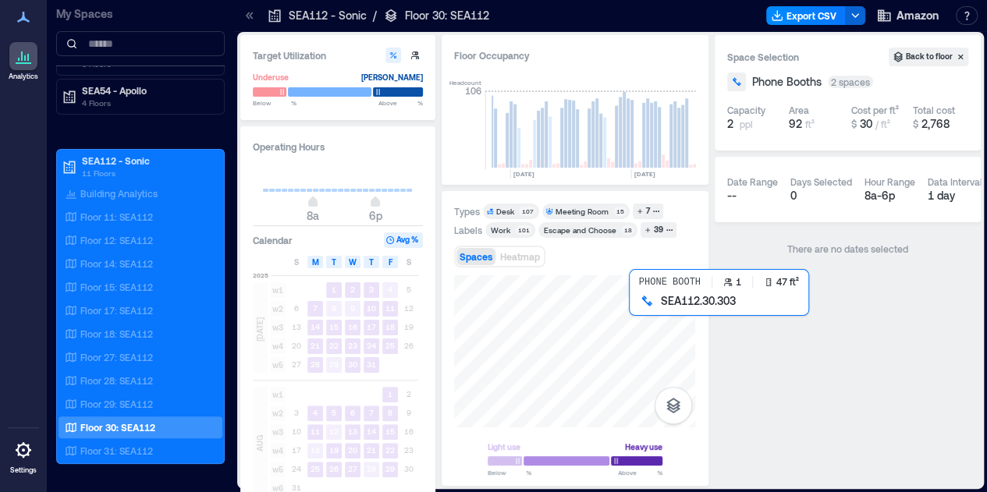
click at [642, 322] on div at bounding box center [574, 351] width 241 height 152
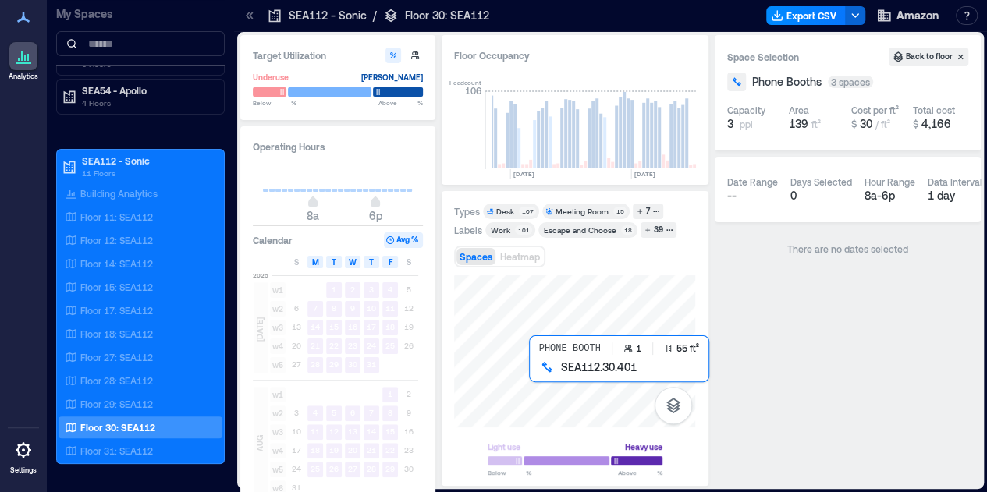
click at [553, 382] on div at bounding box center [574, 351] width 241 height 152
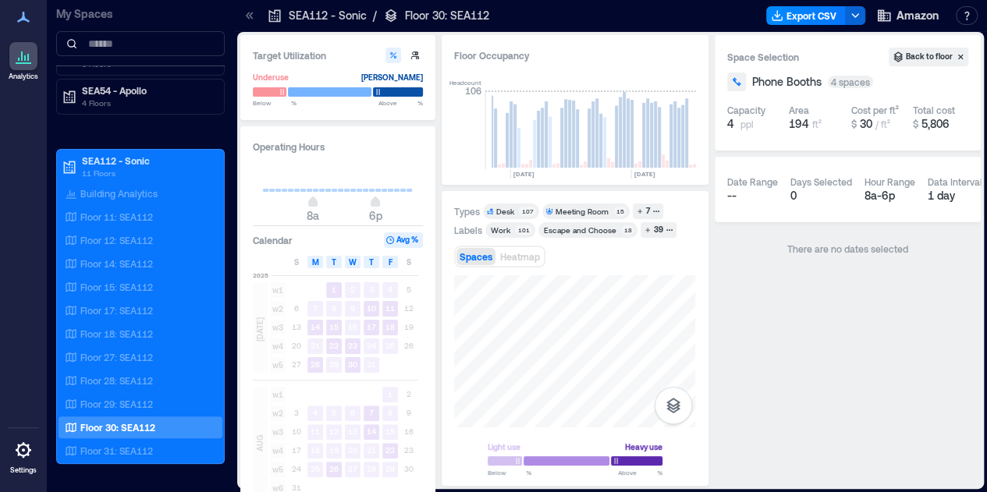
click at [468, 492] on html "Analytics Settings My Spaces AUS20 - Austin 1 Floor LHR16 - London 1 Floor SEA3…" at bounding box center [493, 246] width 987 height 492
click at [460, 468] on div "Light use Heavy use Below ** % Above ** %" at bounding box center [574, 374] width 241 height 199
click at [733, 492] on html "Analytics Settings My Spaces AUS20 - Austin 1 Floor LHR16 - London 1 Floor SEA3…" at bounding box center [493, 246] width 987 height 492
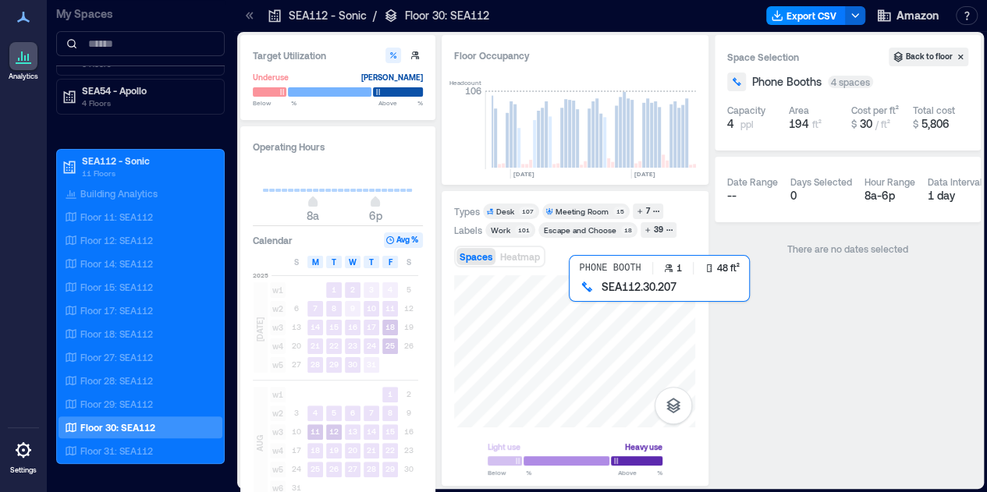
click at [592, 302] on div at bounding box center [574, 351] width 241 height 152
click at [560, 310] on div at bounding box center [574, 351] width 241 height 152
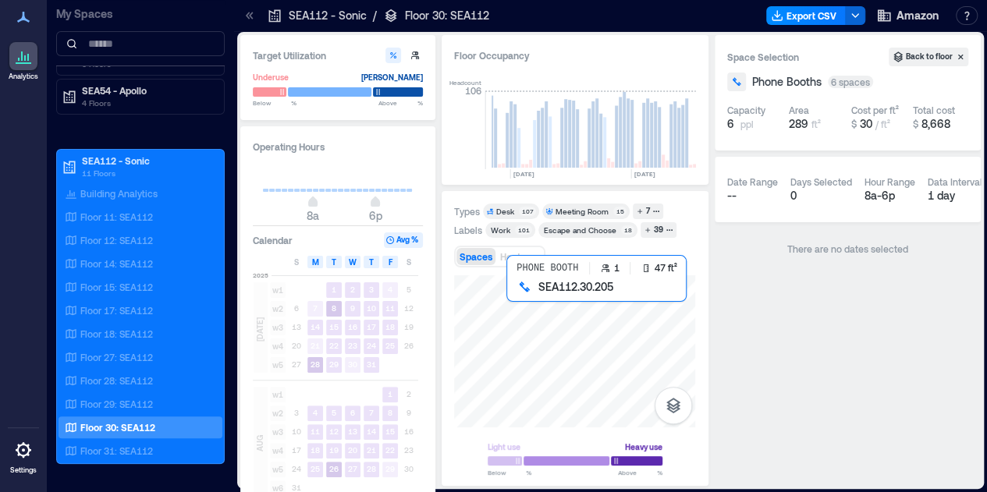
click at [513, 306] on div at bounding box center [574, 351] width 241 height 152
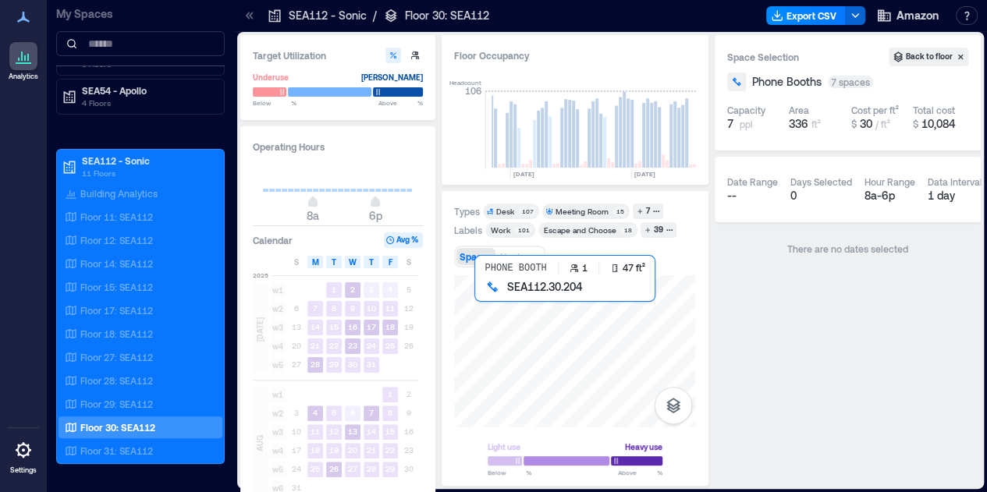
click at [487, 307] on div at bounding box center [574, 351] width 241 height 152
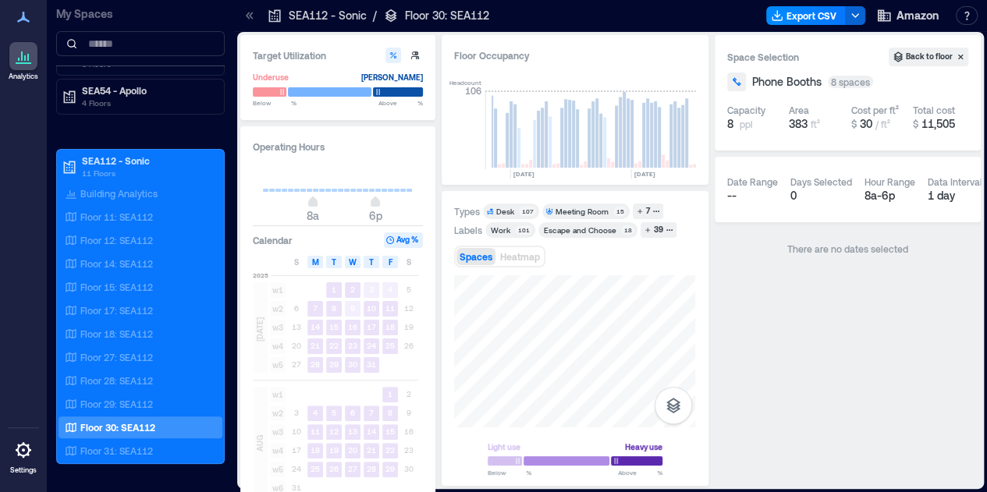
click at [919, 113] on div "Target Utilization Underuse [PERSON_NAME] Below ** % Above ** % Operating Hours…" at bounding box center [610, 260] width 741 height 451
click at [643, 492] on html "Analytics Settings My Spaces AUS20 - Austin 1 Floor LHR16 - London 1 Floor SEA3…" at bounding box center [493, 246] width 987 height 492
click at [398, 444] on div "Target Utilization Underuse [PERSON_NAME] Below ** % Above ** % Operating Hours…" at bounding box center [610, 260] width 741 height 451
click at [420, 354] on div "Target Utilization Underuse [PERSON_NAME] Below ** % Above ** % Operating Hours…" at bounding box center [610, 260] width 741 height 451
click at [604, 165] on div "Floor Occupancy Peak 96 Avg 83 [DATE] [DATE] [DATE] [DATE] [DATE] [DATE] [DATE]…" at bounding box center [575, 260] width 267 height 451
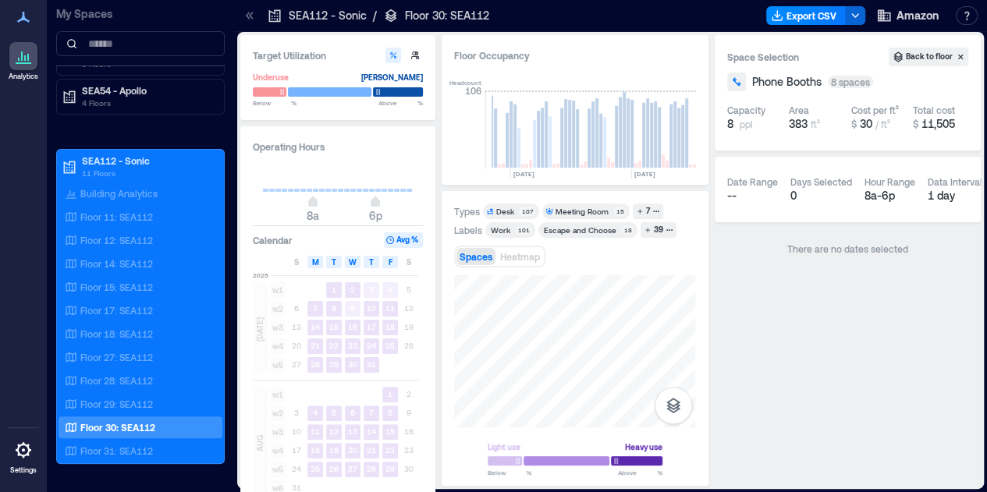
click at [490, 213] on div "Types Desk 107 Meeting Room 15 7 Labels Work 101 Escape and Choose 18 39 Spaces…" at bounding box center [574, 339] width 241 height 271
click at [743, 432] on div "Target Utilization Underuse [PERSON_NAME] Below ** % Above ** % Operating Hours…" at bounding box center [610, 260] width 741 height 451
click at [806, 20] on button "Export CSV" at bounding box center [806, 15] width 80 height 19
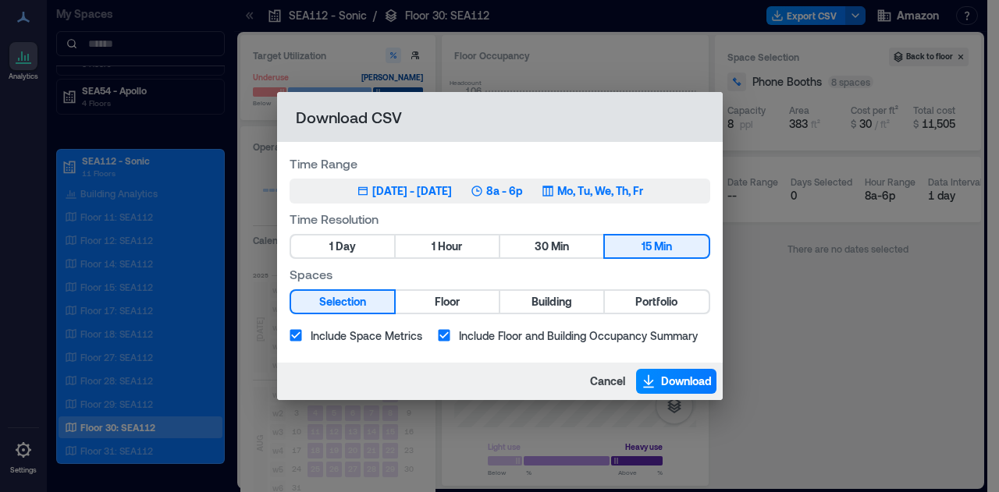
click at [389, 201] on button "Jun 25, 2025 - [DATE] 8a - 6p Mo, Tu, We, Th, Fr" at bounding box center [500, 191] width 421 height 25
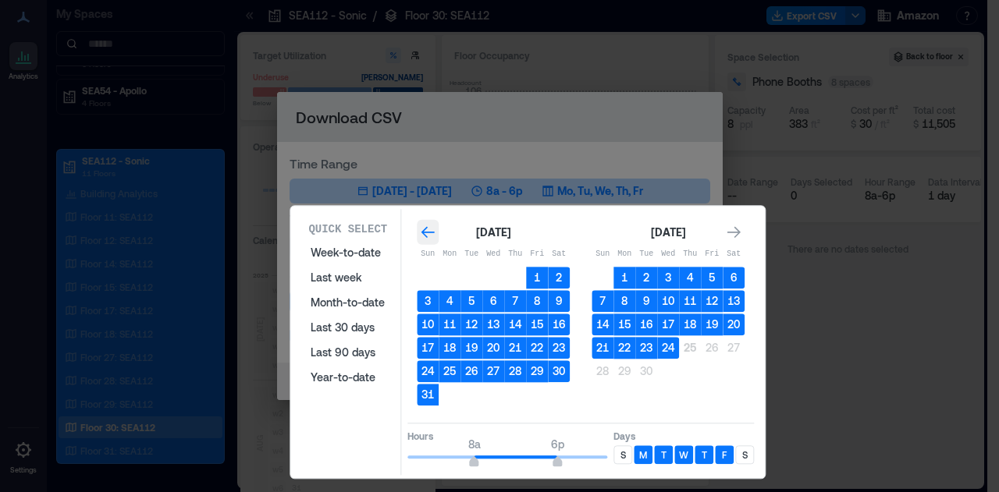
click at [430, 233] on icon "Go to previous month" at bounding box center [427, 233] width 13 height 12
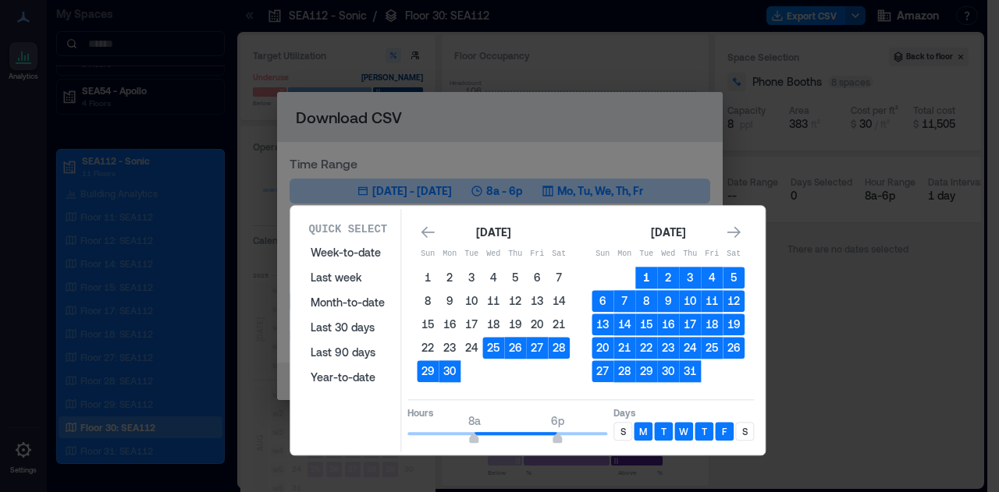
click at [646, 275] on button "1" at bounding box center [646, 278] width 22 height 22
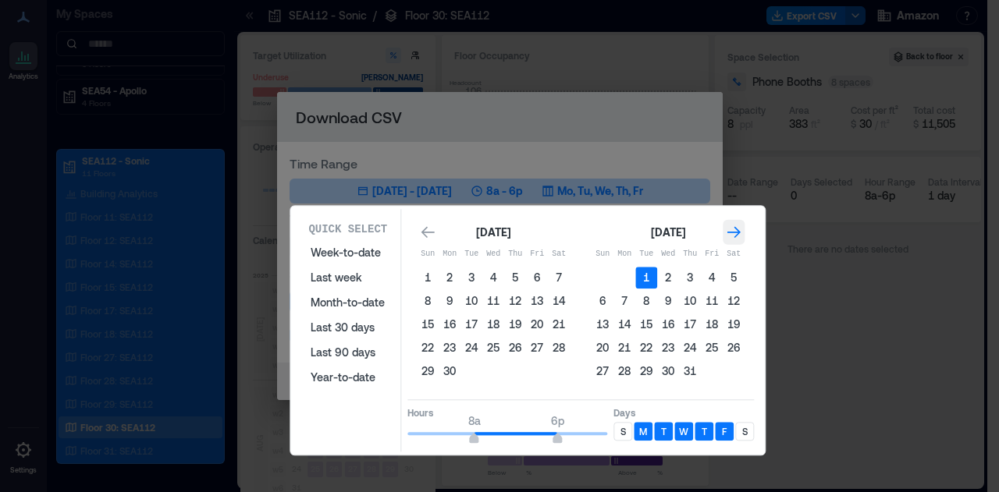
click at [738, 229] on icon "Go to next month" at bounding box center [734, 233] width 16 height 16
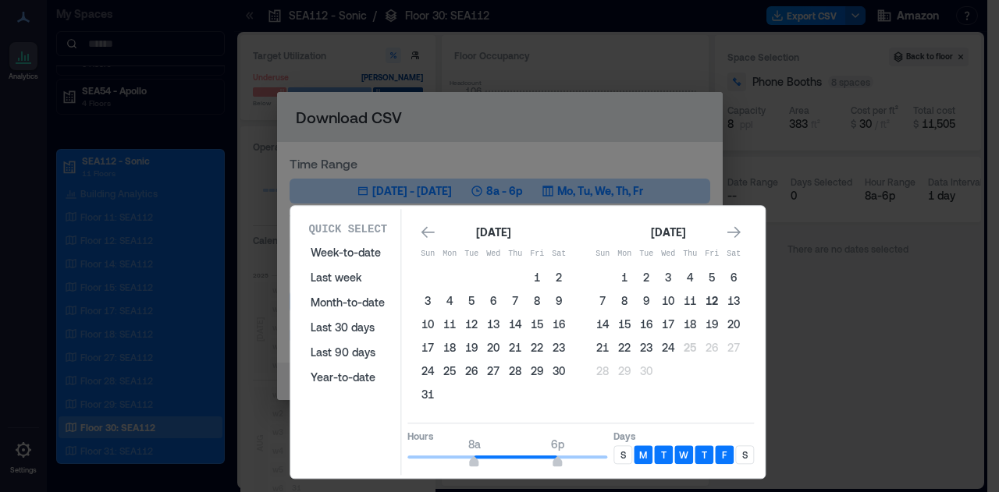
click at [715, 303] on button "12" at bounding box center [712, 301] width 22 height 22
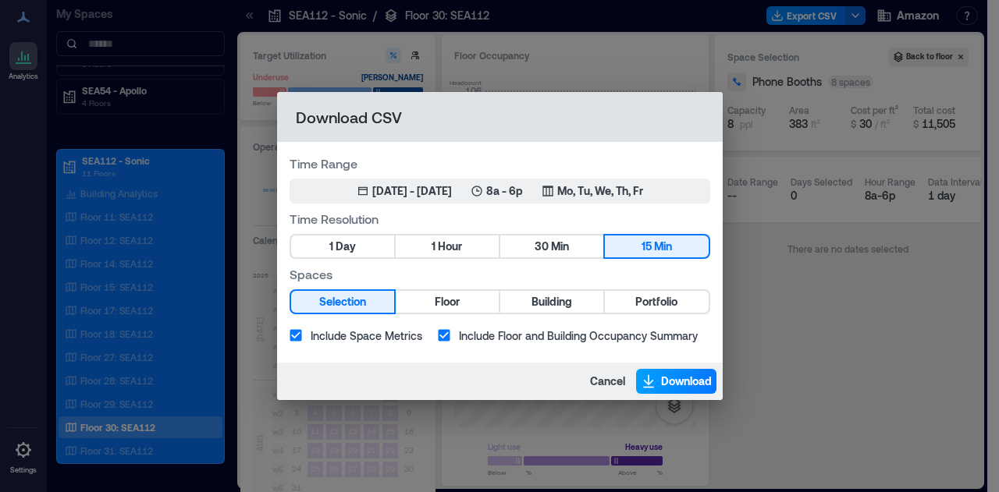
click at [681, 389] on span "Download" at bounding box center [686, 382] width 51 height 16
